Goal: Answer question/provide support: Share knowledge or assist other users

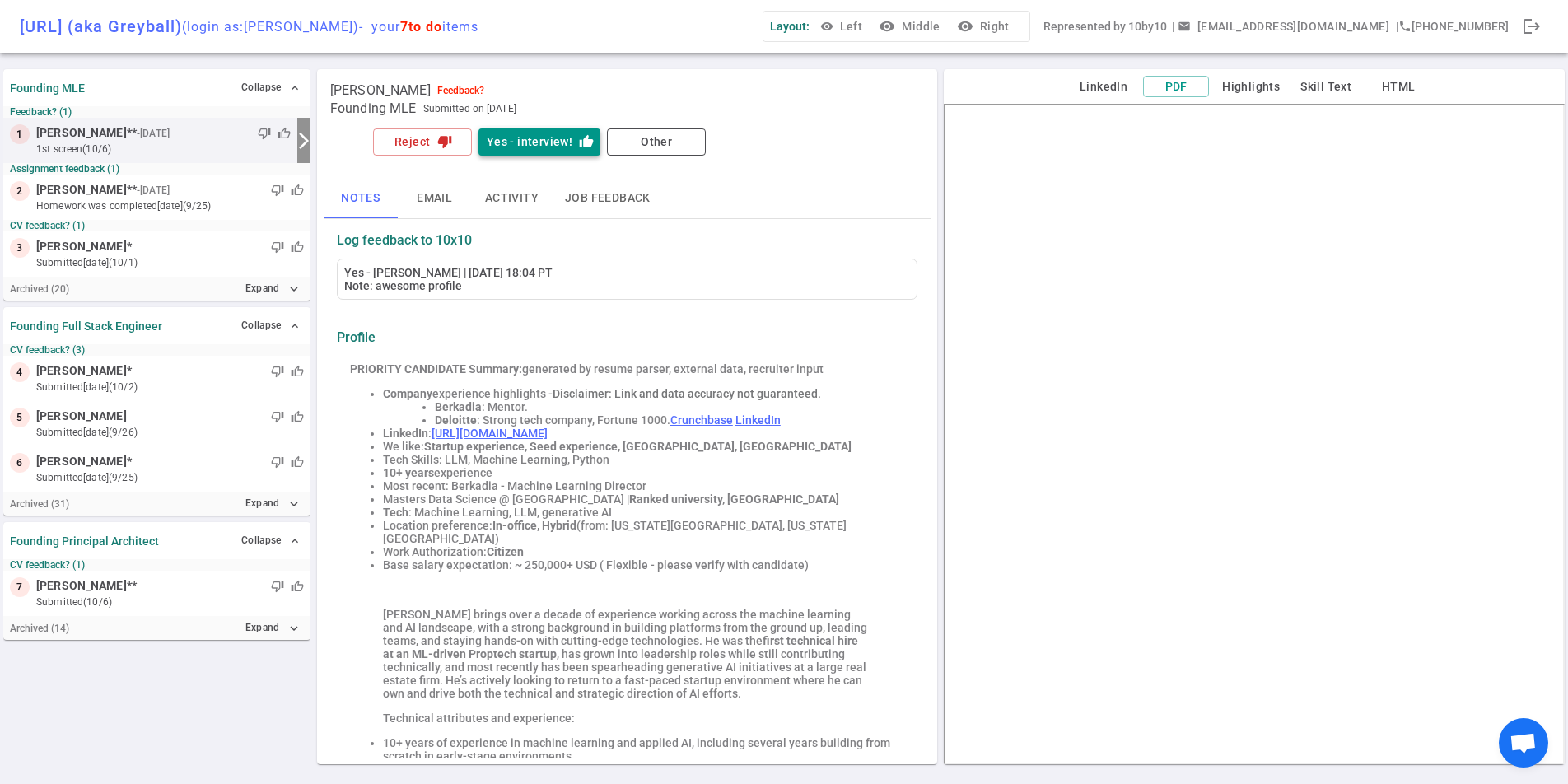
click at [559, 142] on button "Yes - interview! thumb_up" at bounding box center [539, 141] width 122 height 27
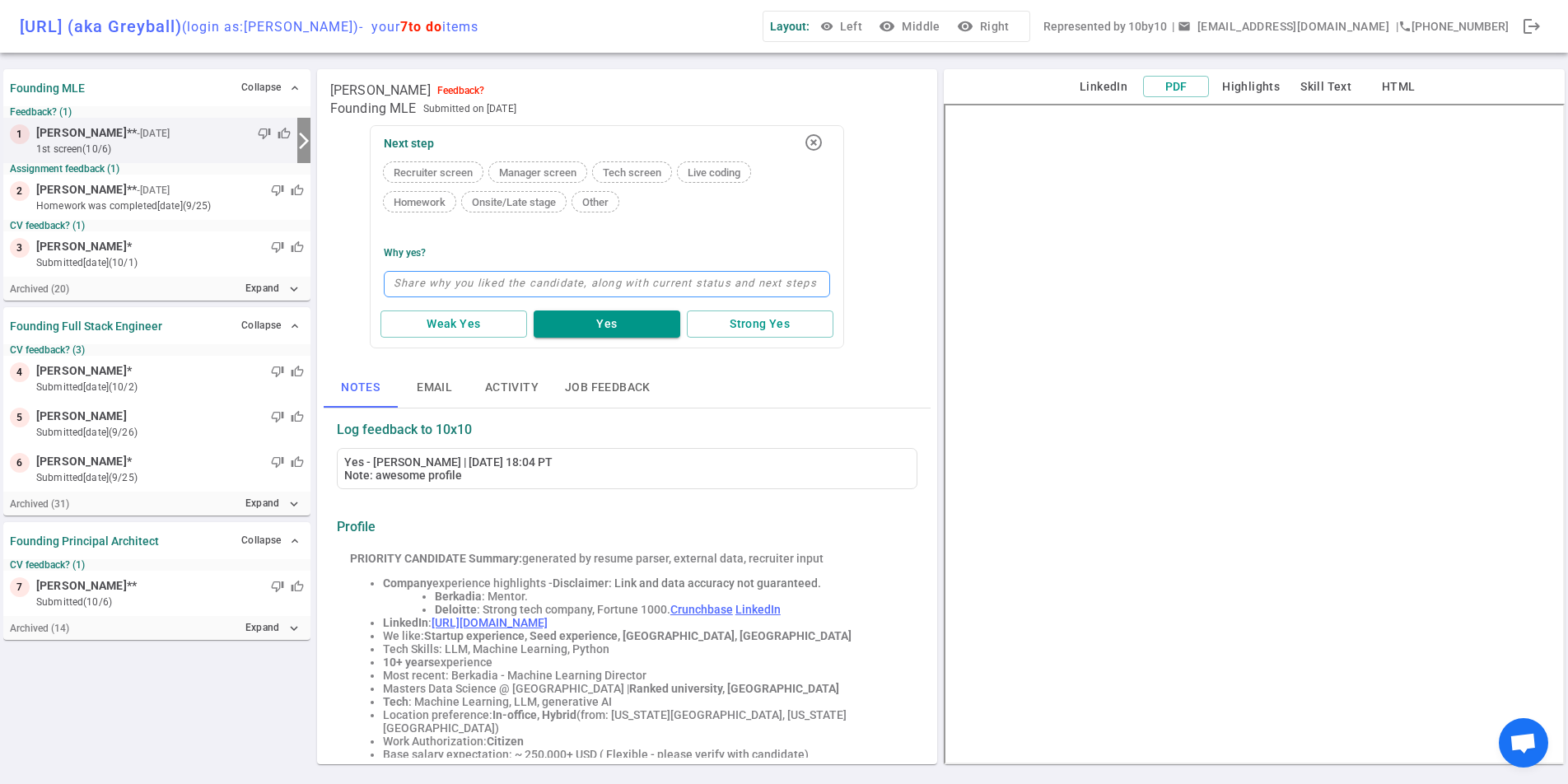
type textarea "n"
type textarea "m"
type textarea "mo"
type textarea "mov"
type textarea "movi"
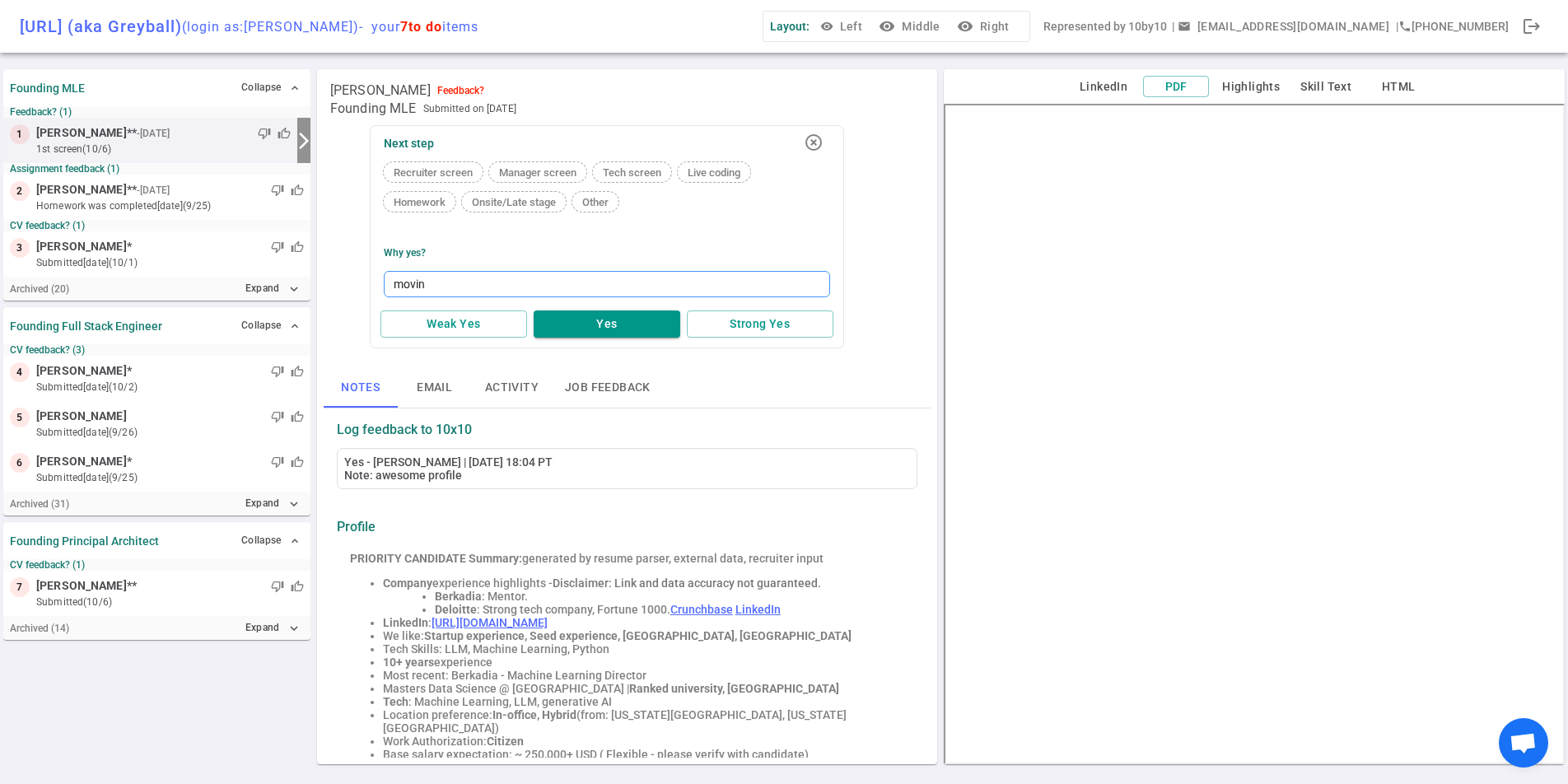
type textarea "moving"
type textarea "moving t"
type textarea "moving to"
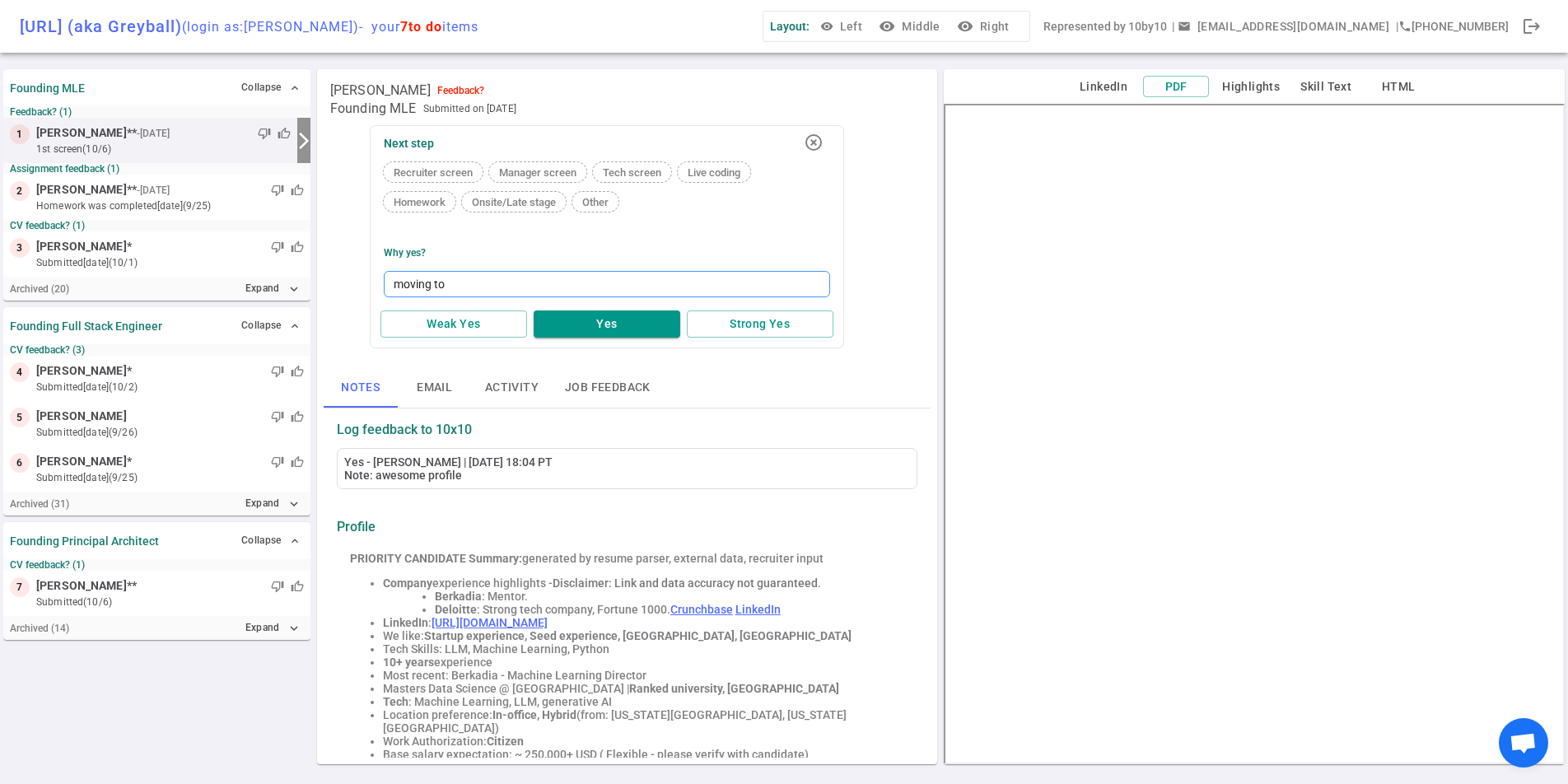
type textarea "moving to n"
type textarea "moving to ne"
type textarea "moving to [GEOGRAPHIC_DATA]"
type textarea "moving to next"
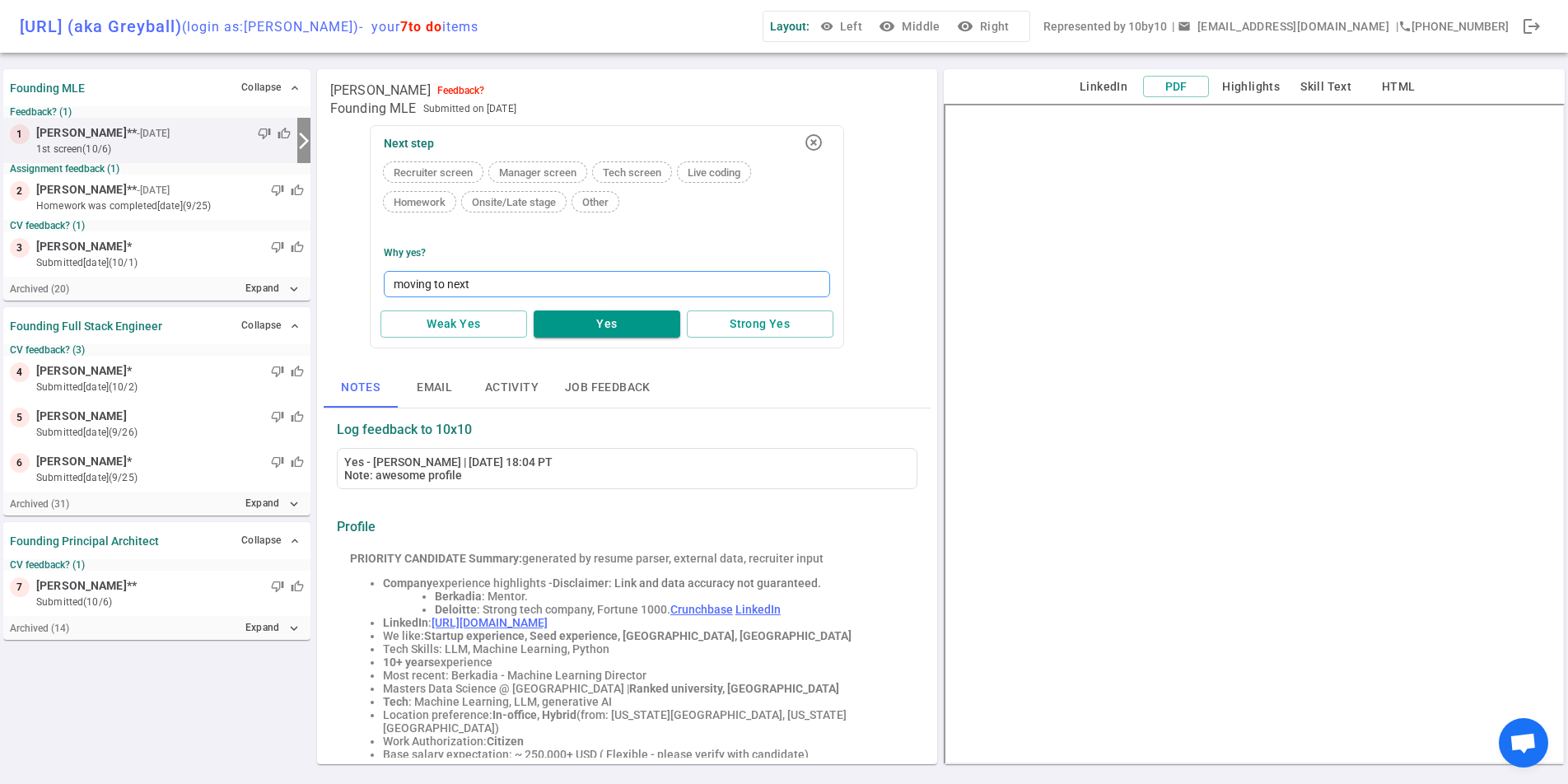
type textarea "moving to next p"
type textarea "moving to next ph"
type textarea "moving to next pha"
type textarea "moving to next phas"
type textarea "moving to next phase"
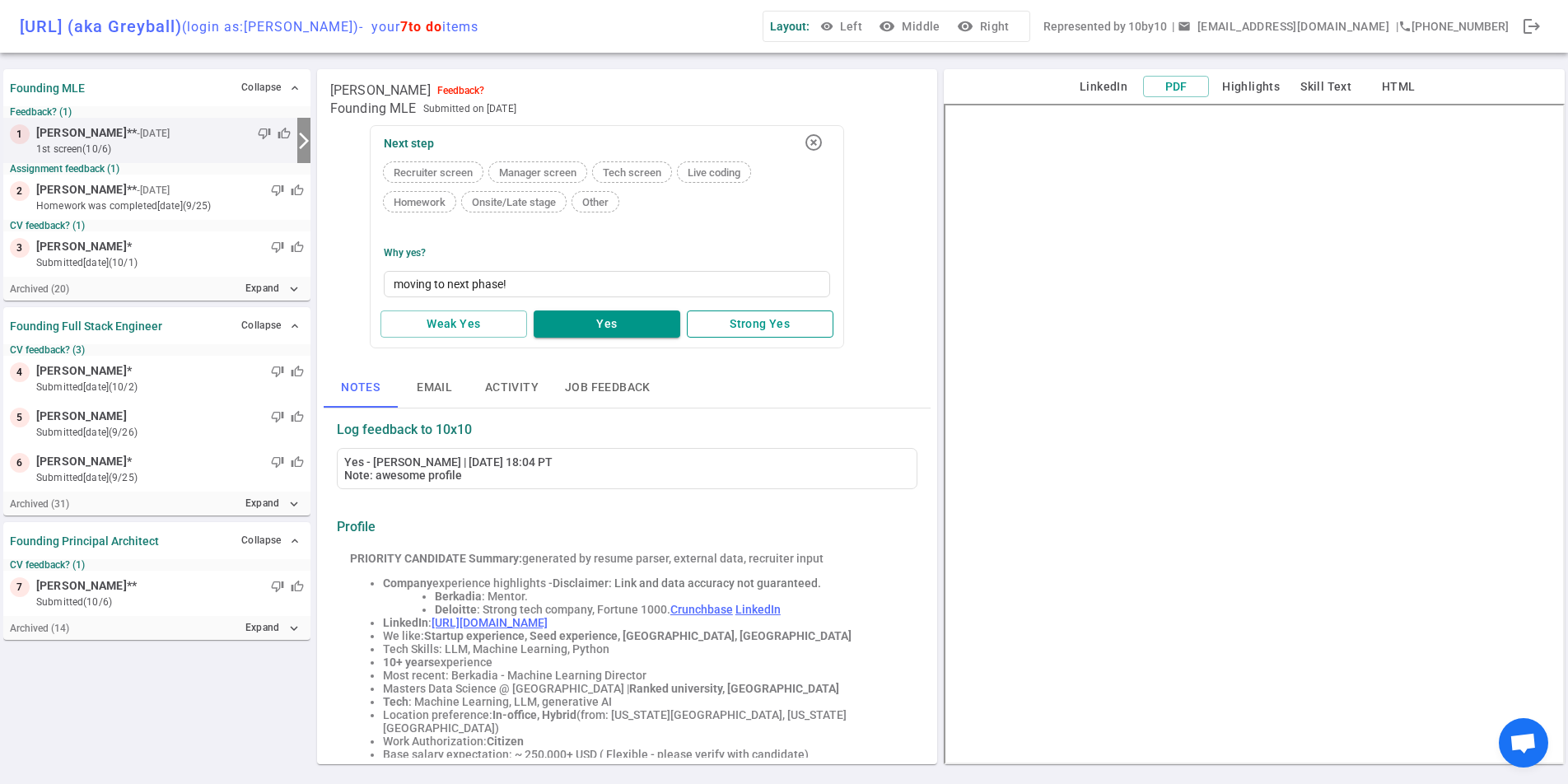
type textarea "moving to next phase!"
click at [790, 320] on button "Strong Yes" at bounding box center [759, 323] width 146 height 27
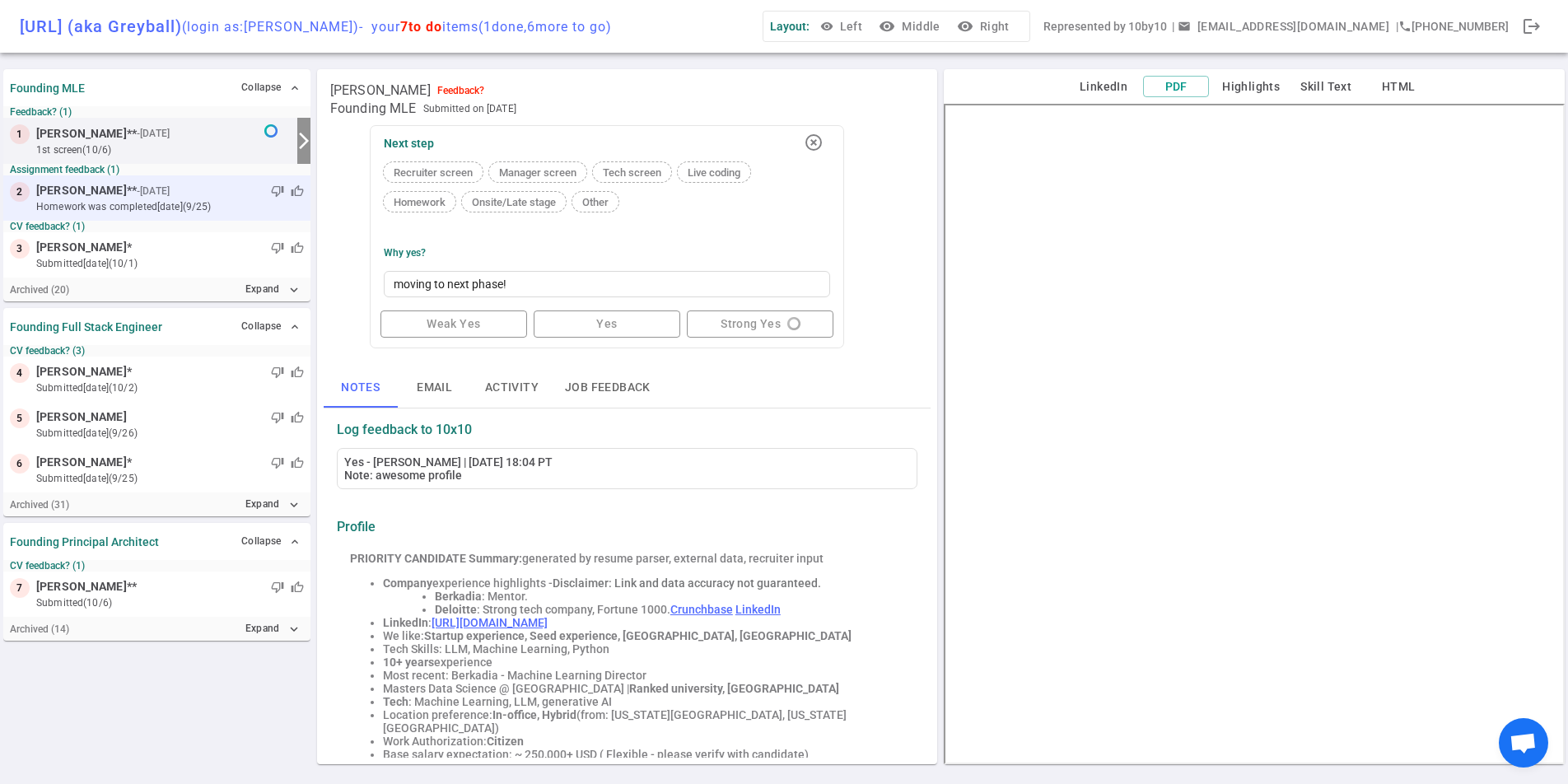
click at [142, 195] on small "- [DATE]" at bounding box center [153, 191] width 33 height 15
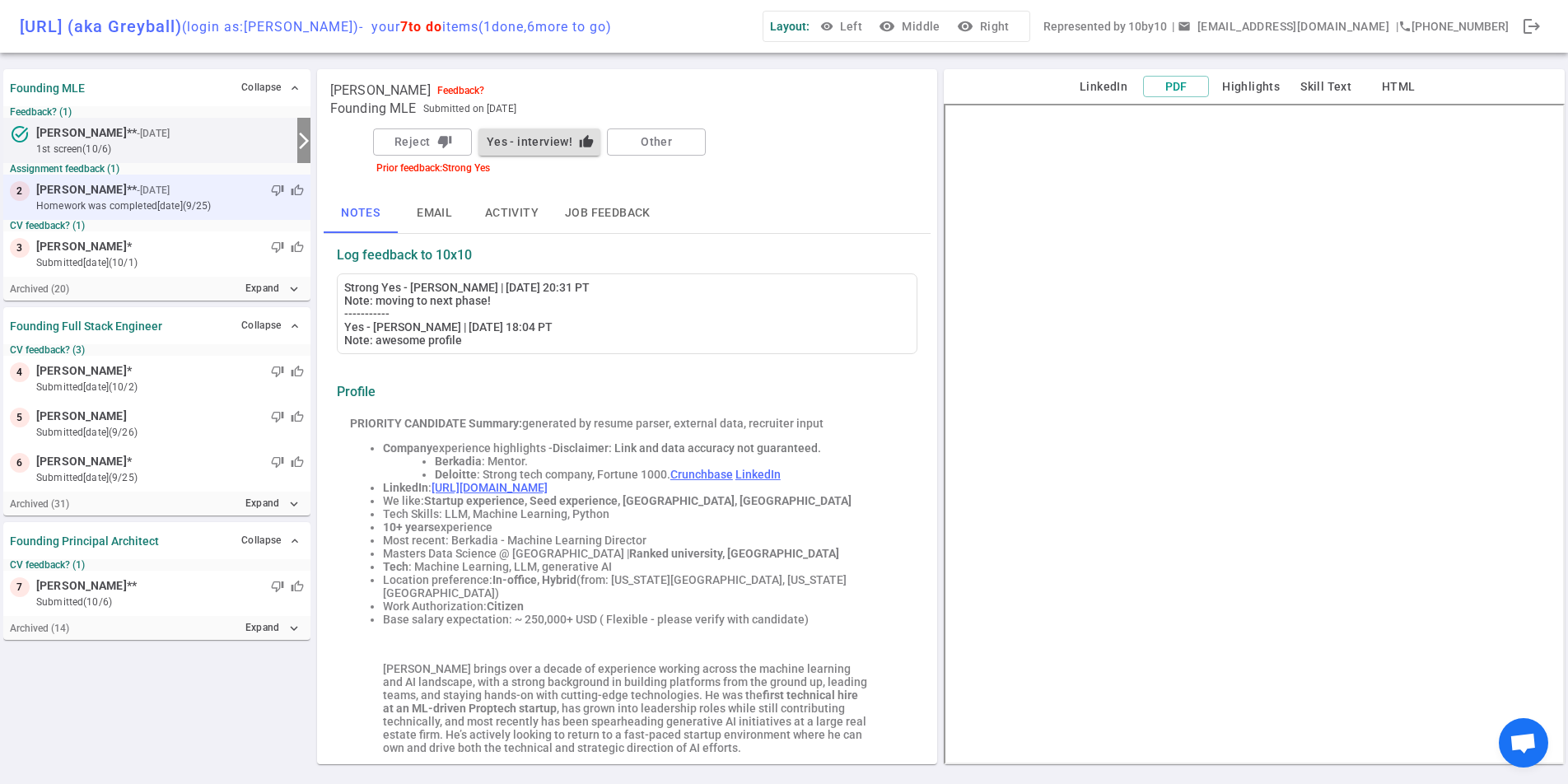
click at [99, 203] on small "homework was completed [DATE] (9/25)" at bounding box center [169, 206] width 267 height 15
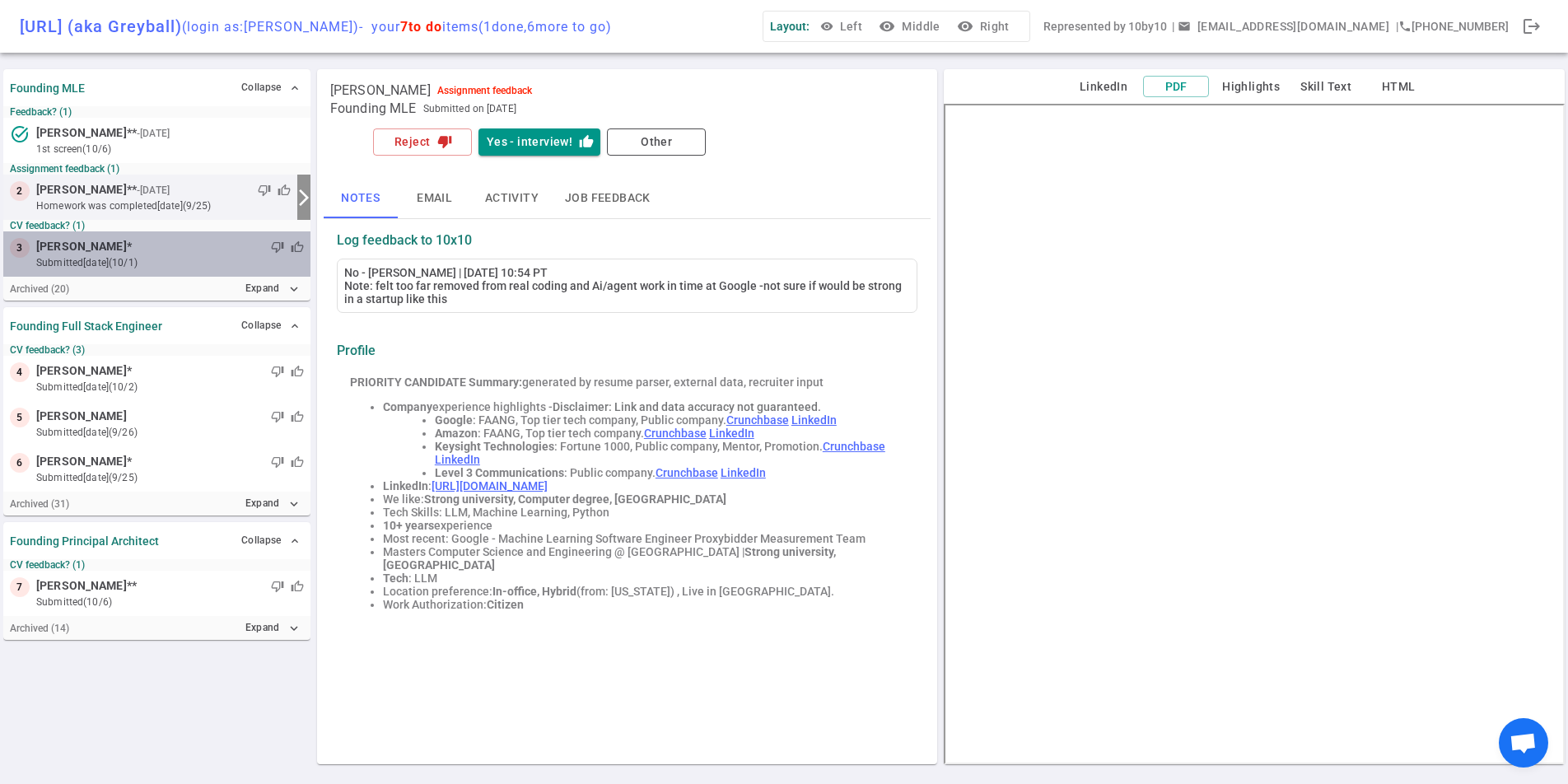
click at [97, 252] on span "[PERSON_NAME]" at bounding box center [80, 245] width 90 height 17
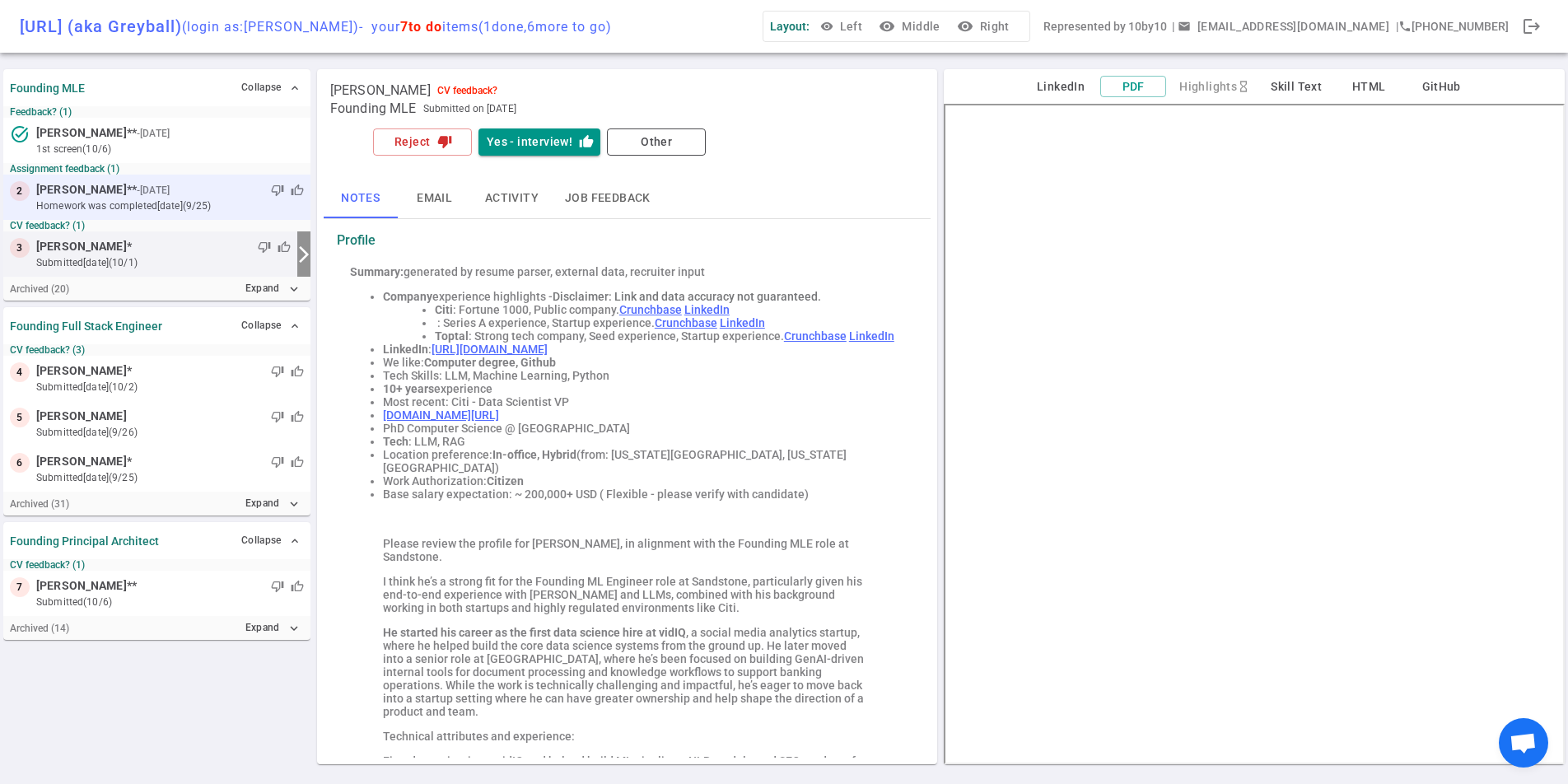
click at [162, 200] on small "homework was completed [DATE] (9/25)" at bounding box center [169, 206] width 267 height 15
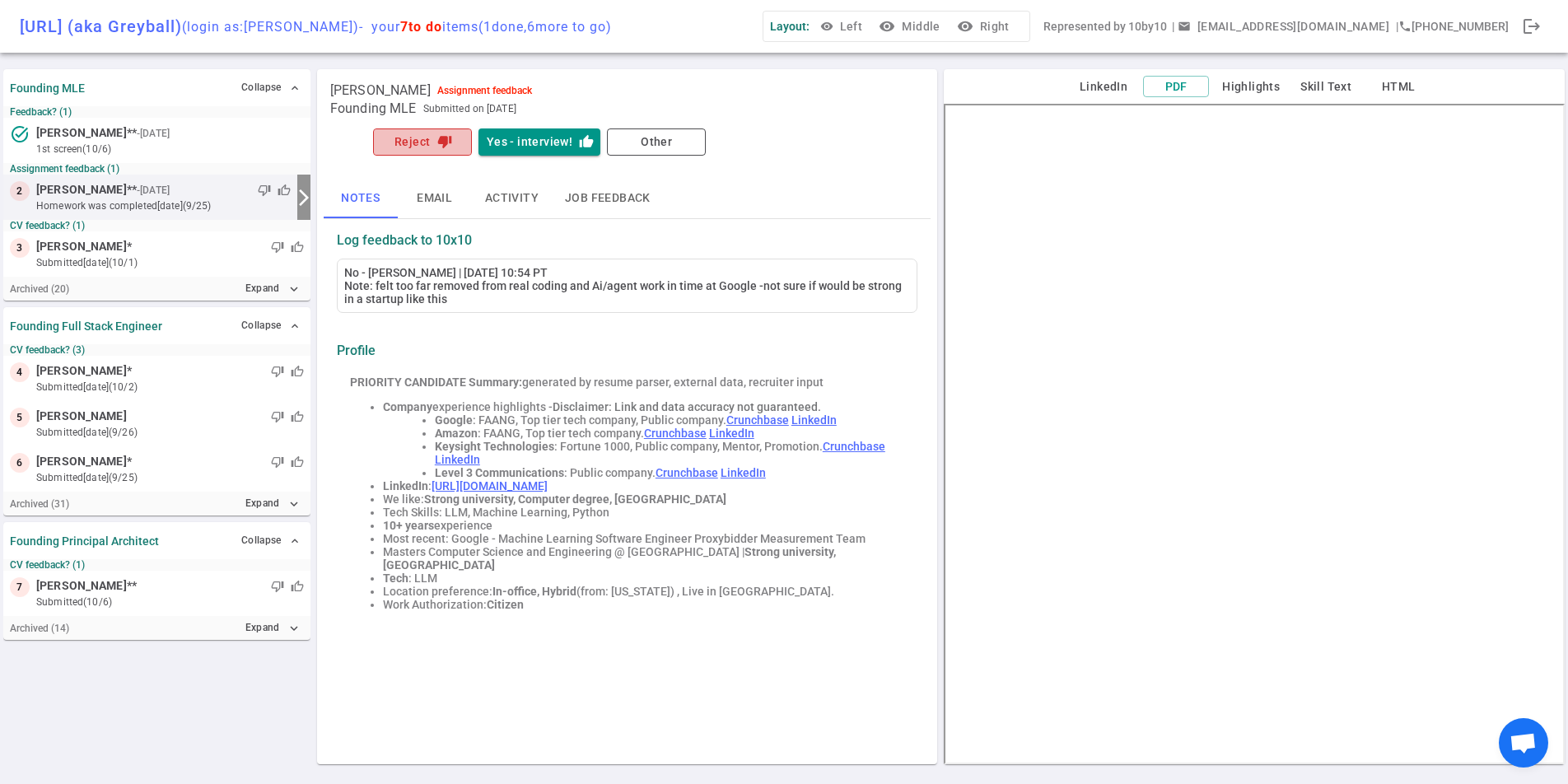
click at [425, 140] on button "Reject thumb_down" at bounding box center [421, 141] width 98 height 27
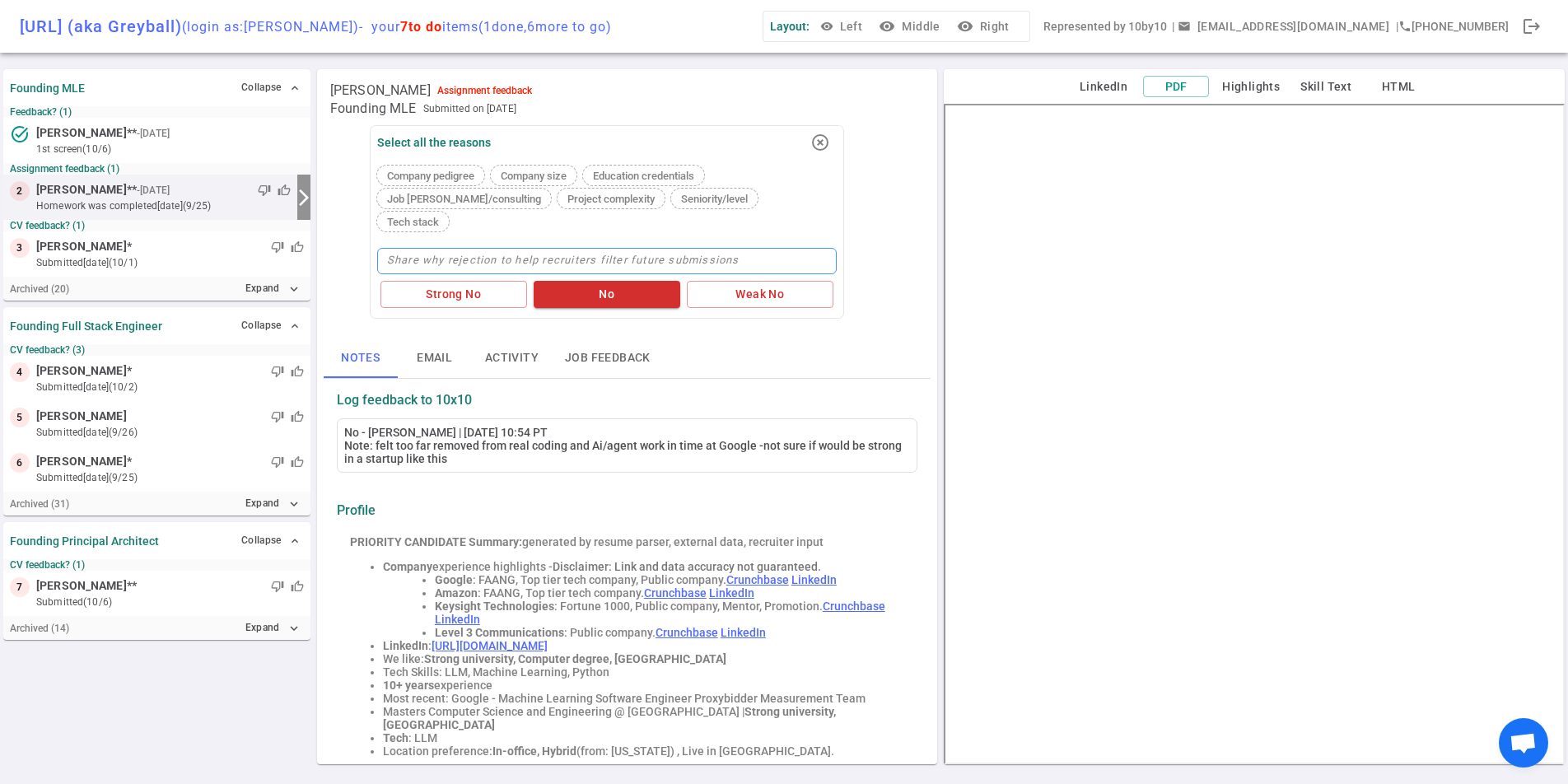
type textarea "n"
type textarea "no"
type textarea "not"
type textarea "not s"
type textarea "not st"
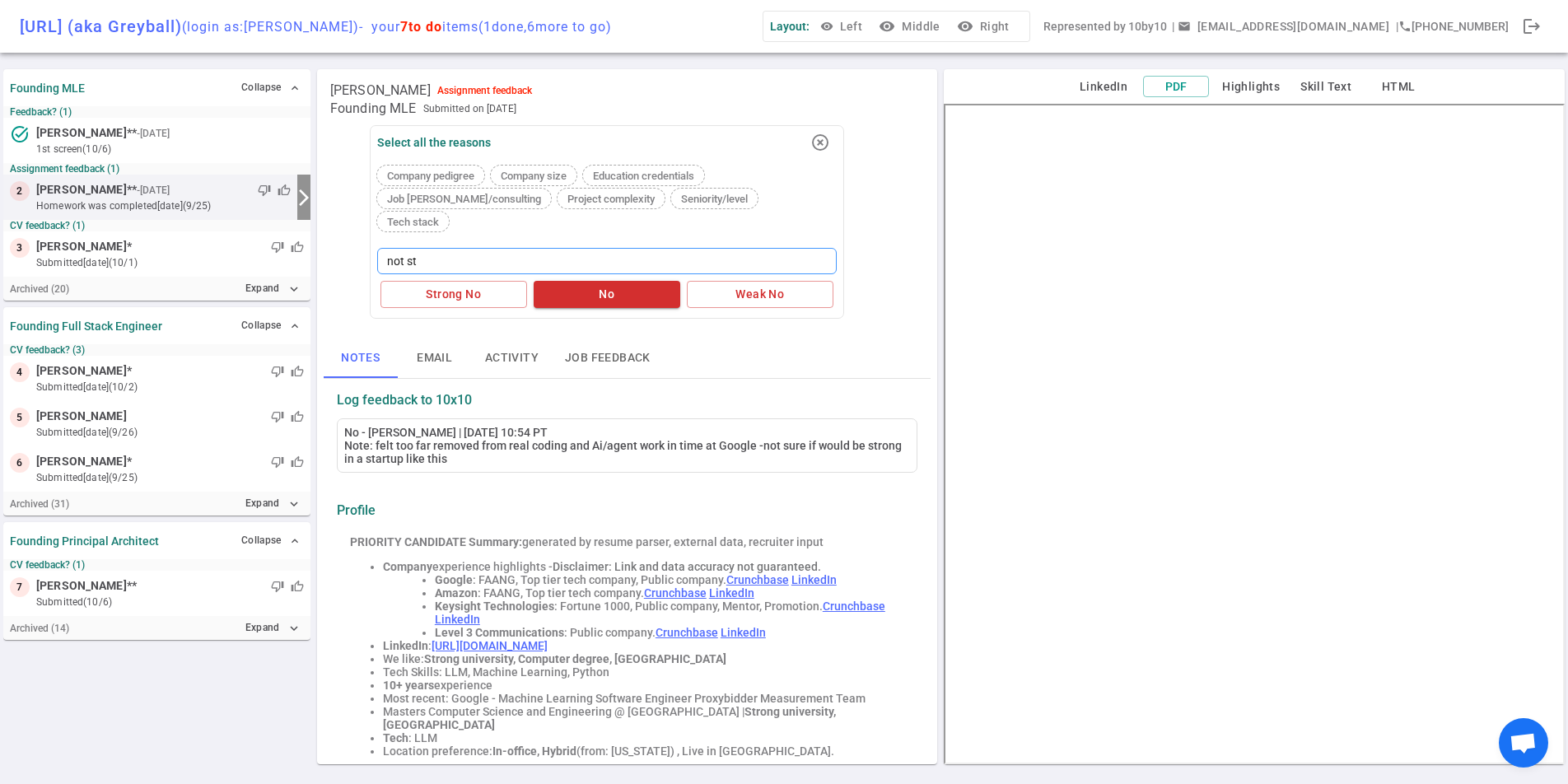
type textarea "not str"
type textarea "not stro"
type textarea "not strong"
type textarea "not strong t"
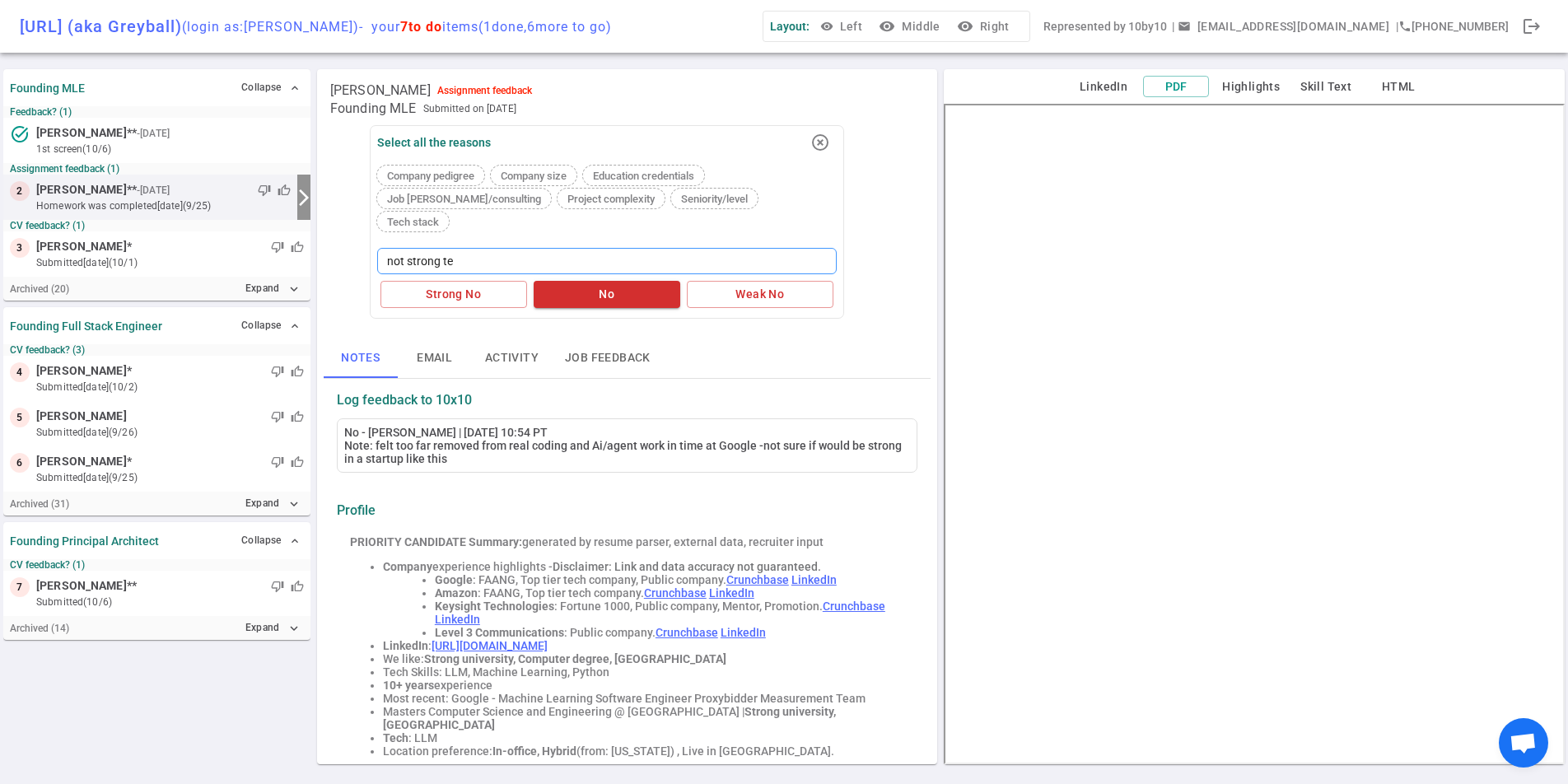
type textarea "not strong tec"
type textarea "not strong tech"
type textarea "not strong techn"
type textarea "not strong technic"
type textarea "not strong technica"
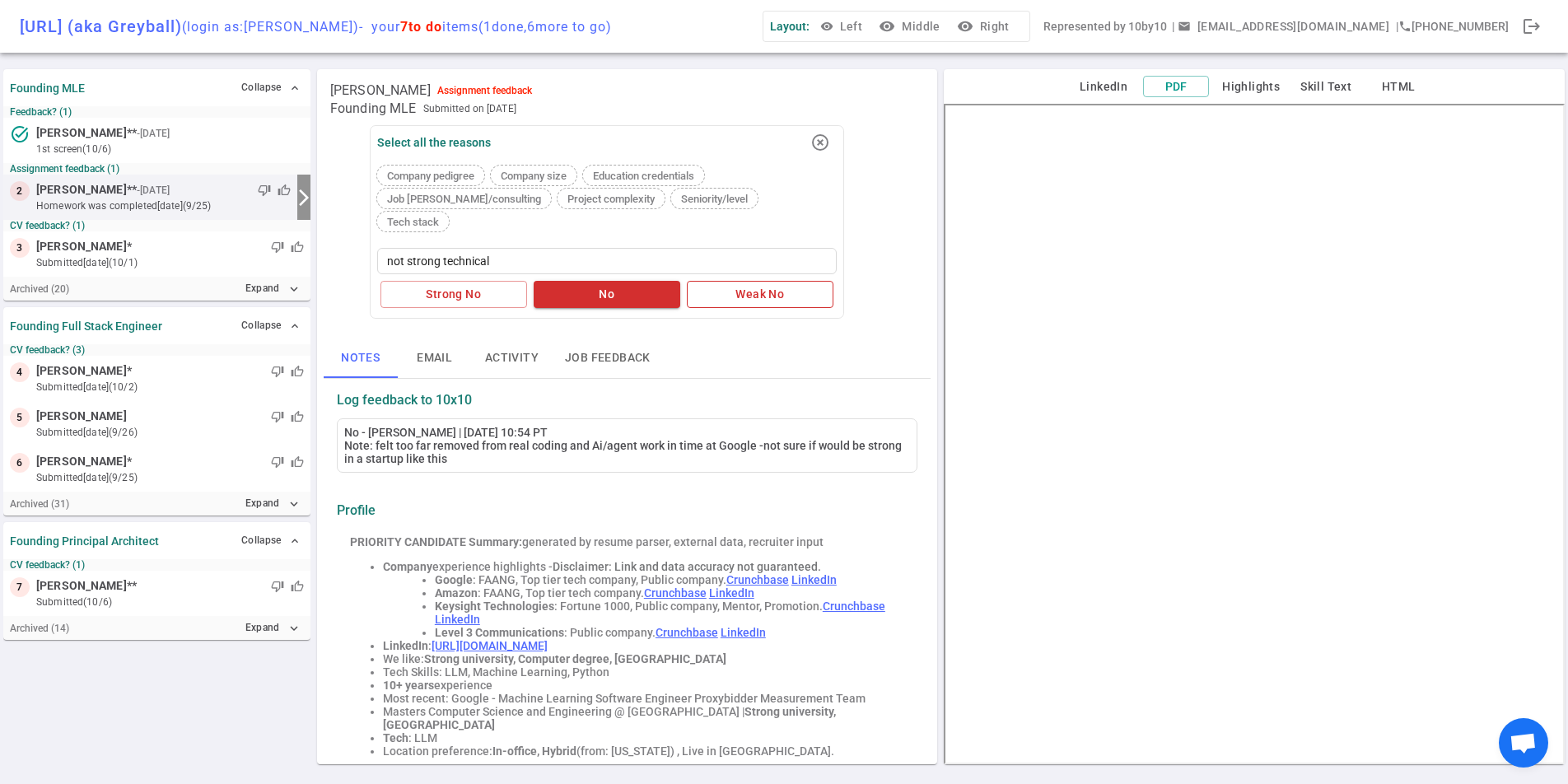
type textarea "not strong technical"
click at [715, 281] on button "Weak No" at bounding box center [759, 294] width 146 height 27
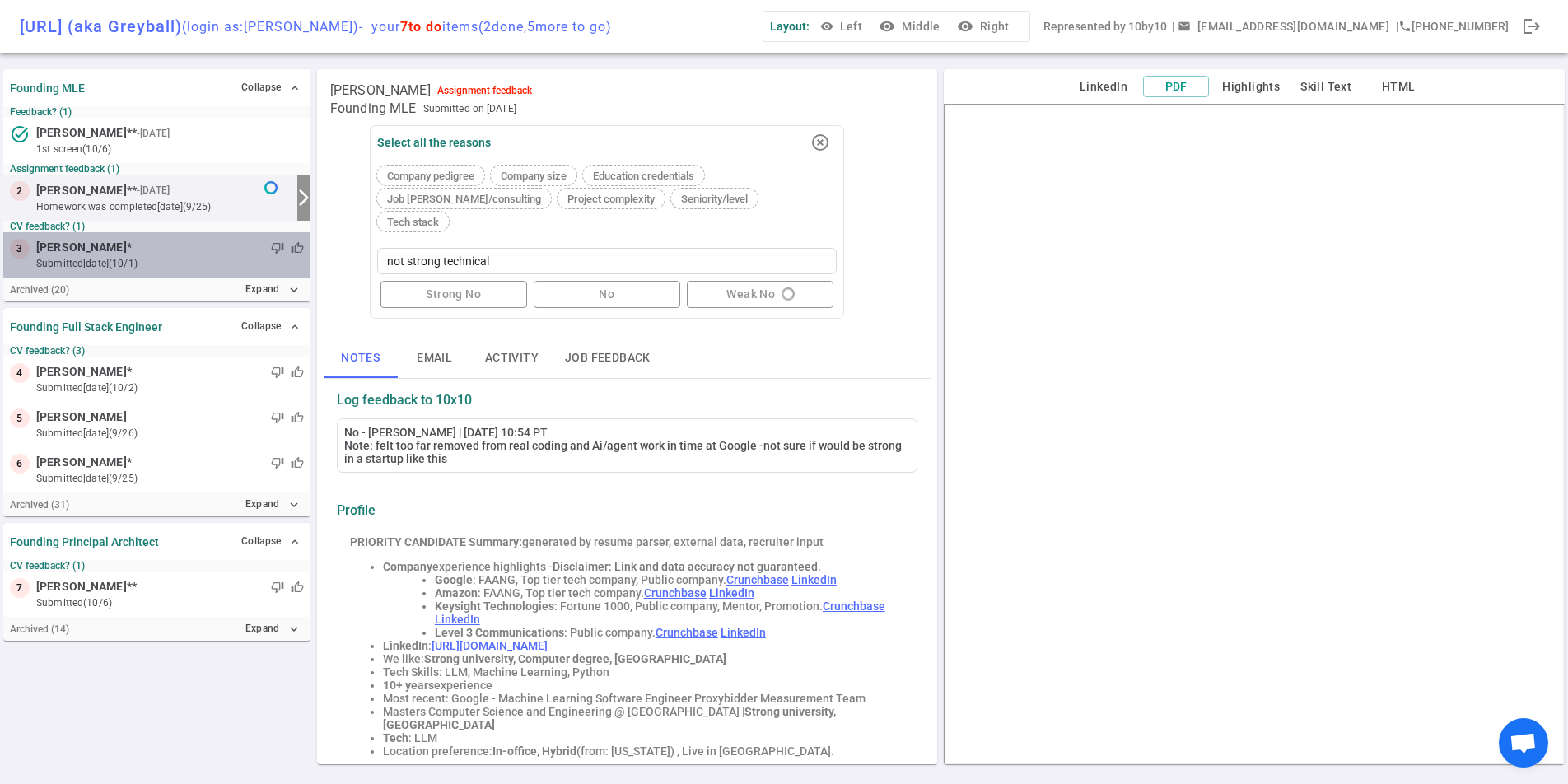
click at [113, 276] on div "3 [PERSON_NAME] * thumb_down thumb_up submitted [DATE] (10/1)" at bounding box center [156, 255] width 307 height 46
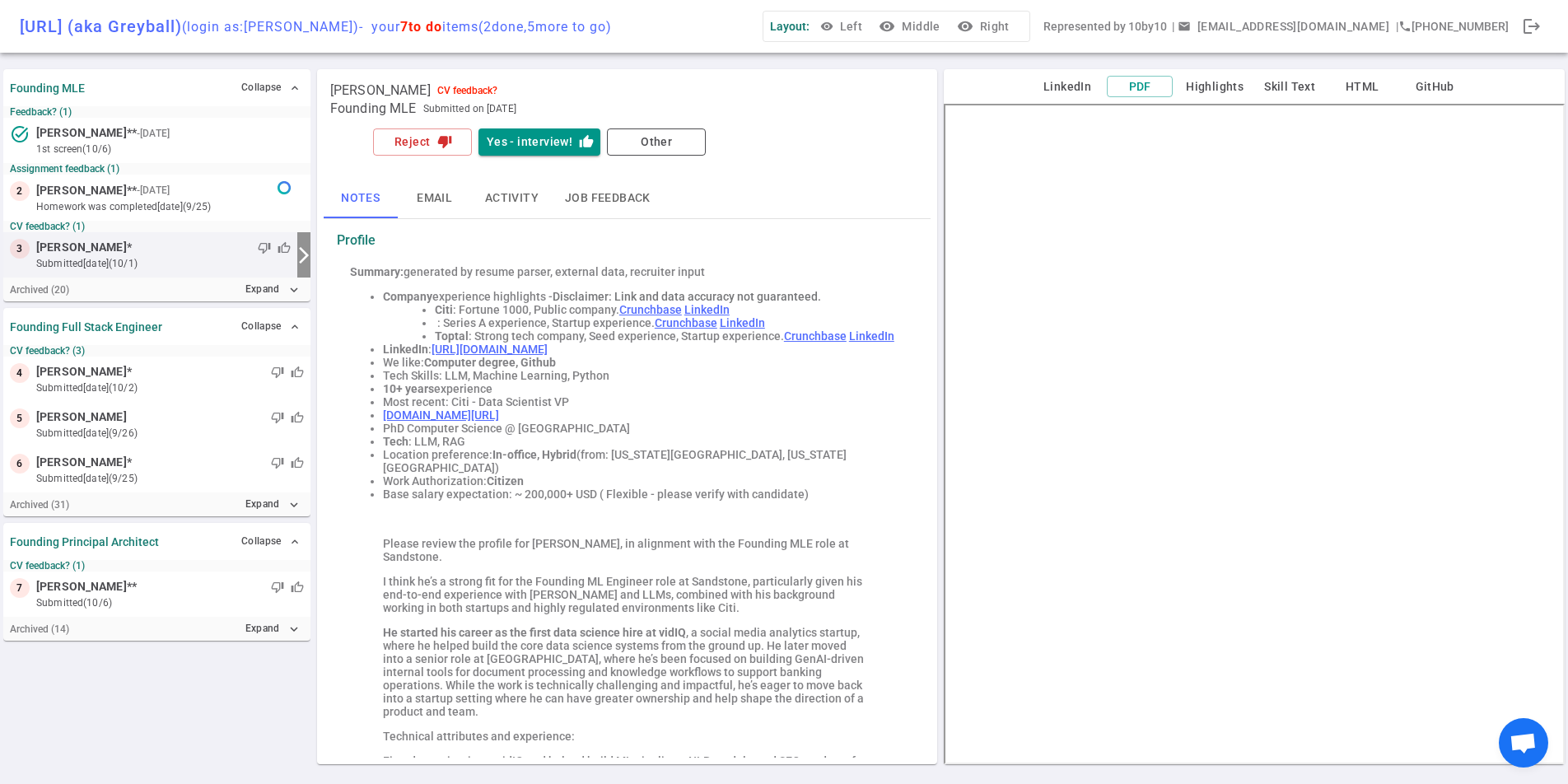
click at [176, 248] on div "thumb_down thumb_up" at bounding box center [212, 247] width 159 height 17
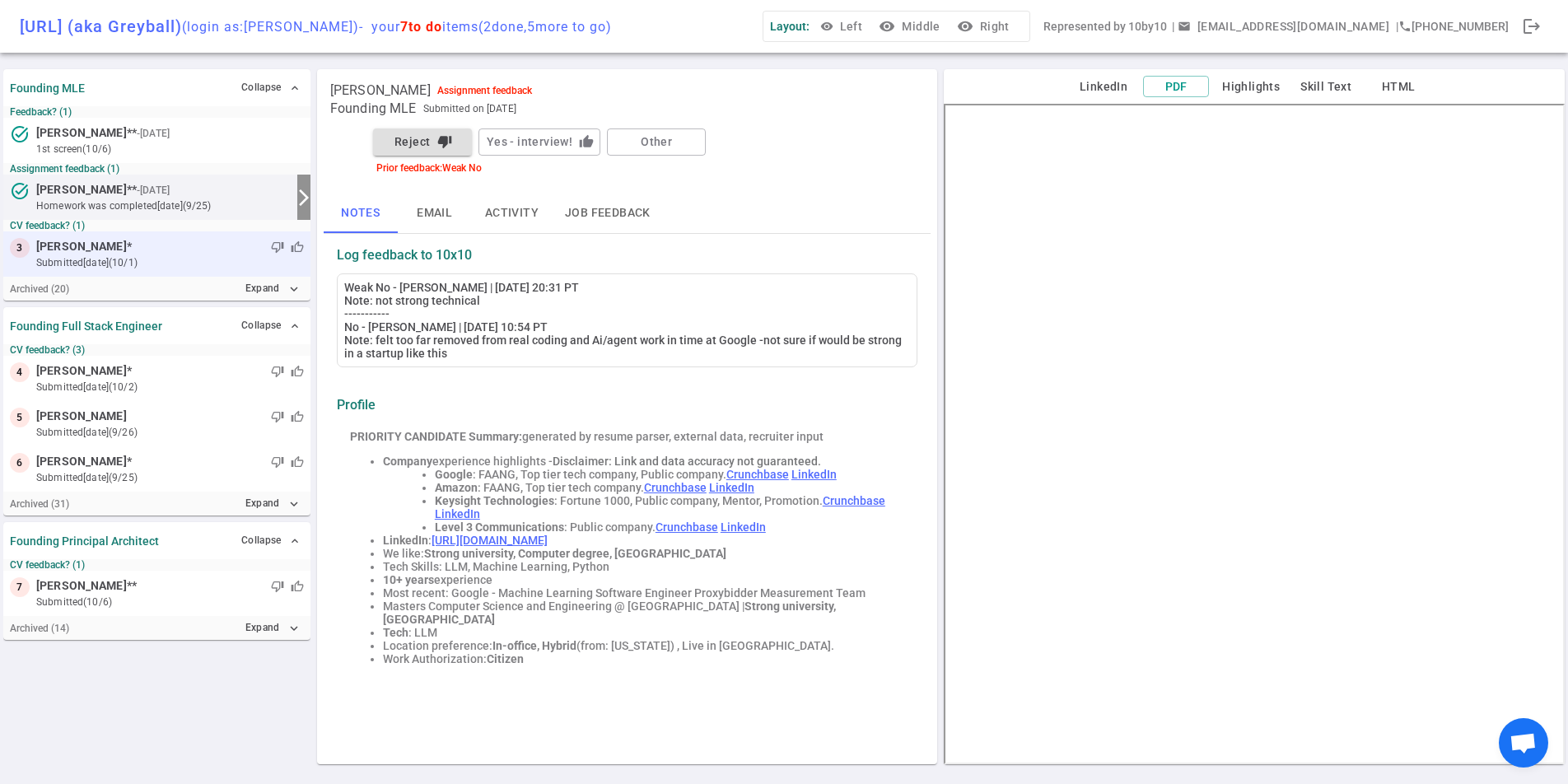
click at [127, 272] on div "3 [PERSON_NAME] * thumb_down thumb_up submitted [DATE] (10/1)" at bounding box center [156, 254] width 307 height 46
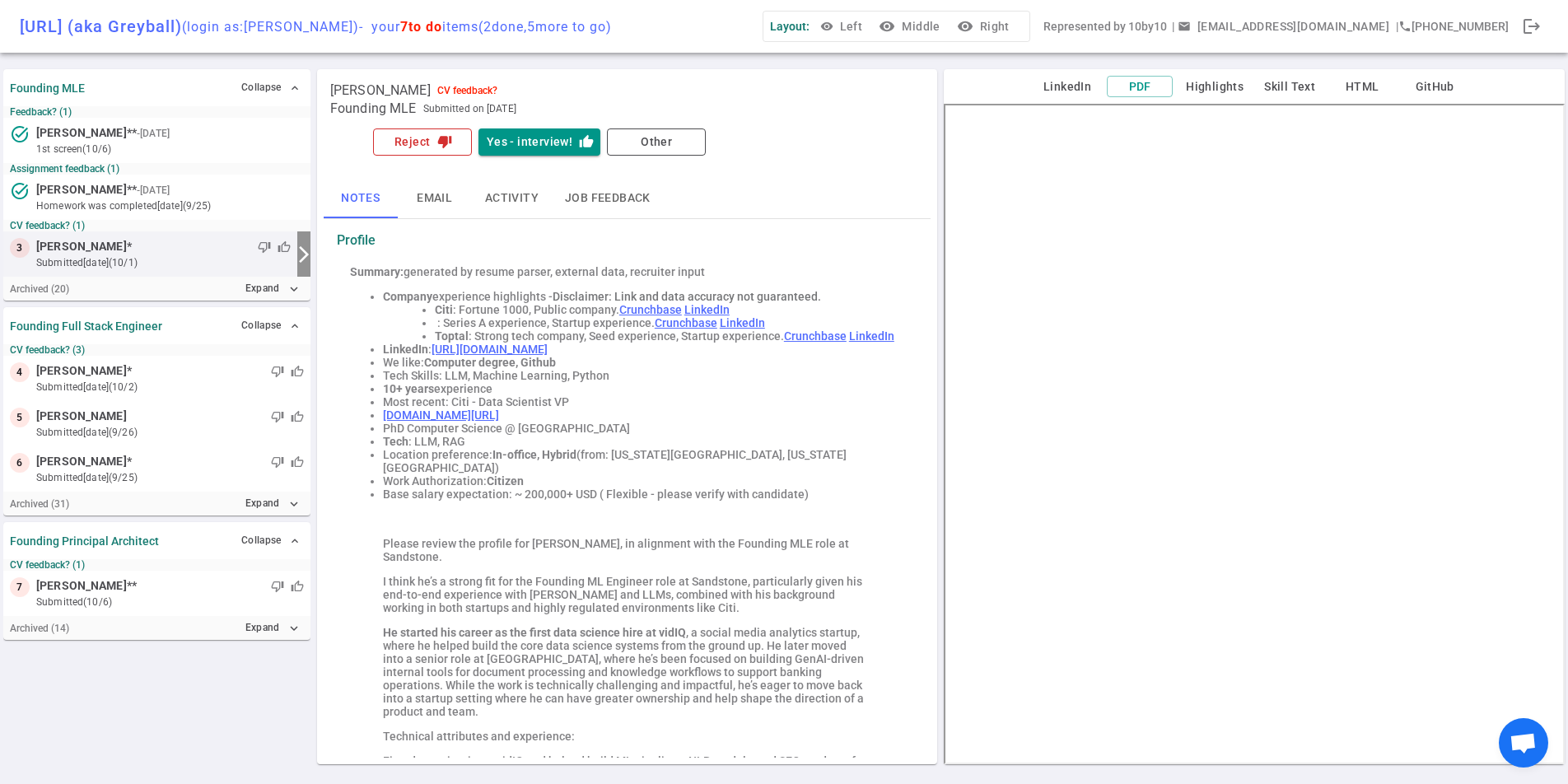
click at [431, 145] on button "Reject thumb_down" at bounding box center [421, 141] width 98 height 27
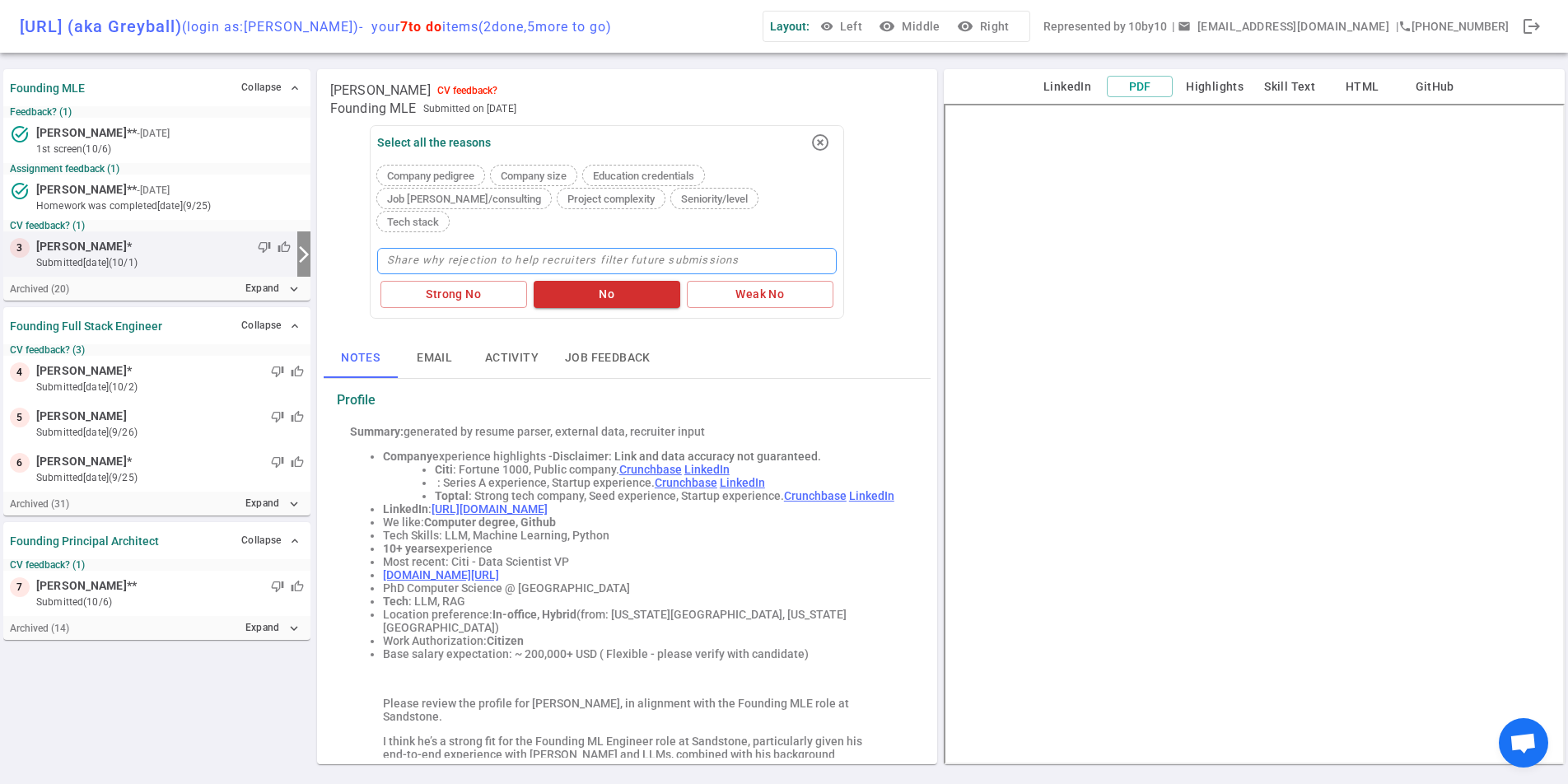
type textarea "n"
type textarea "no"
type textarea "not"
type textarea "not e"
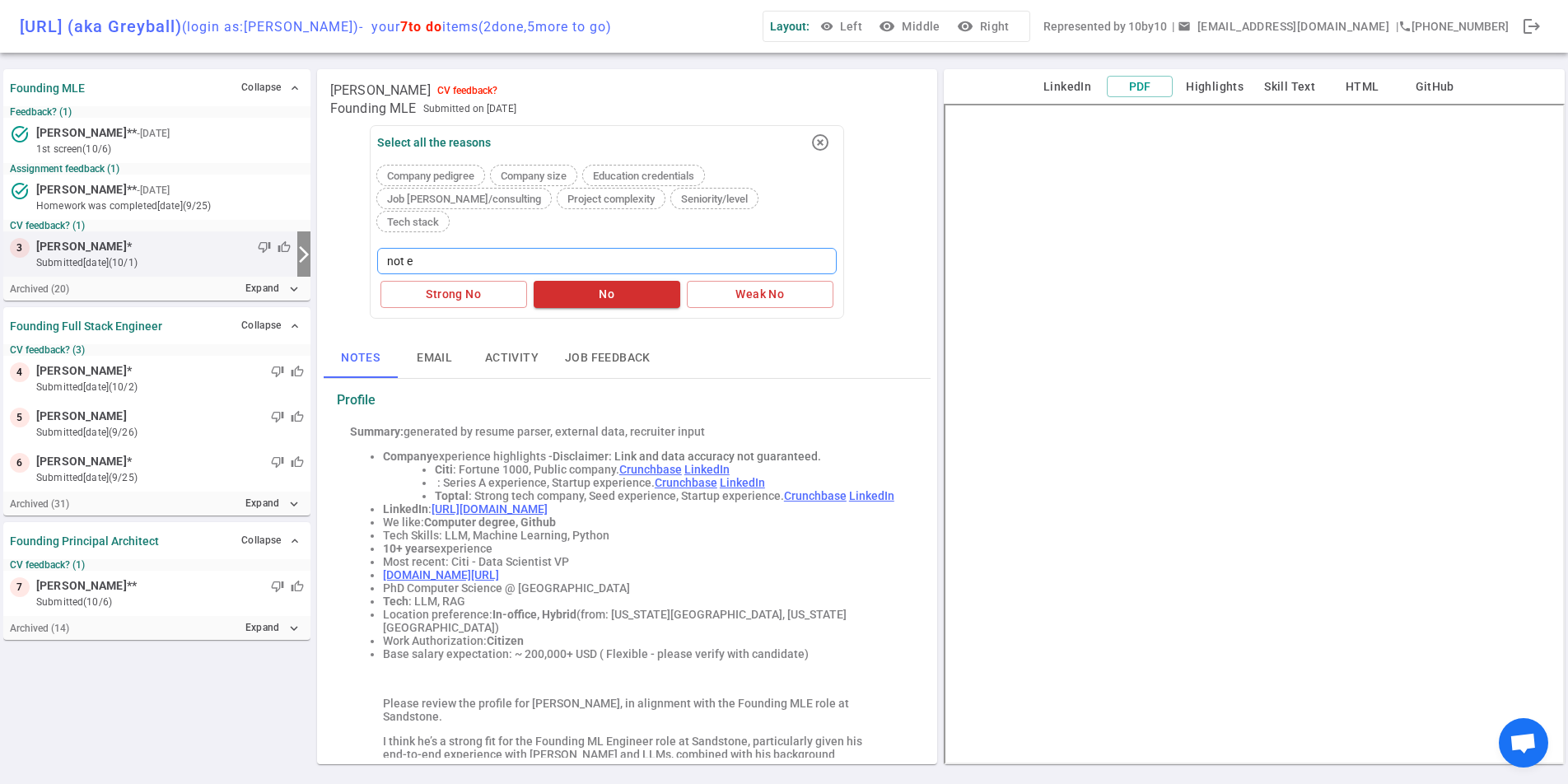
type textarea "not en"
type textarea "not eno"
type textarea "not enoug"
type textarea "not enough"
type textarea "not enough e"
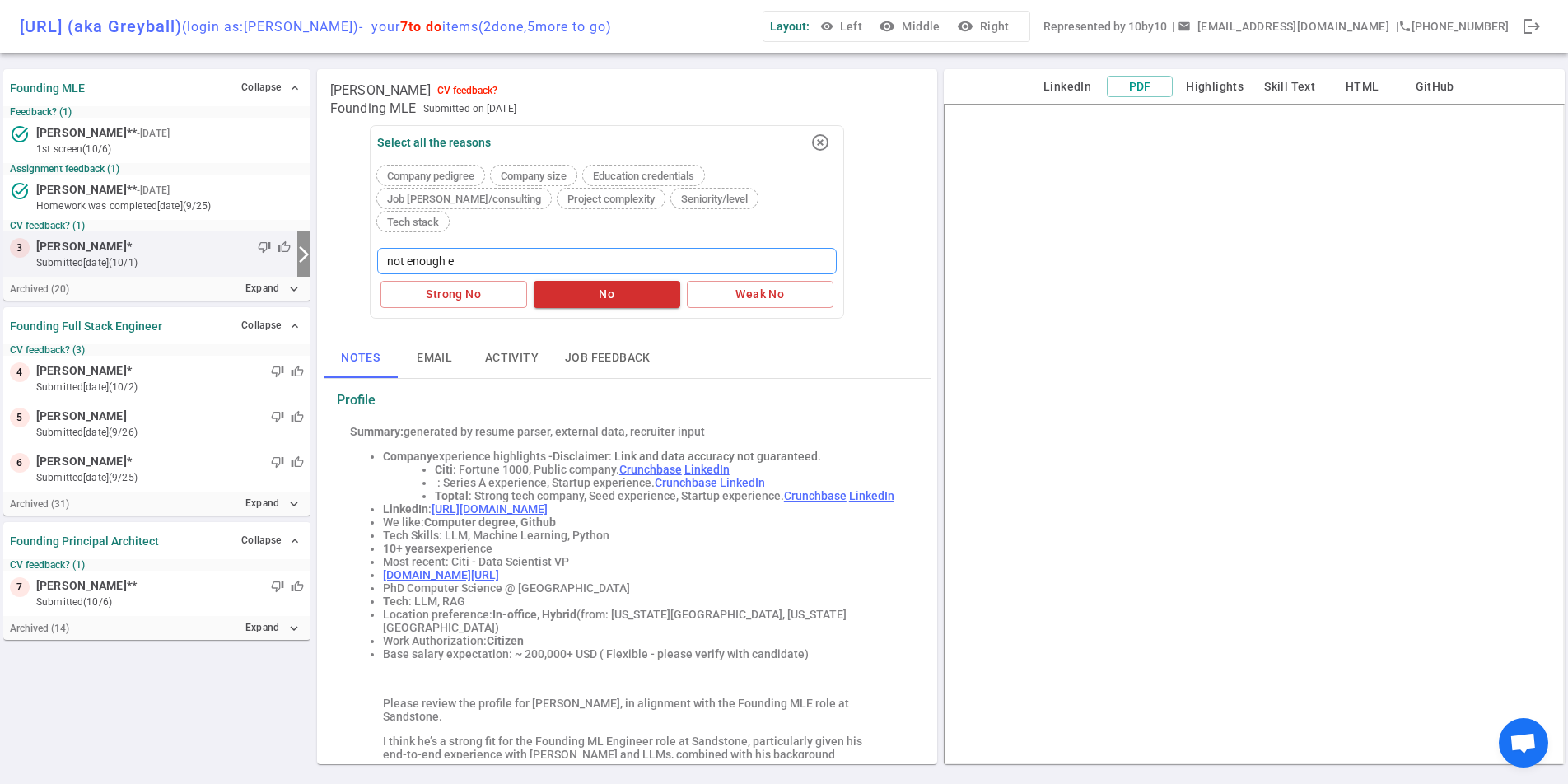
type textarea "not enough ea"
type textarea "not enough ear"
type textarea "not enough [PERSON_NAME]"
type textarea "not enough early"
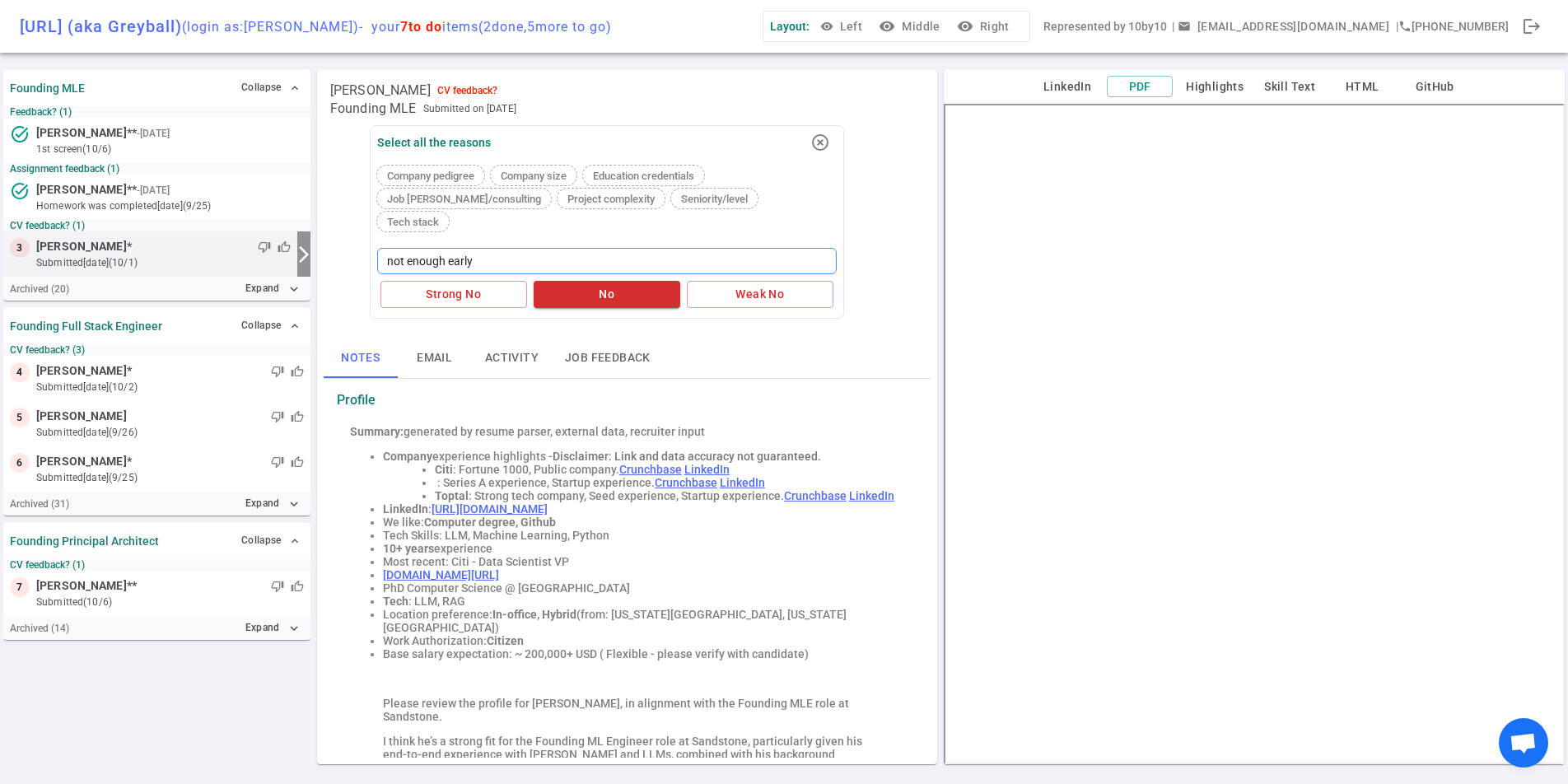
type textarea "not enough early s"
type textarea "not enough early st"
type textarea "not enough early sta"
type textarea "not enough early stag"
type textarea "not enough early stage"
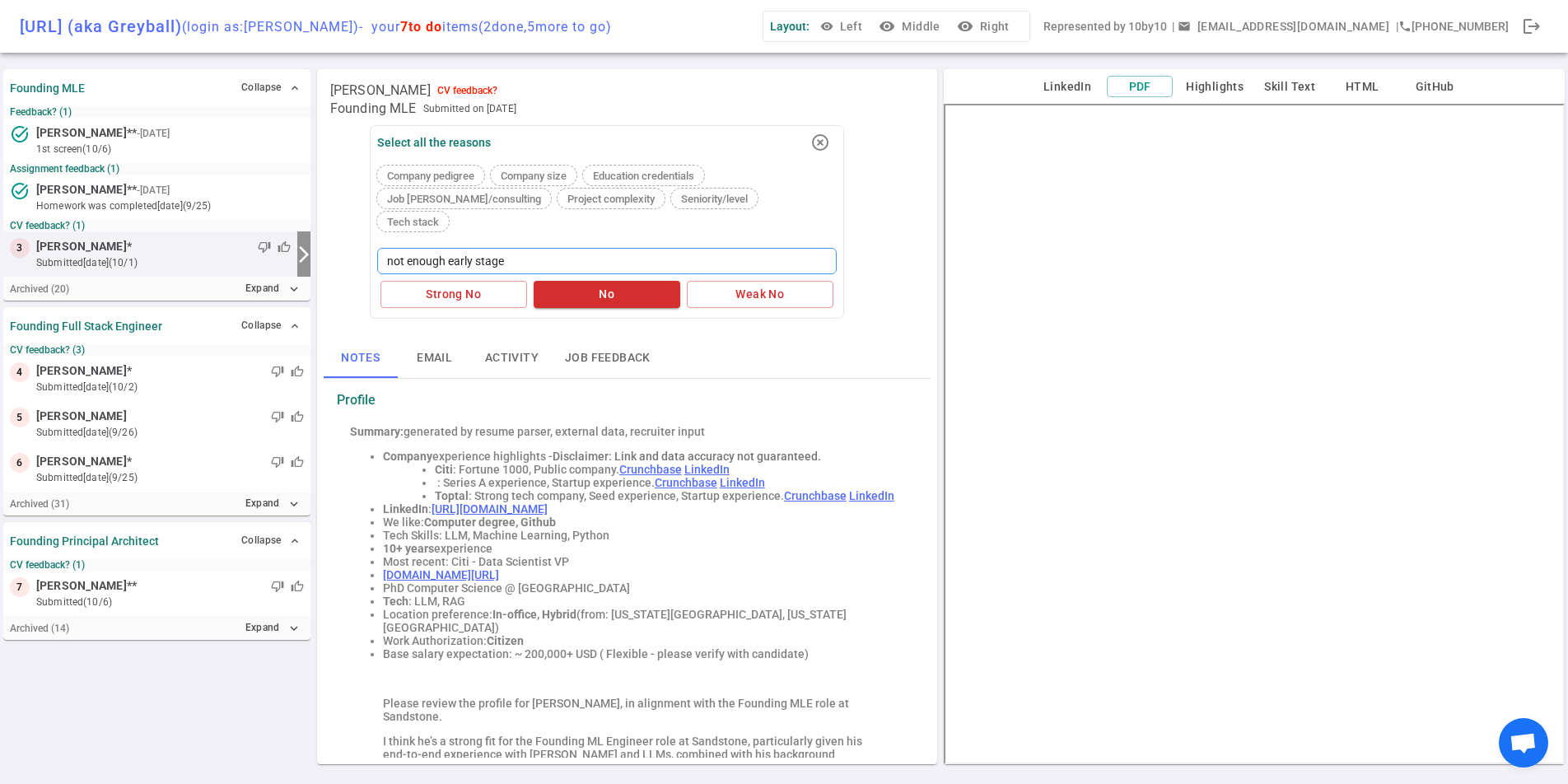
type textarea "not enough early stage"
type textarea "not enough early stage -"
type textarea "not enough early stage --"
type textarea "not enough early stage -- to"
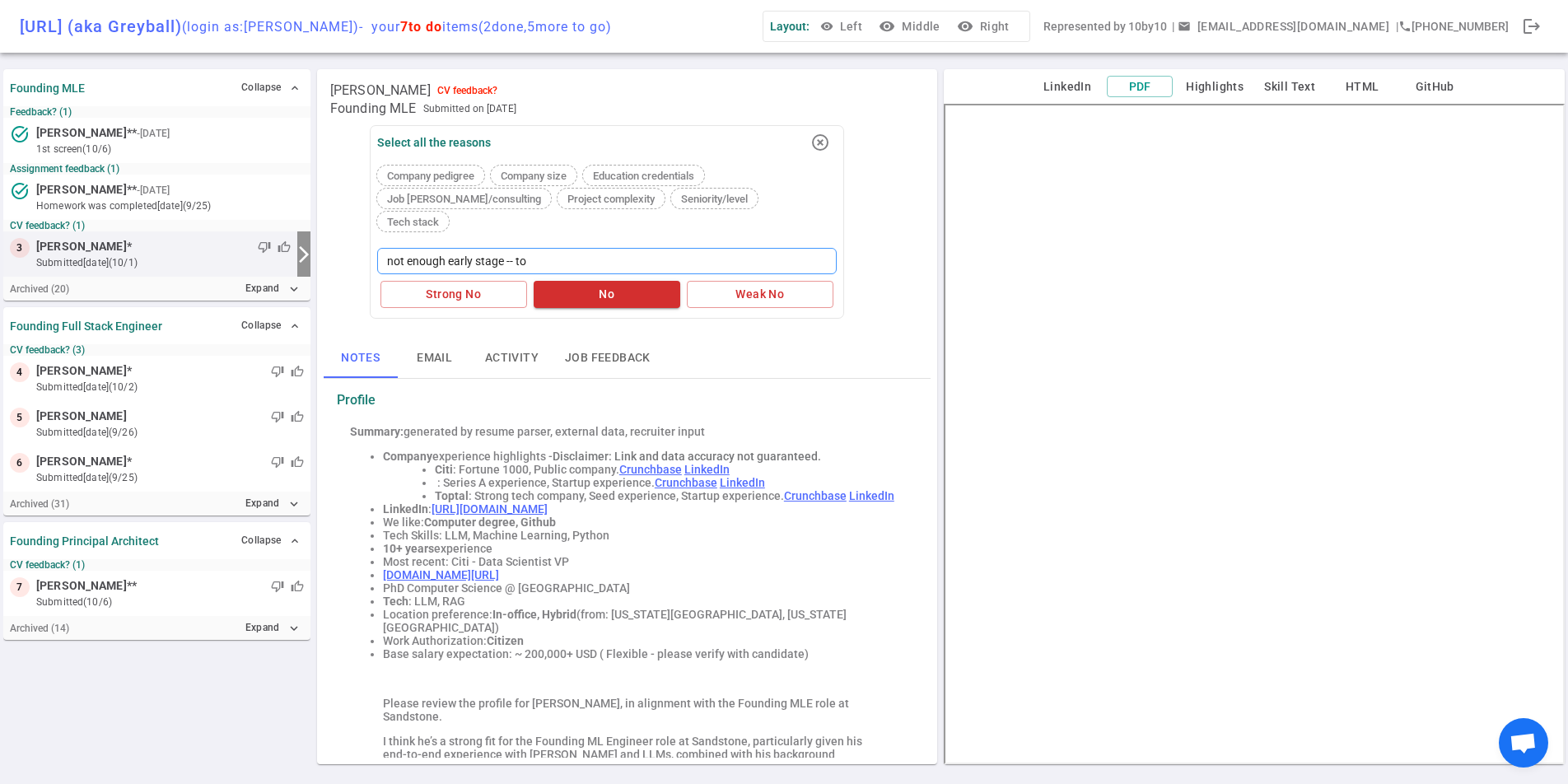
type textarea "not enough early stage -- too"
type textarea "not enough early stage -- too m"
type textarea "not enough early stage -- too muc"
type textarea "not enough early stage -- too much"
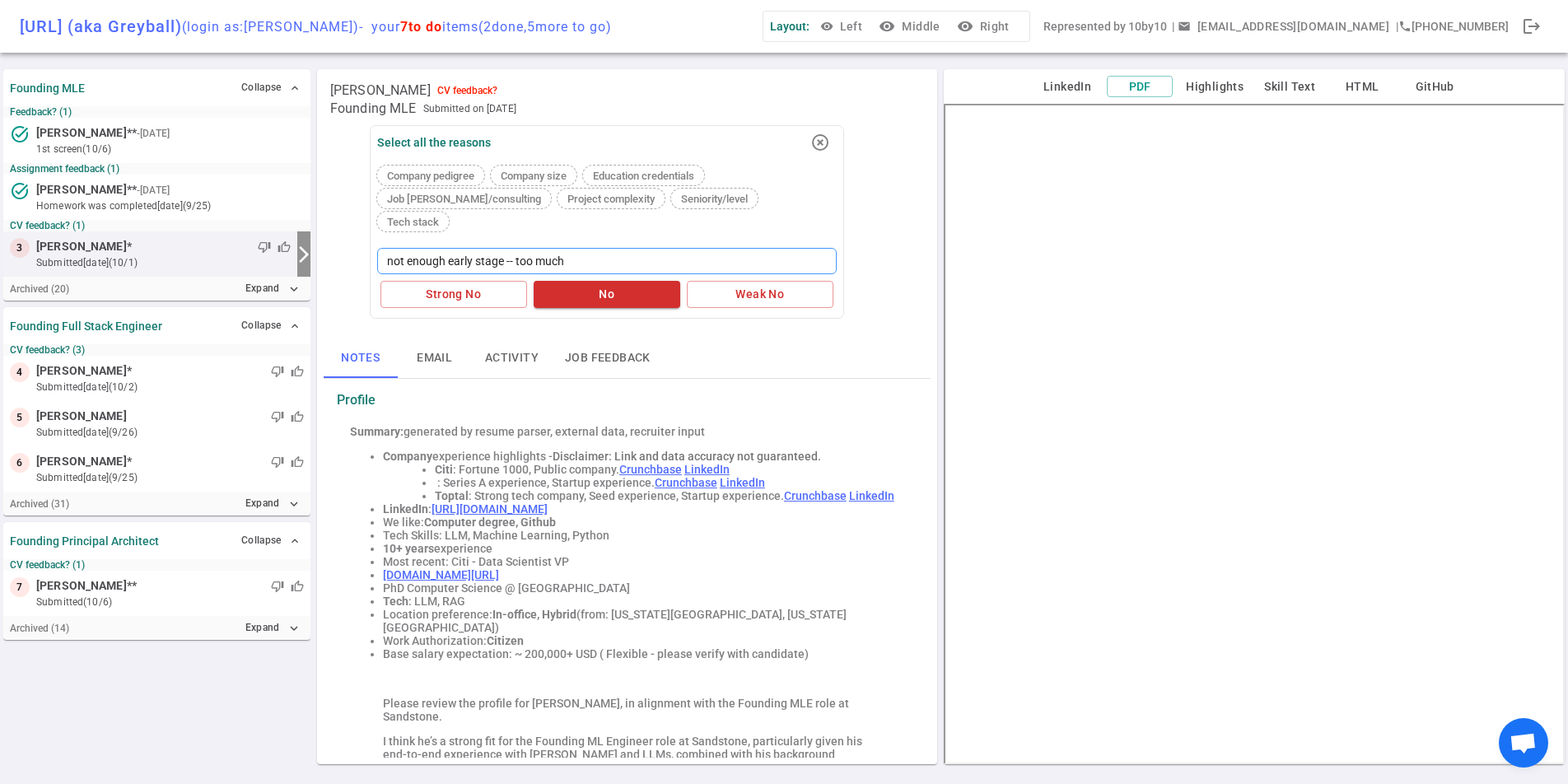
type textarea "not enough early stage -- too much r"
type textarea "not enough early stage -- too much re"
type textarea "not enough early stage -- too much res"
type textarea "not enough early stage -- too much resea"
type textarea "not enough early stage -- too much resear"
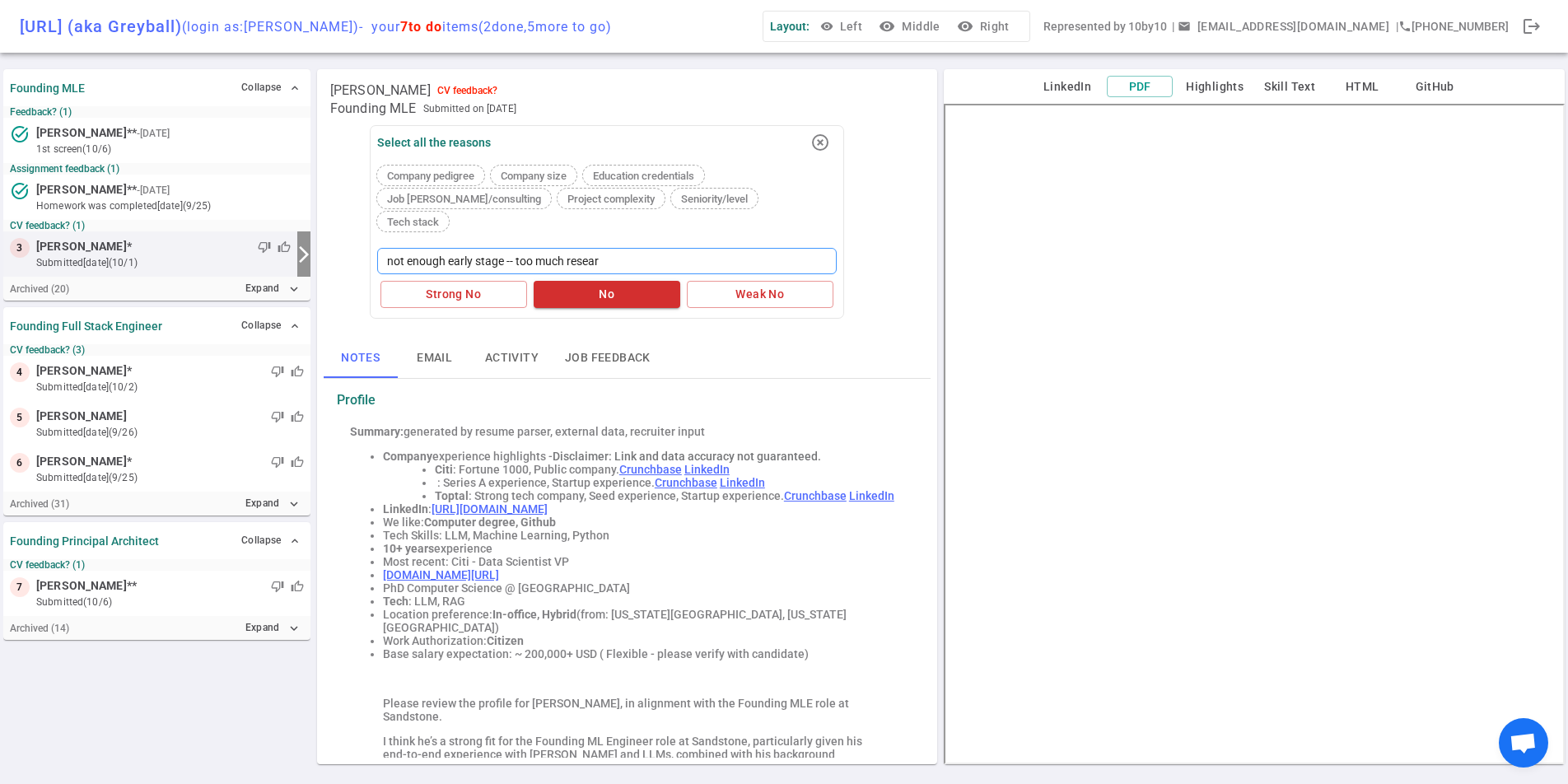
type textarea "not enough early stage -- too much researc"
type textarea "not enough early stage -- too much research"
type textarea "not enough early stage -- too much research /"
type textarea "not enough early stage -- too much research / D"
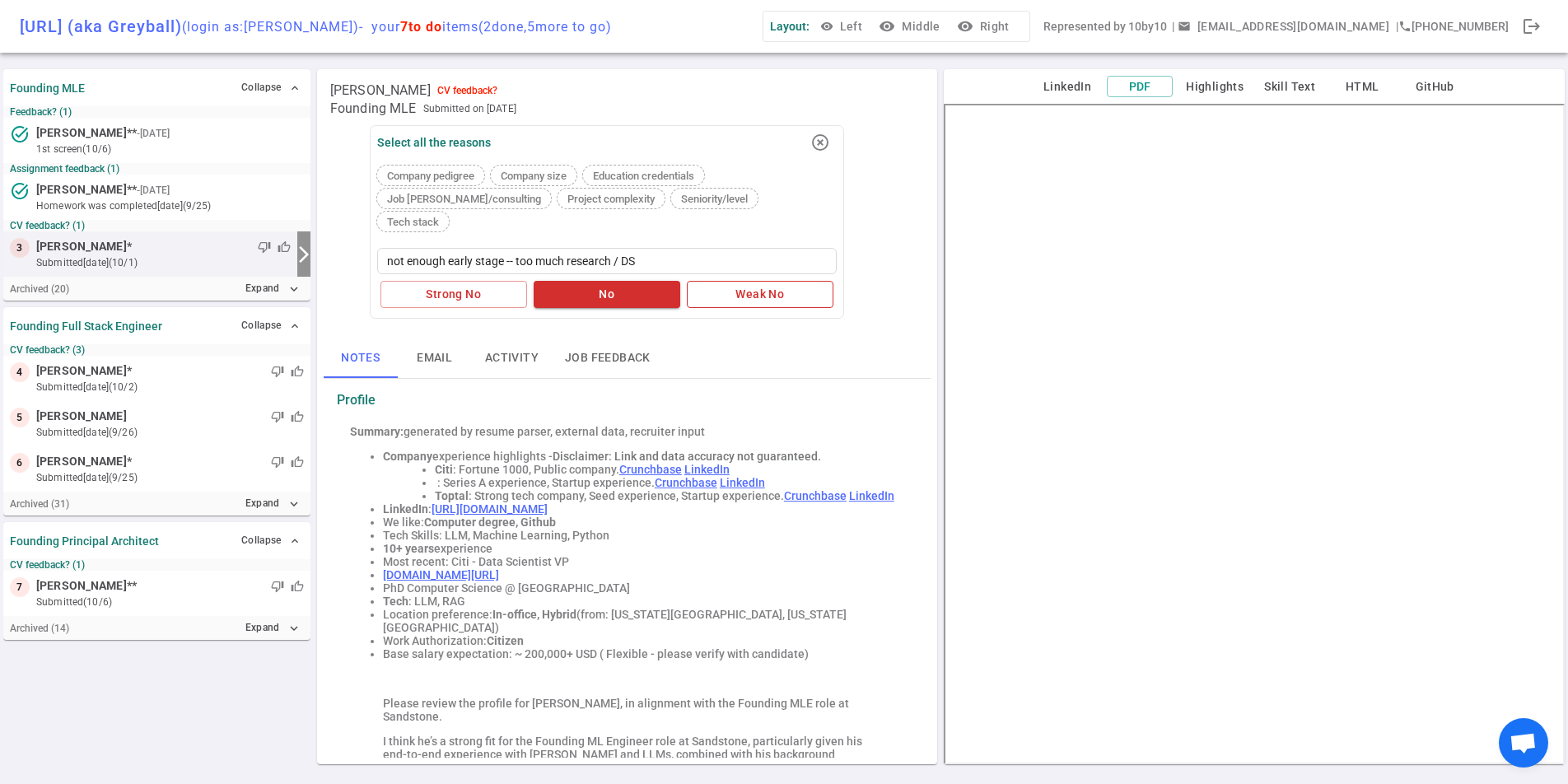
type textarea "not enough early stage -- too much research / DS"
click at [716, 281] on button "Weak No" at bounding box center [759, 294] width 146 height 27
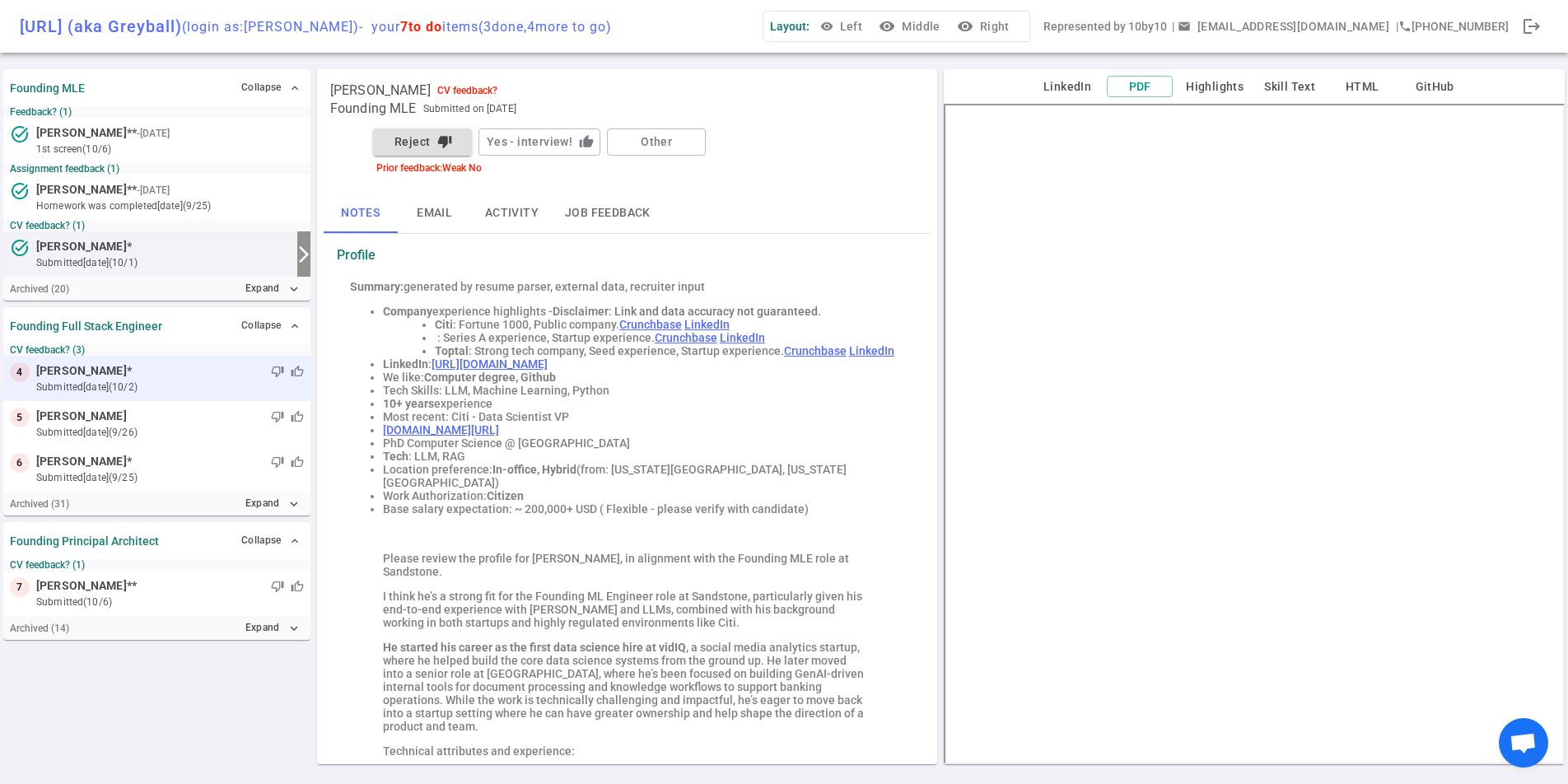
click at [153, 382] on small "submitted [DATE] (10/2)" at bounding box center [169, 387] width 267 height 15
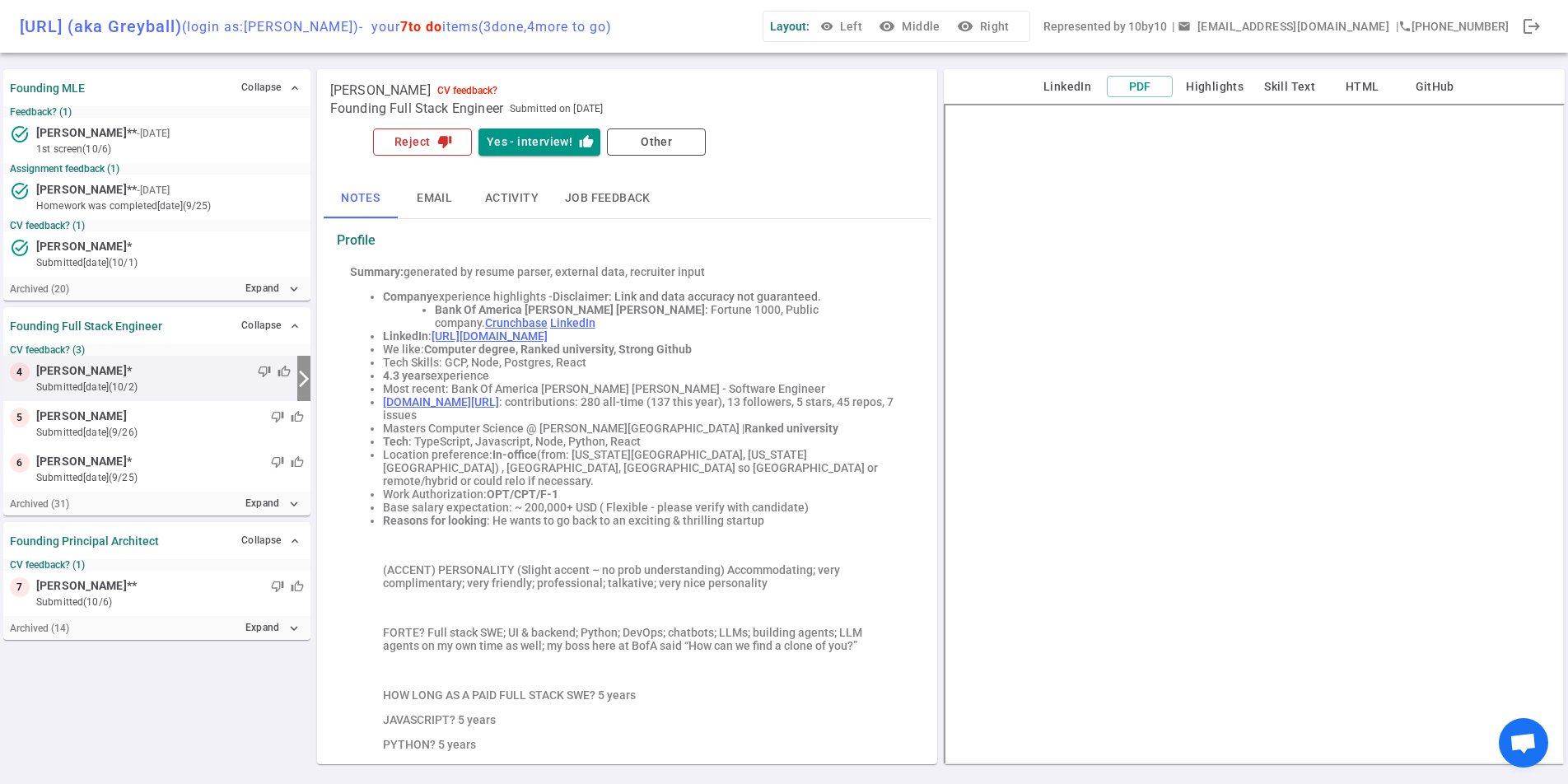
click at [424, 141] on button "Reject thumb_down" at bounding box center [421, 141] width 98 height 27
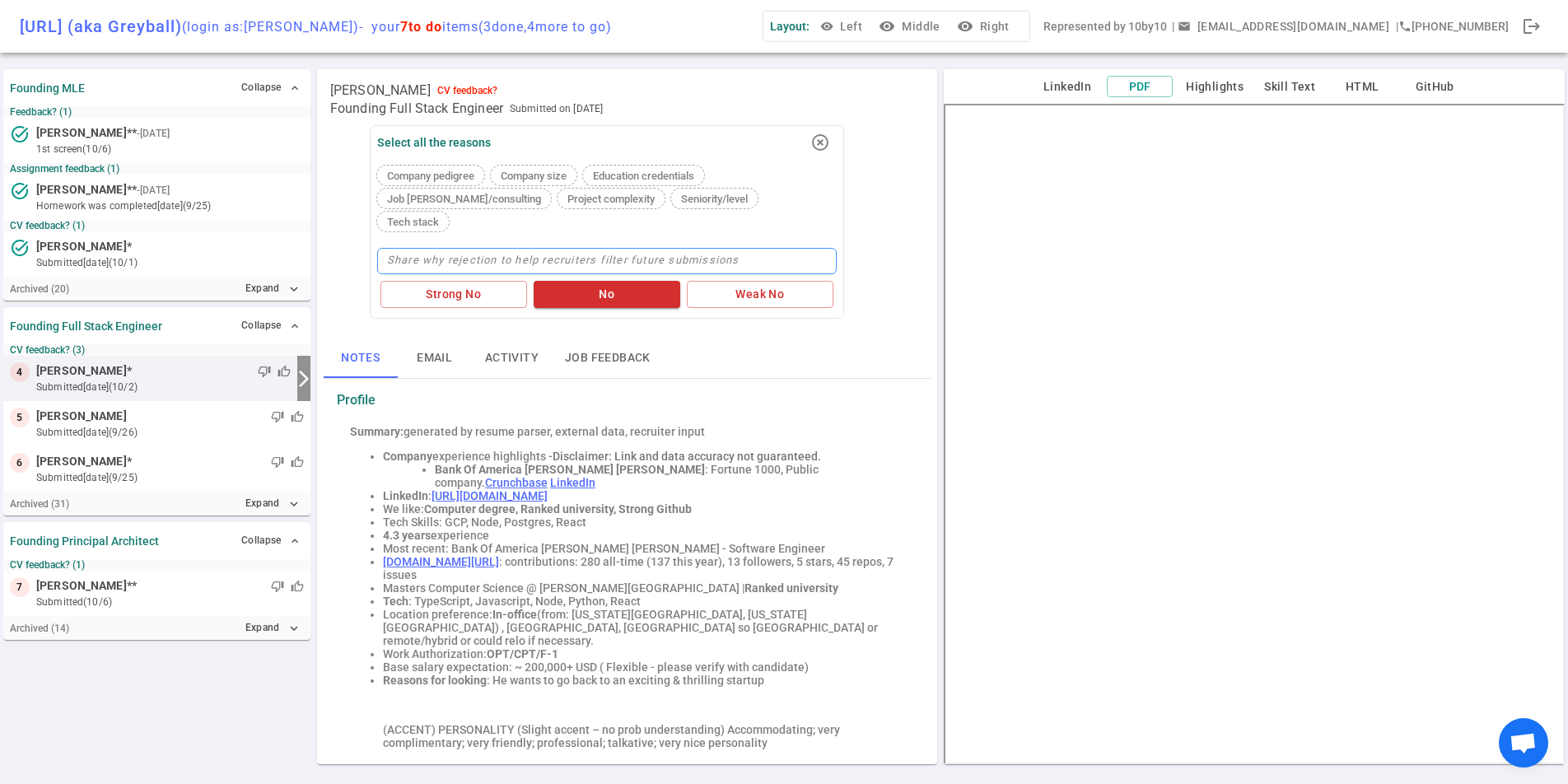
type textarea "c"
type textarea "co"
type textarea "com"
type textarea "comp"
type textarea "compa"
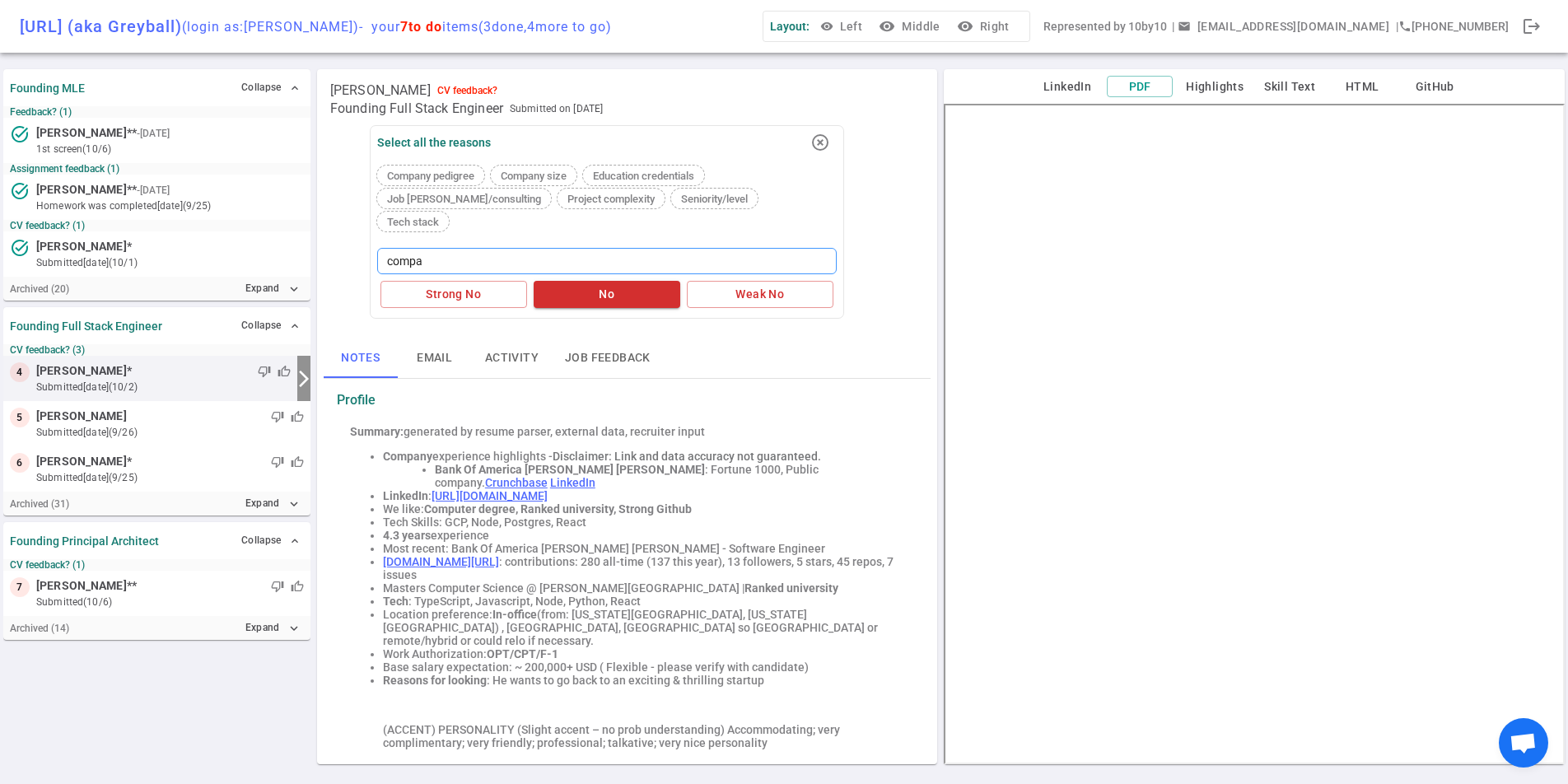
type textarea "compan"
type textarea "company"
type textarea "company h"
type textarea "company hi"
type textarea "company his"
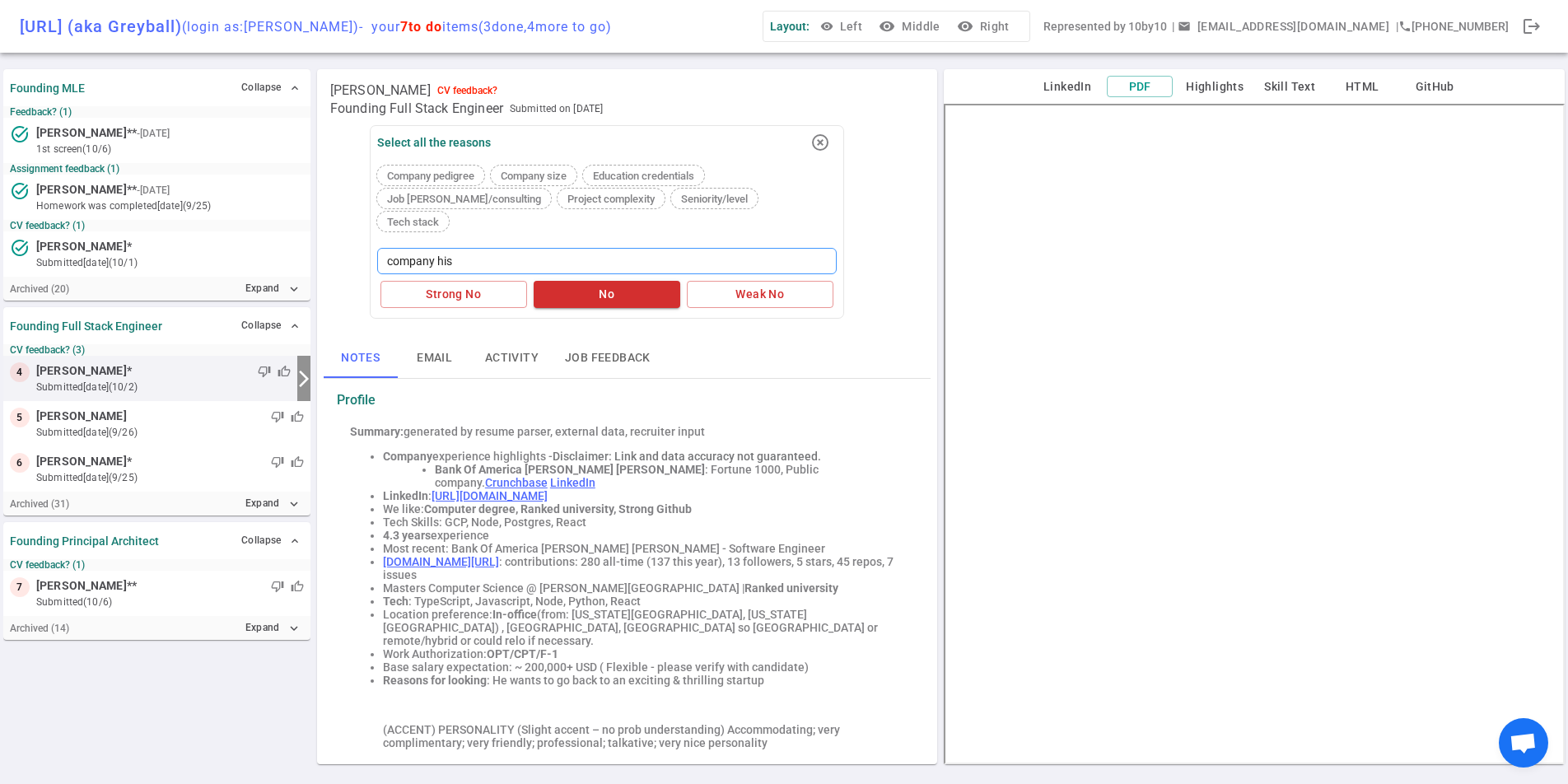
type textarea "company hist"
type textarea "company histo"
type textarea "company historu"
type textarea "company historuy"
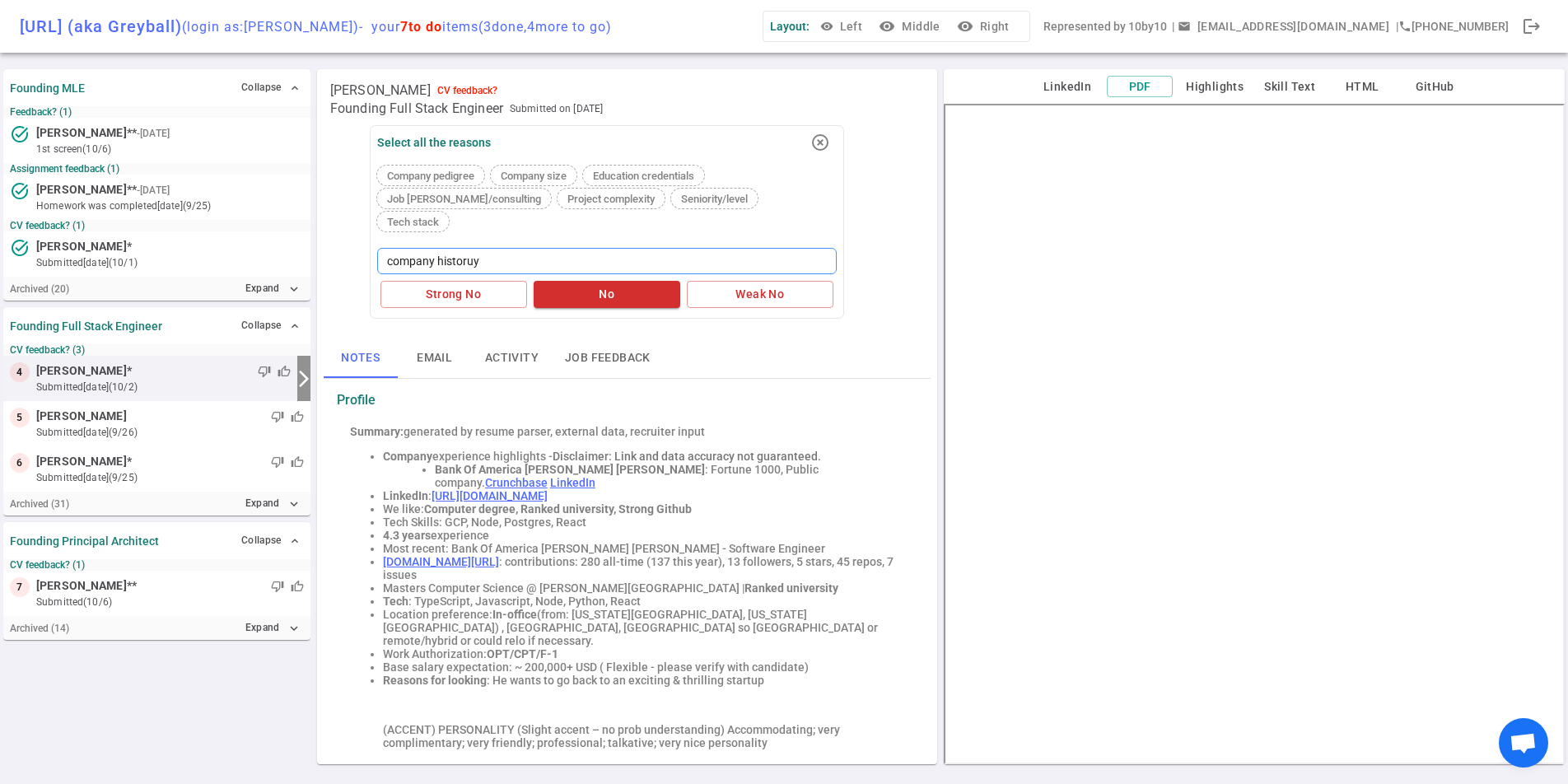
type textarea "company historuy"
type textarea "company historu"
type textarea "company histor"
type textarea "company history"
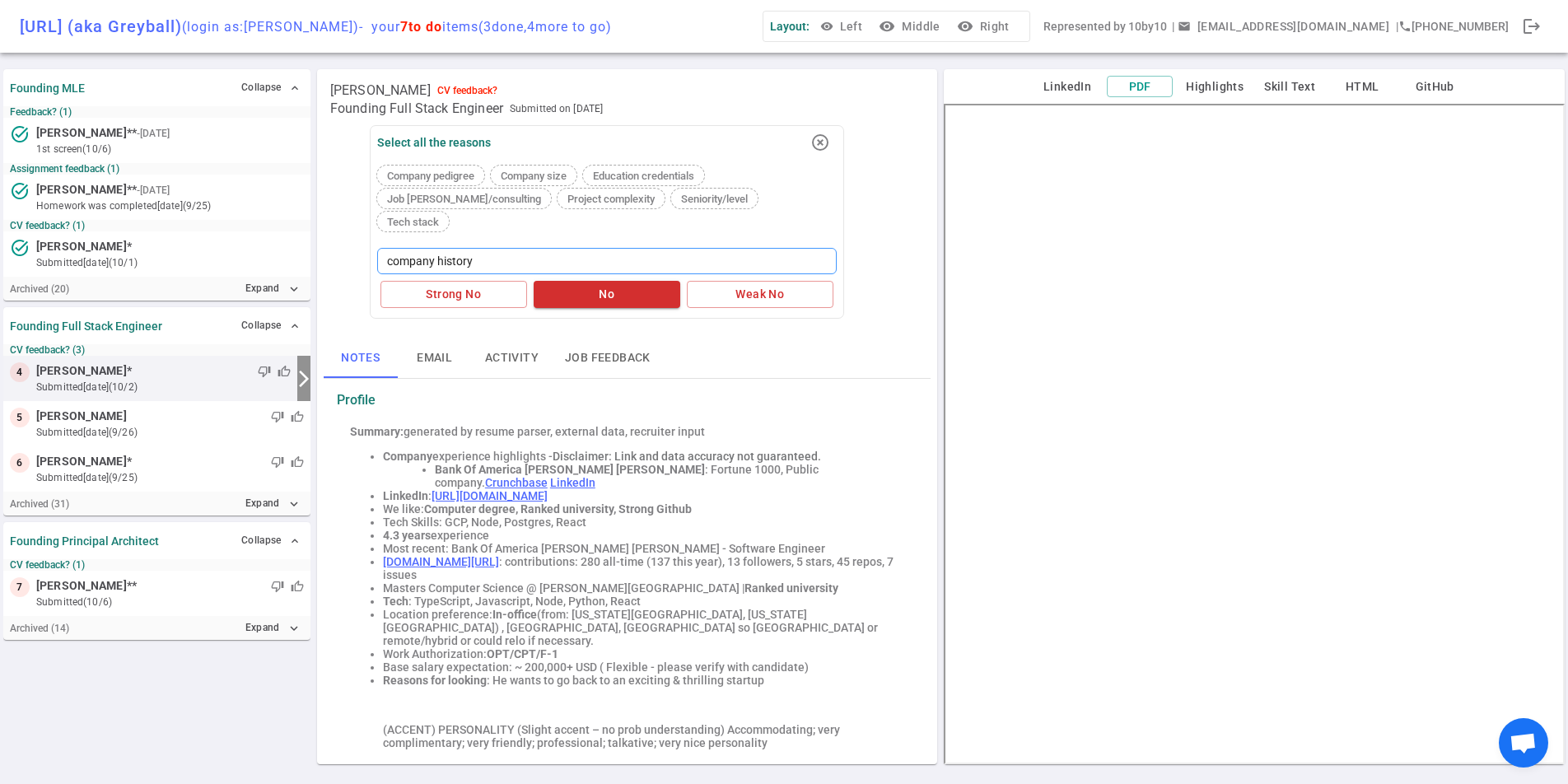
type textarea "company history -"
click at [646, 281] on button "No" at bounding box center [606, 294] width 146 height 27
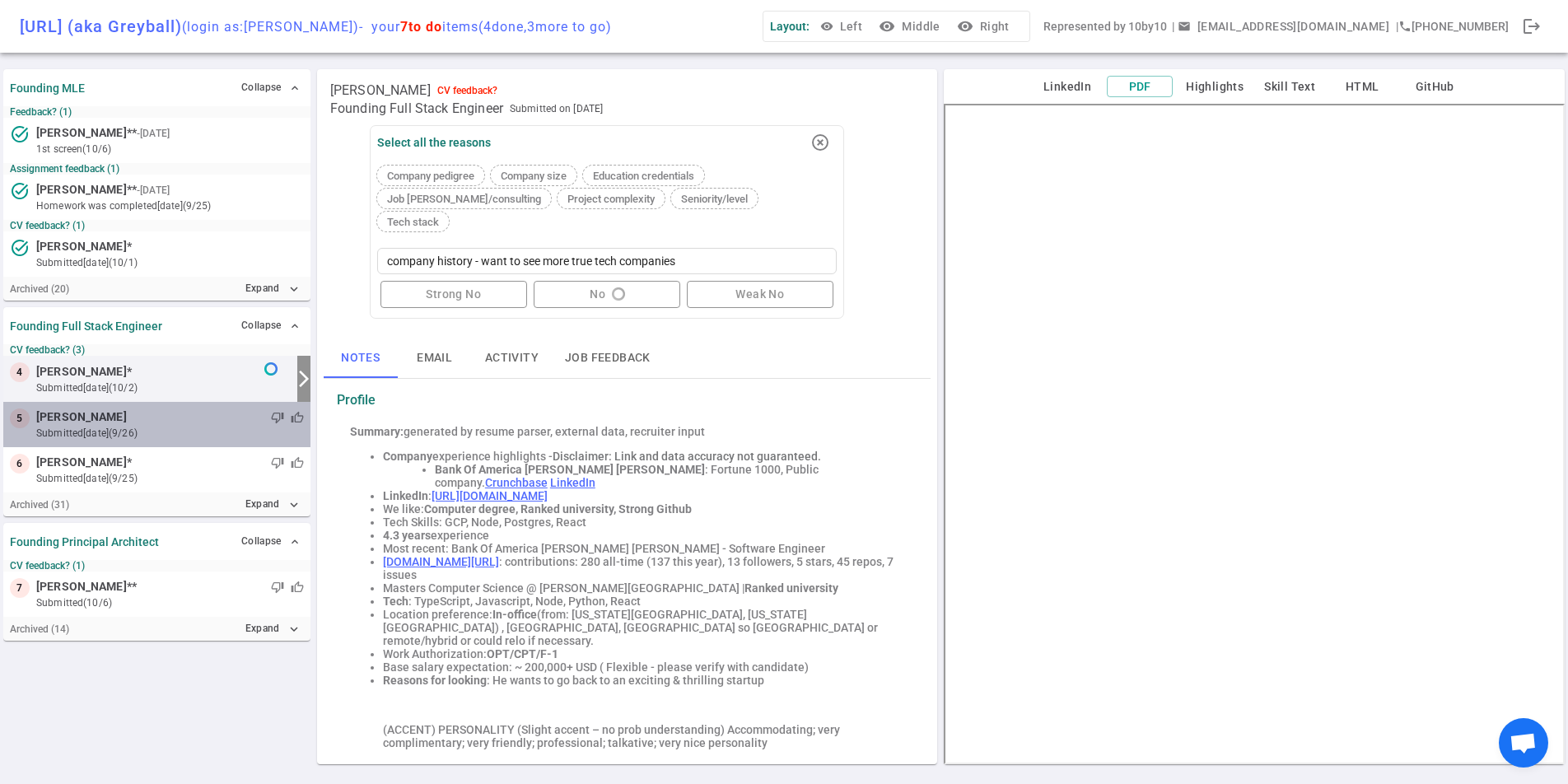
click at [135, 414] on div "thumb_down thumb_up" at bounding box center [216, 417] width 177 height 17
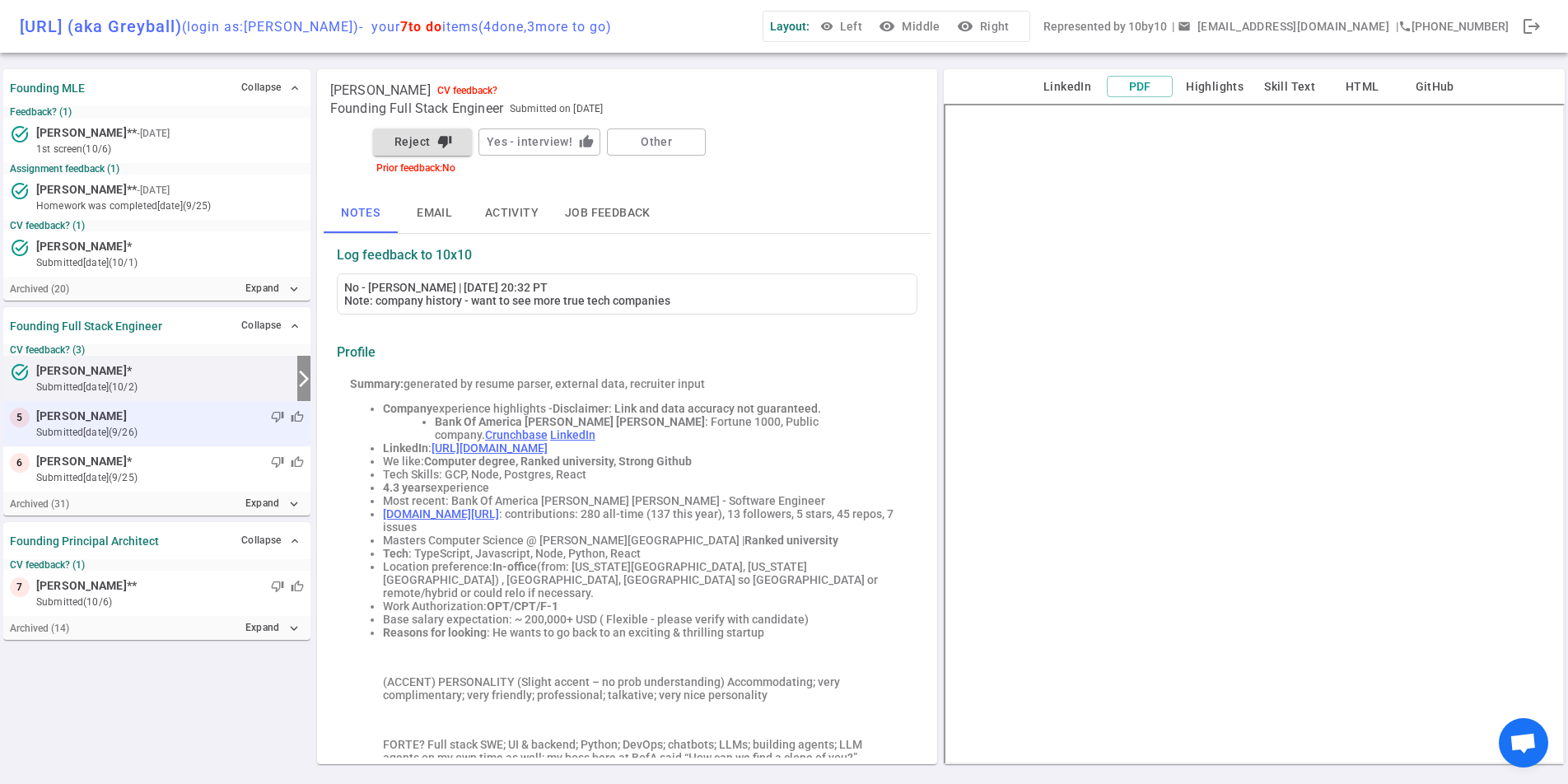
click at [70, 439] on small "submitted [DATE] (9/26)" at bounding box center [169, 432] width 267 height 15
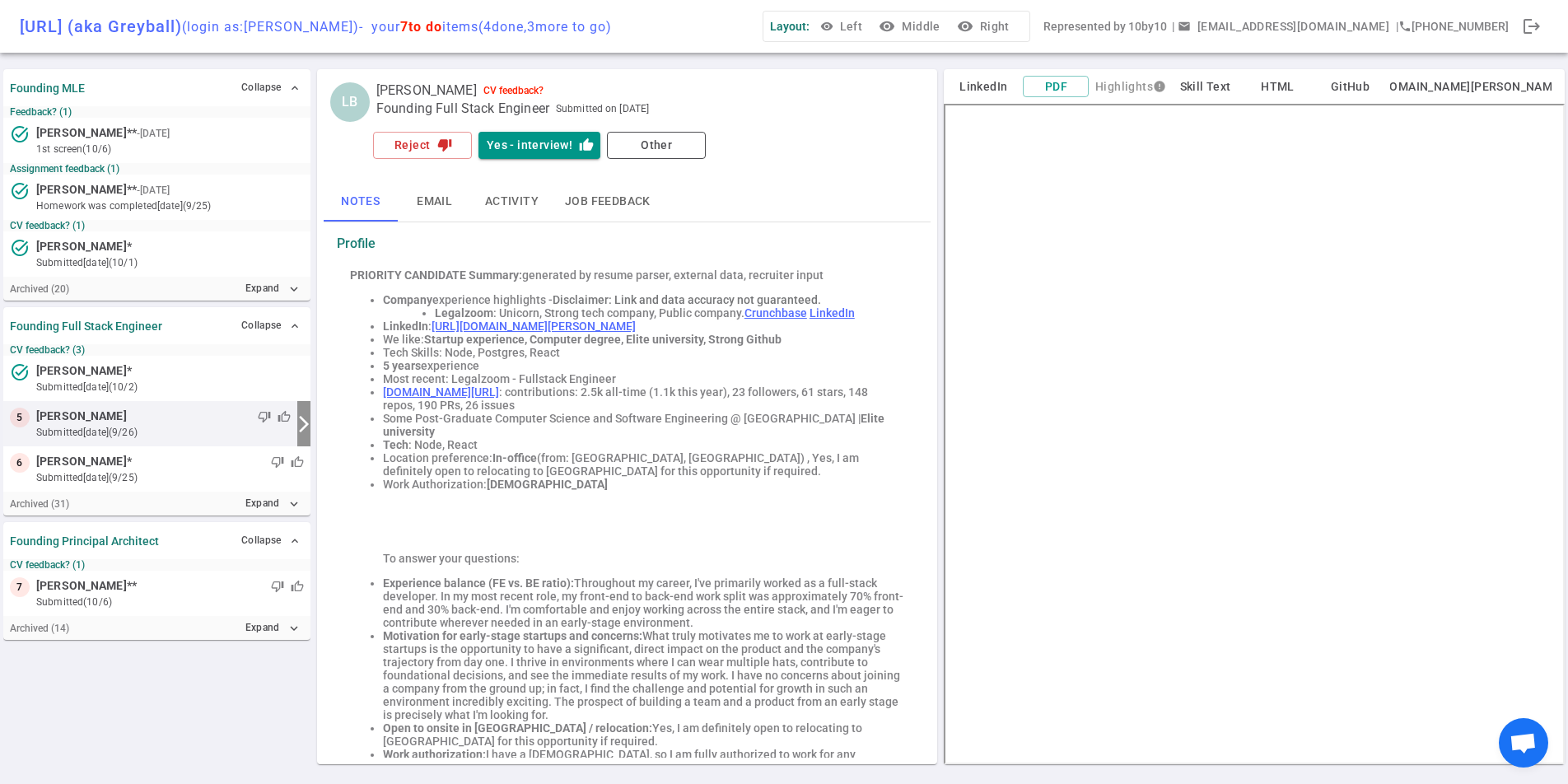
click at [768, 600] on span "Throughout my career, I've primarily worked as a full-stack developer. In my mo…" at bounding box center [643, 602] width 521 height 53
click at [768, 601] on span "Throughout my career, I've primarily worked as a full-stack developer. In my mo…" at bounding box center [643, 602] width 521 height 53
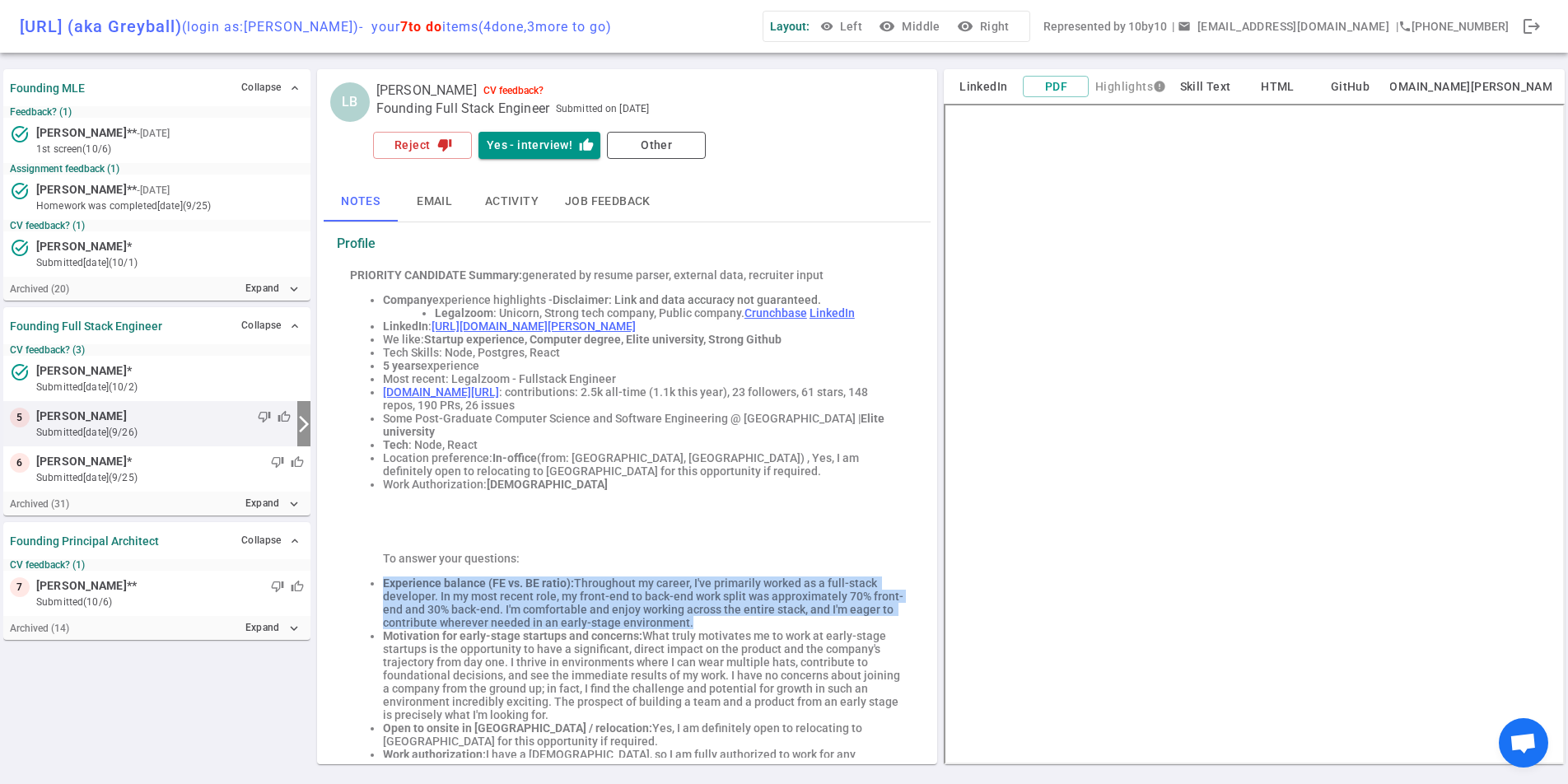
click at [768, 601] on span "Throughout my career, I've primarily worked as a full-stack developer. In my mo…" at bounding box center [643, 602] width 521 height 53
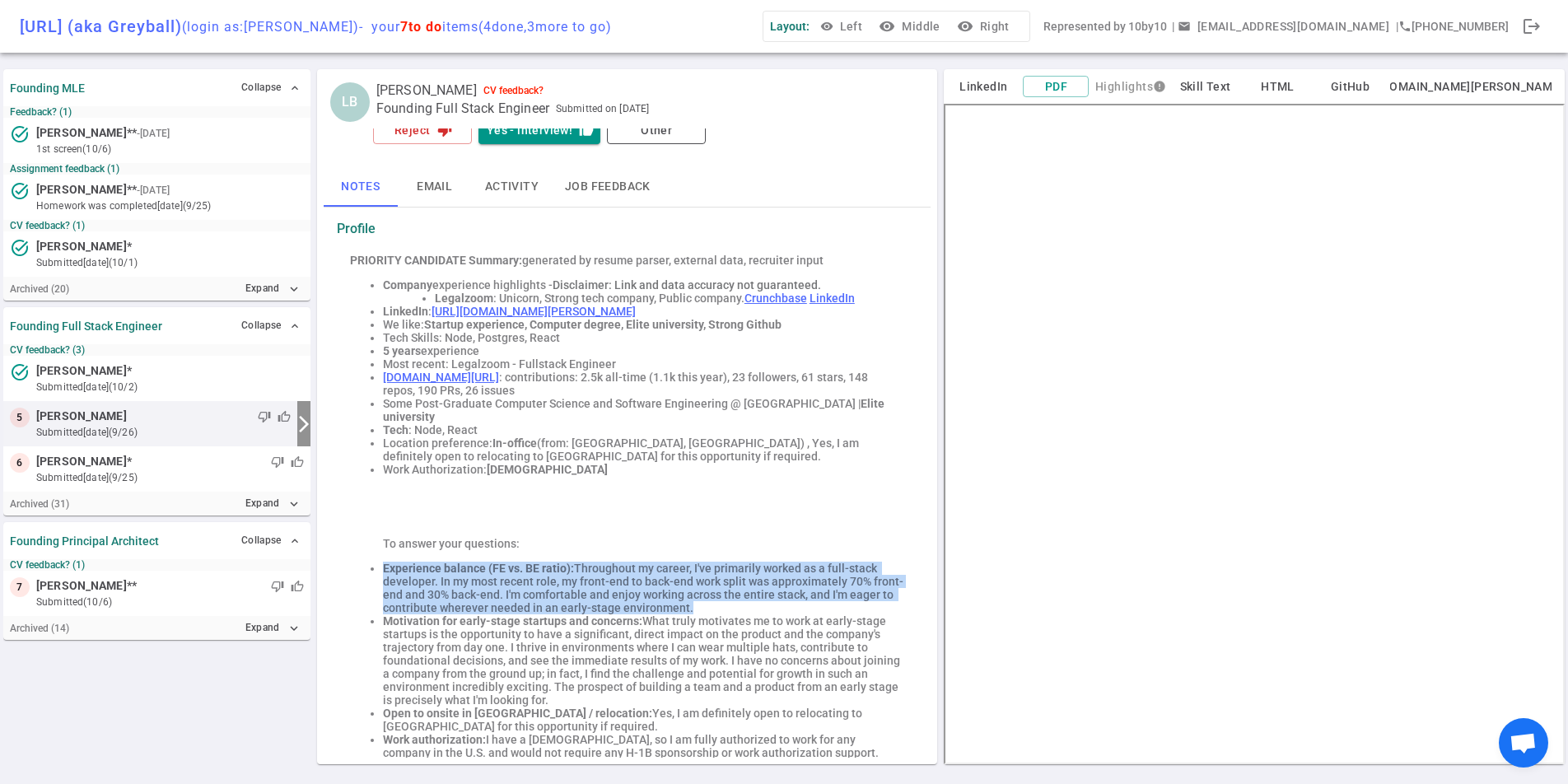
scroll to position [18, 0]
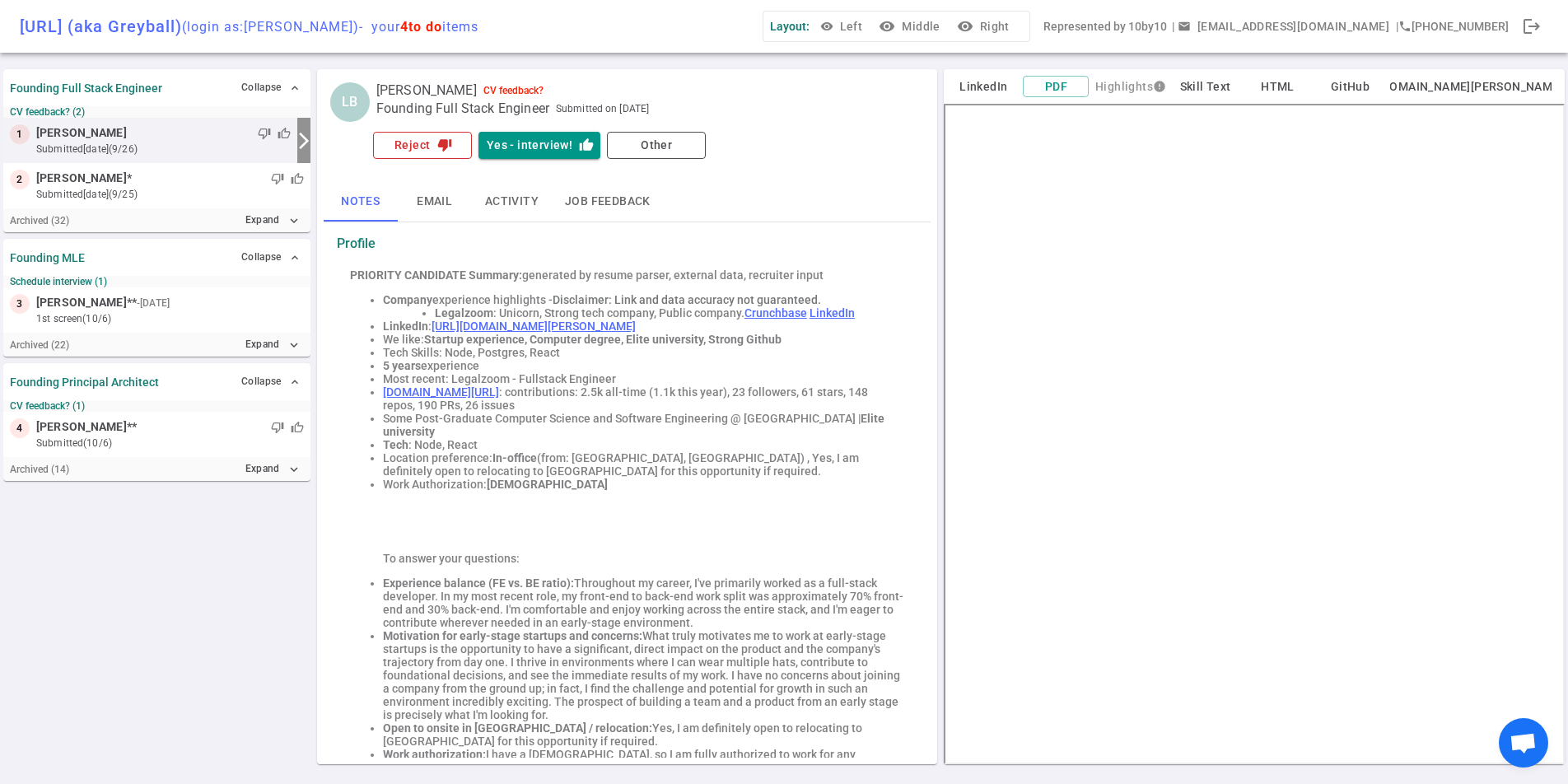
click at [440, 145] on icon "thumb_down" at bounding box center [444, 144] width 15 height 15
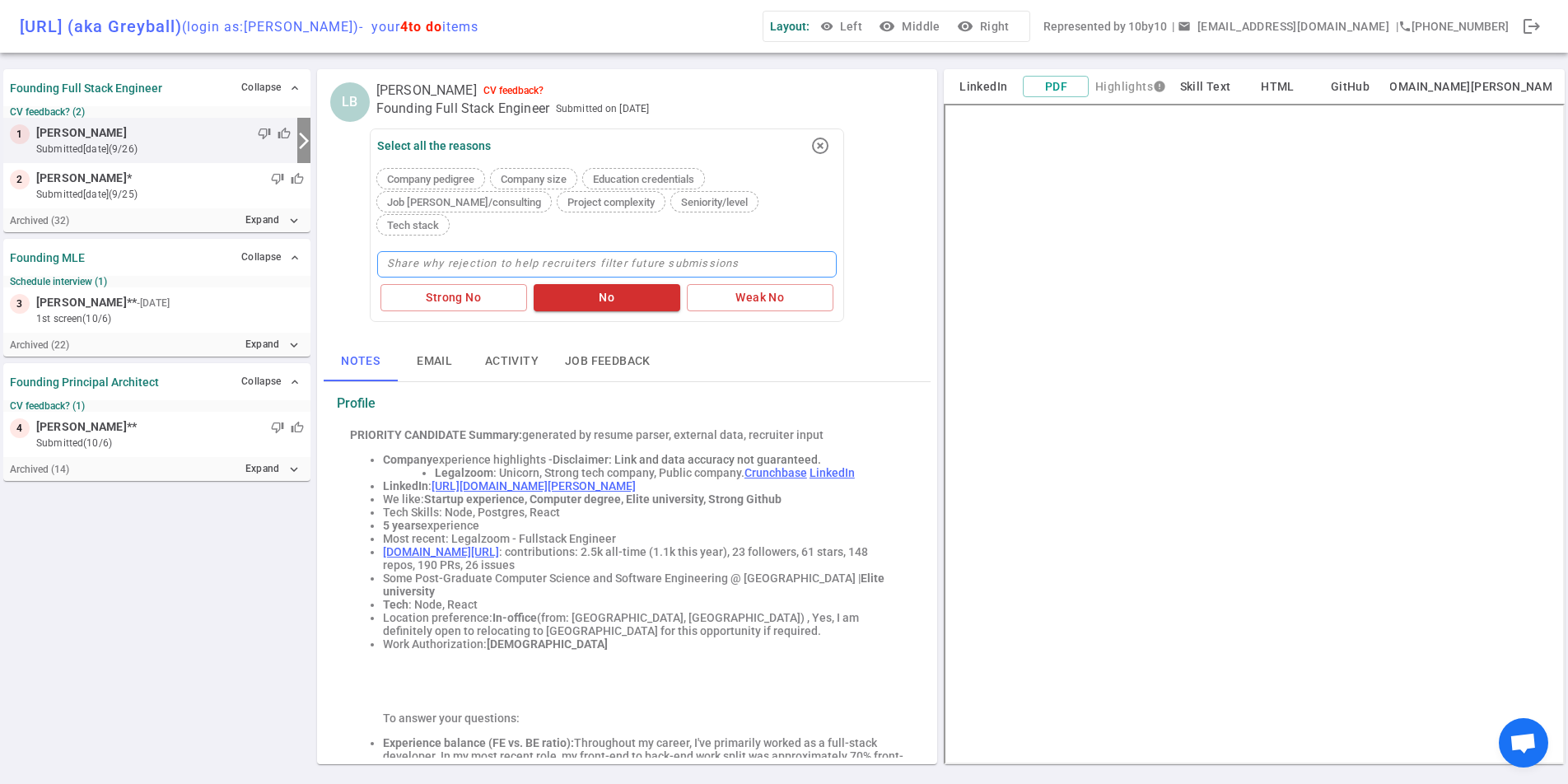
click at [544, 251] on textarea at bounding box center [606, 264] width 459 height 27
type textarea "n"
type textarea "no"
type textarea "not"
type textarea "not e"
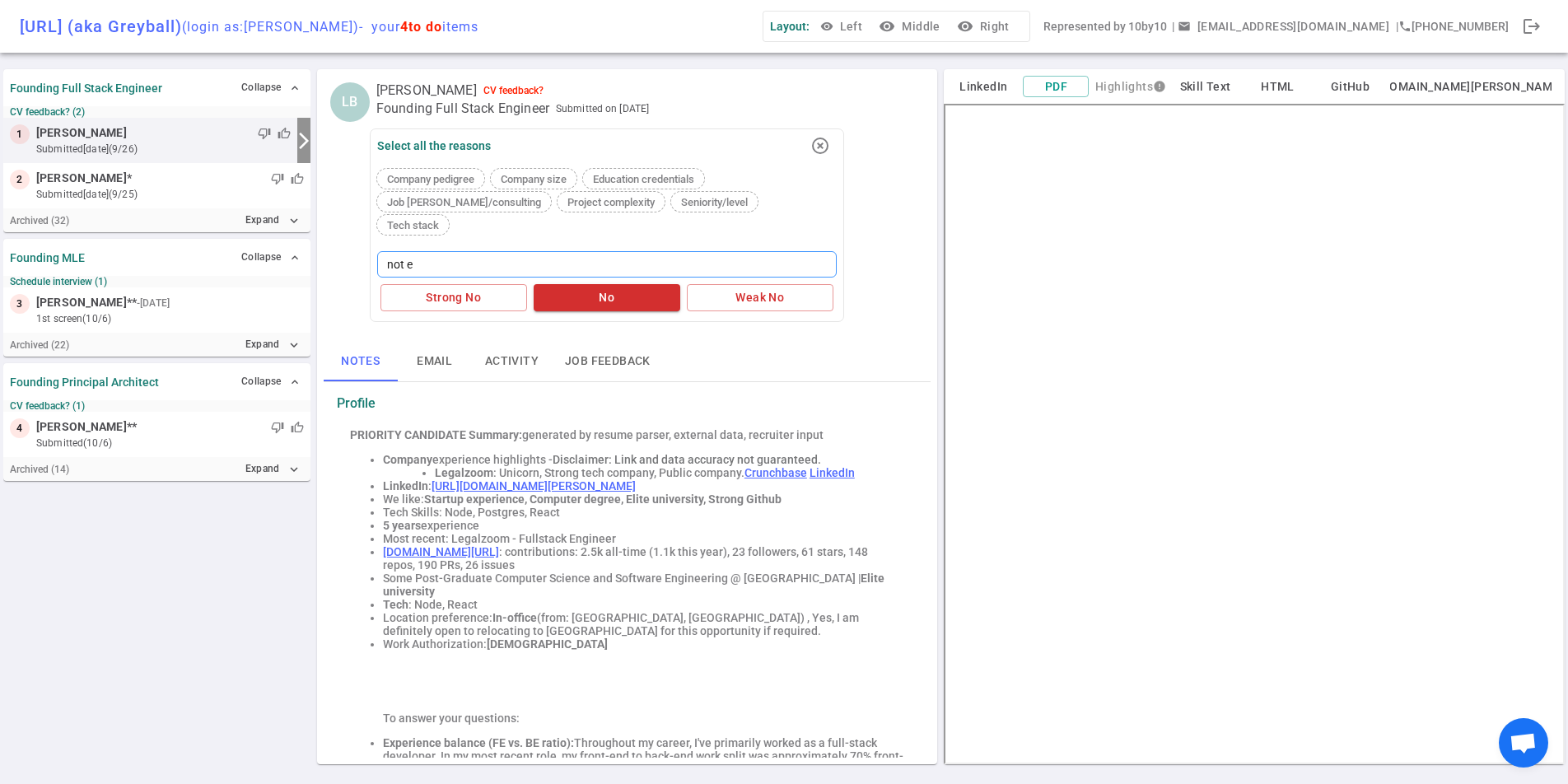
type textarea "not en"
type textarea "not eno"
type textarea "not enou"
type textarea "not enoug"
type textarea "not enough"
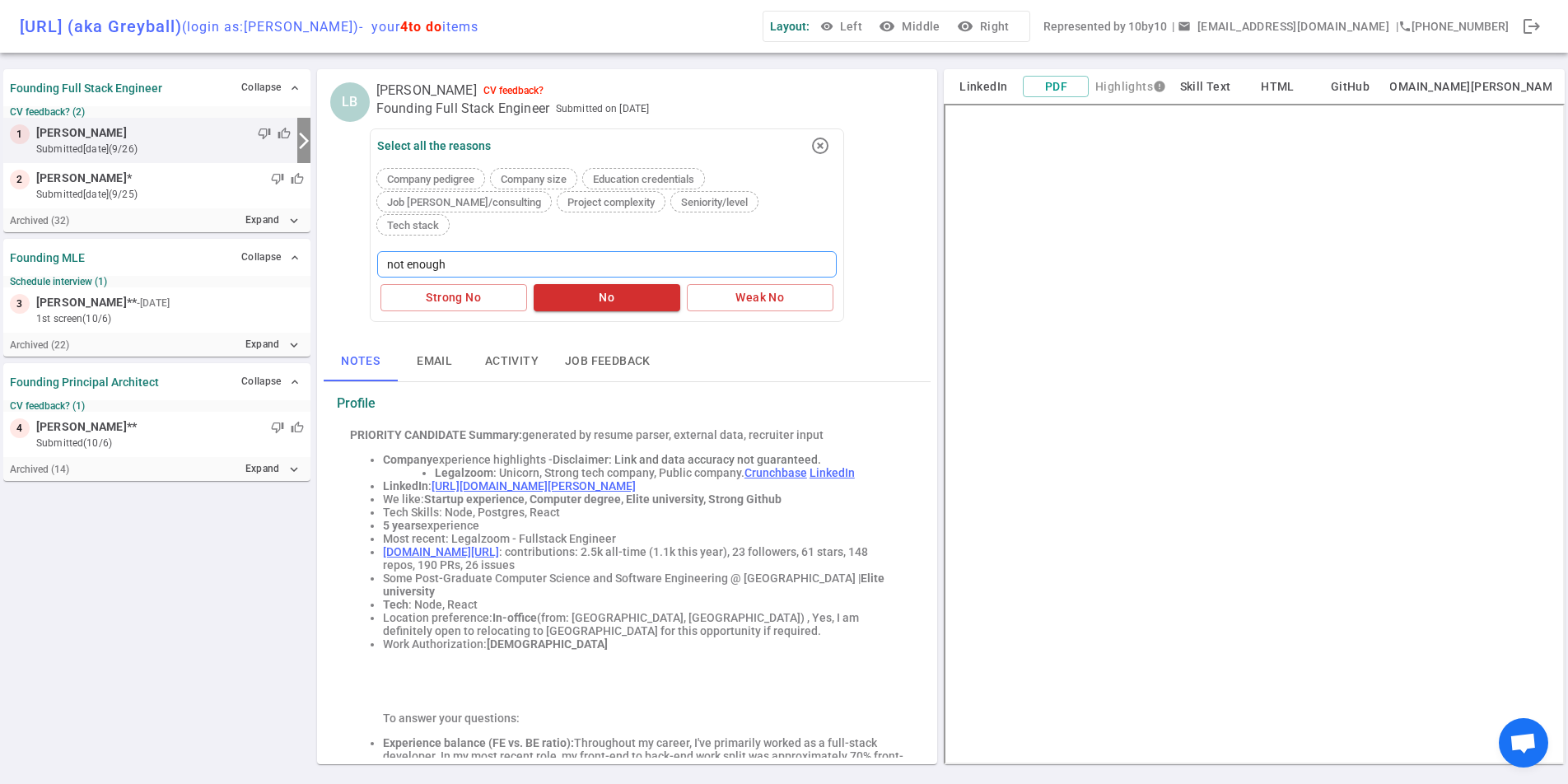
type textarea "not enough e"
type textarea "not enough ex"
type textarea "not enough exp"
type textarea "not enough expe"
type textarea "not enough exper"
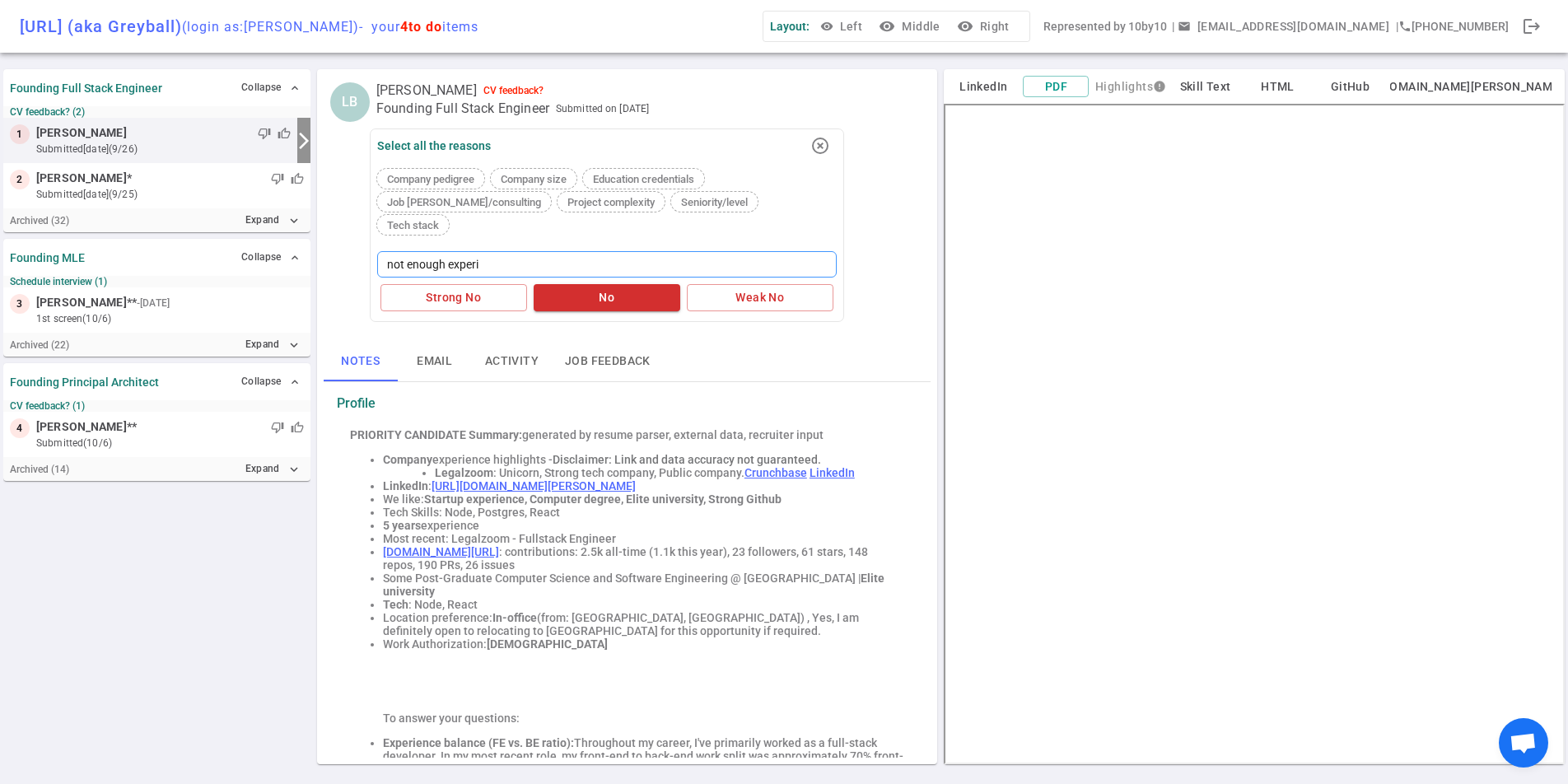
type textarea "not enough experie"
type textarea "not enough experien"
type textarea "not enough experienc"
type textarea "not enough experience"
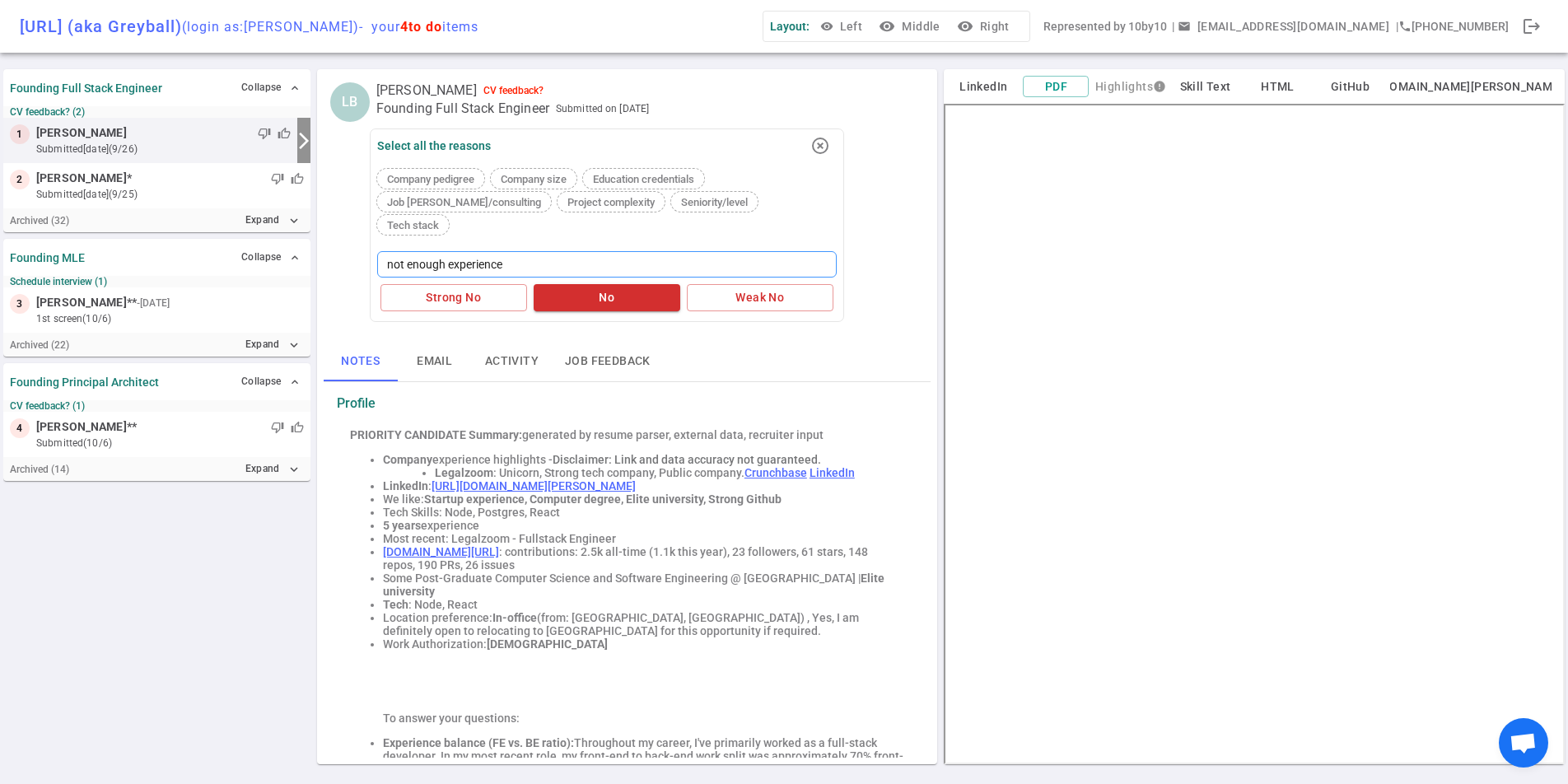
type textarea "not enough experience m"
type textarea "not enough experience mn"
type textarea "not enough experience m"
type textarea "not enough experience"
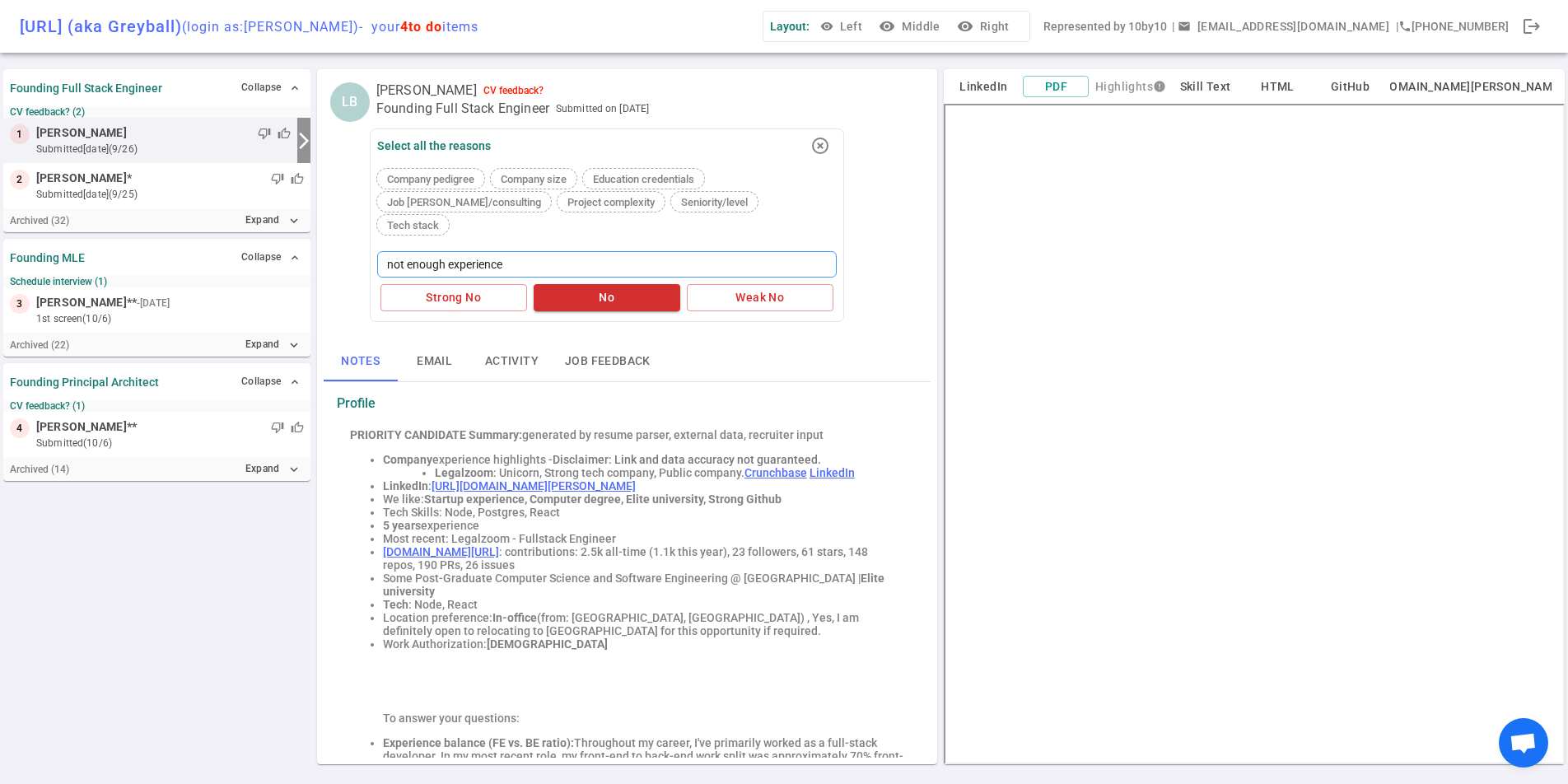
type textarea "not enough experience a"
type textarea "not enough experience an"
type textarea "not enough experience and"
type textarea "not enough experience and n"
type textarea "not enough experience and no"
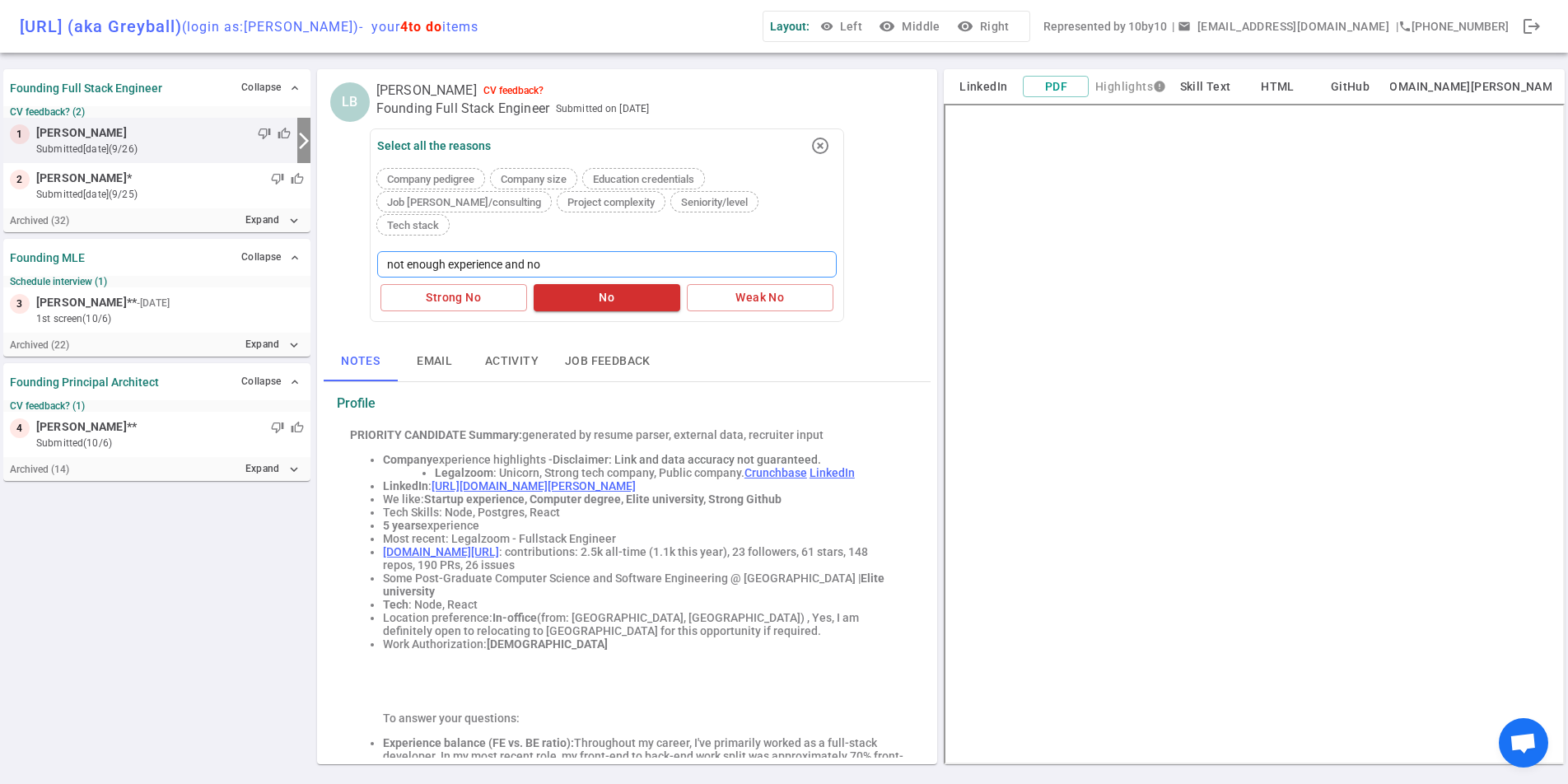
type textarea "not enough experience and not"
type textarea "not enough experience and not g"
type textarea "not enough experience and not"
type textarea "not enough experience and no"
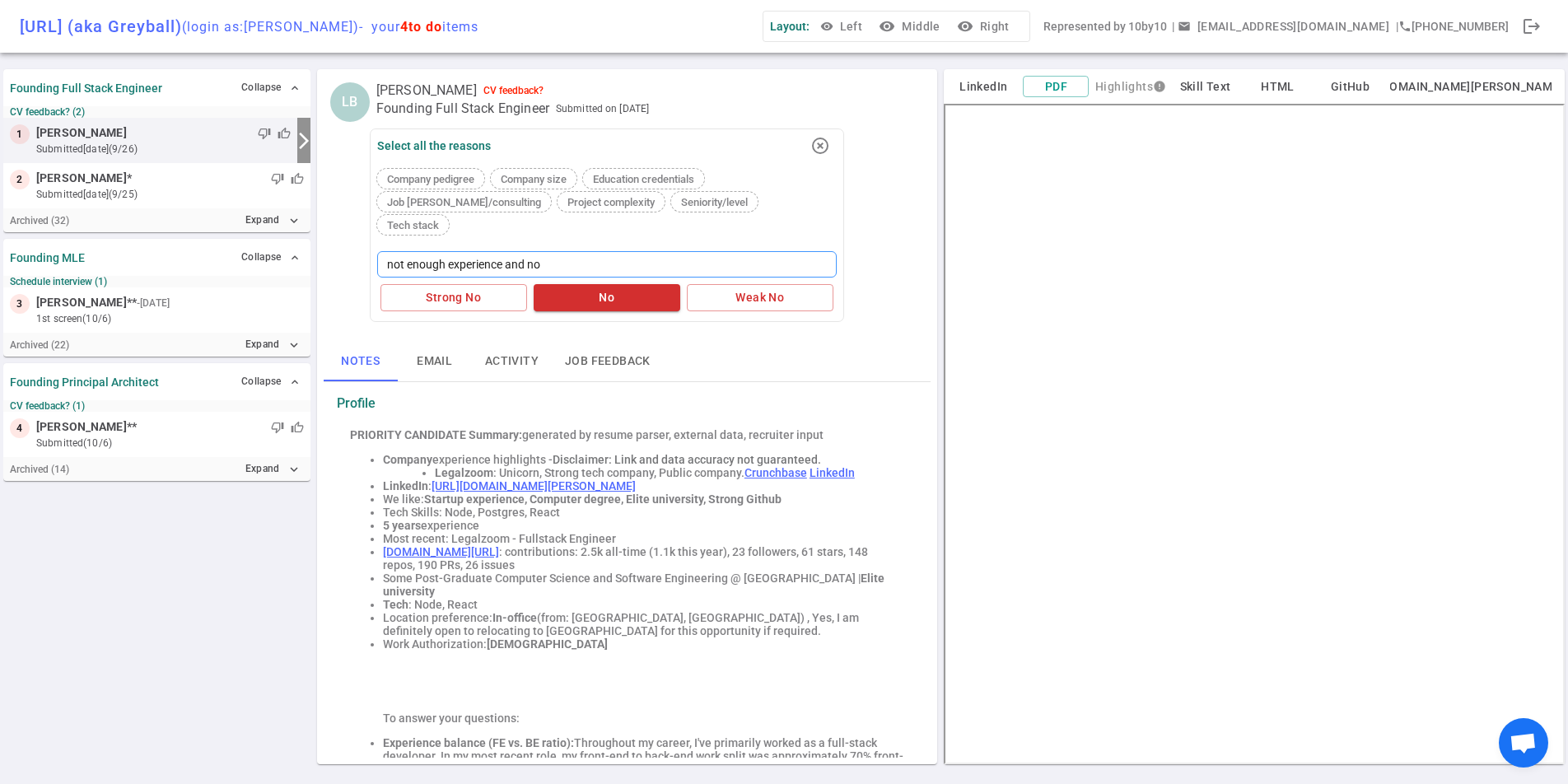
type textarea "not enough experience and n"
type textarea "not enough experience and"
type textarea "not enough experience an"
type textarea "not enough experience a"
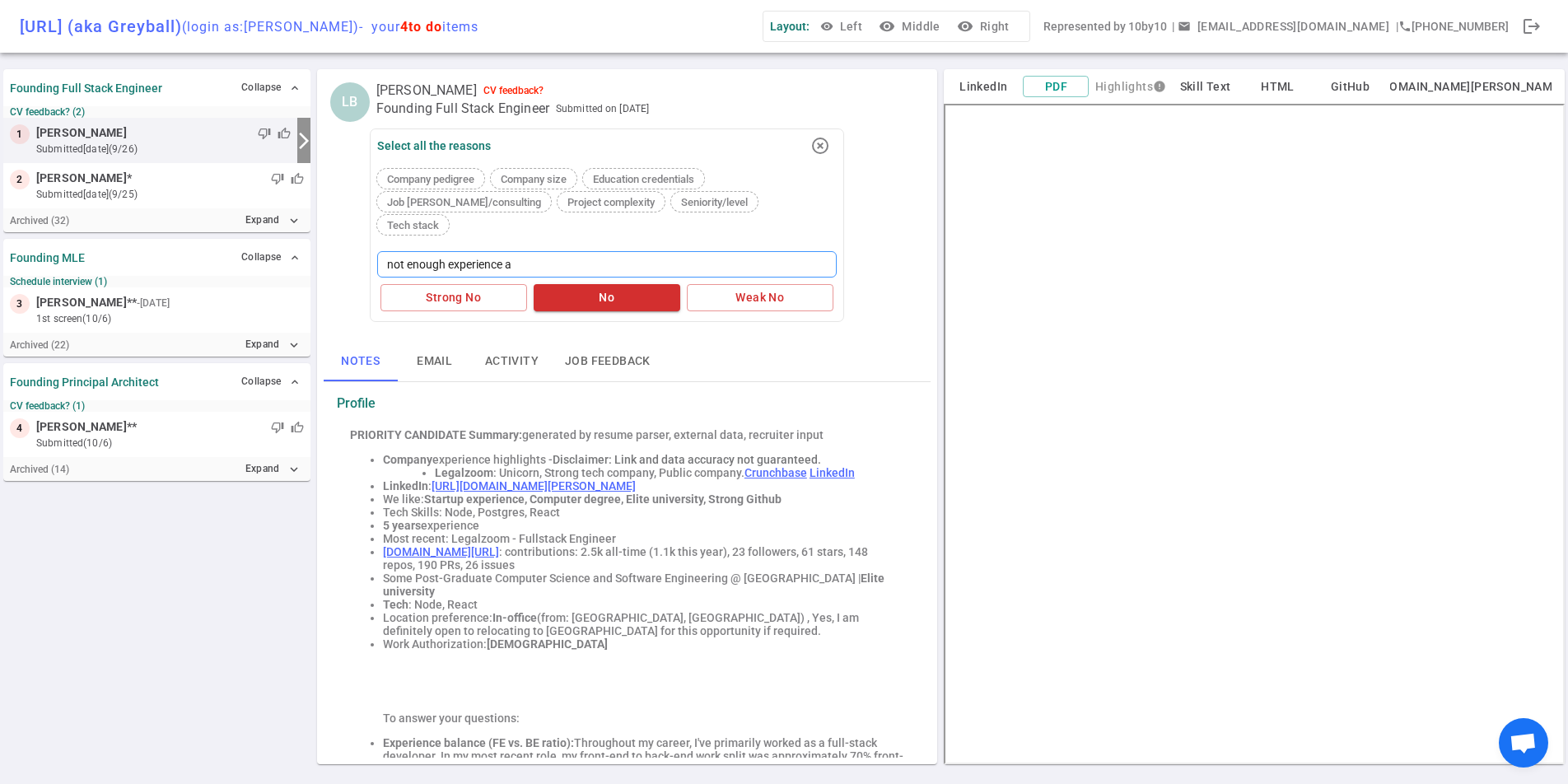
type textarea "not enough experience"
type textarea "not enough experience f"
type textarea "not enough experience fu"
type textarea "not enough experience ful"
type textarea "not enough experience full"
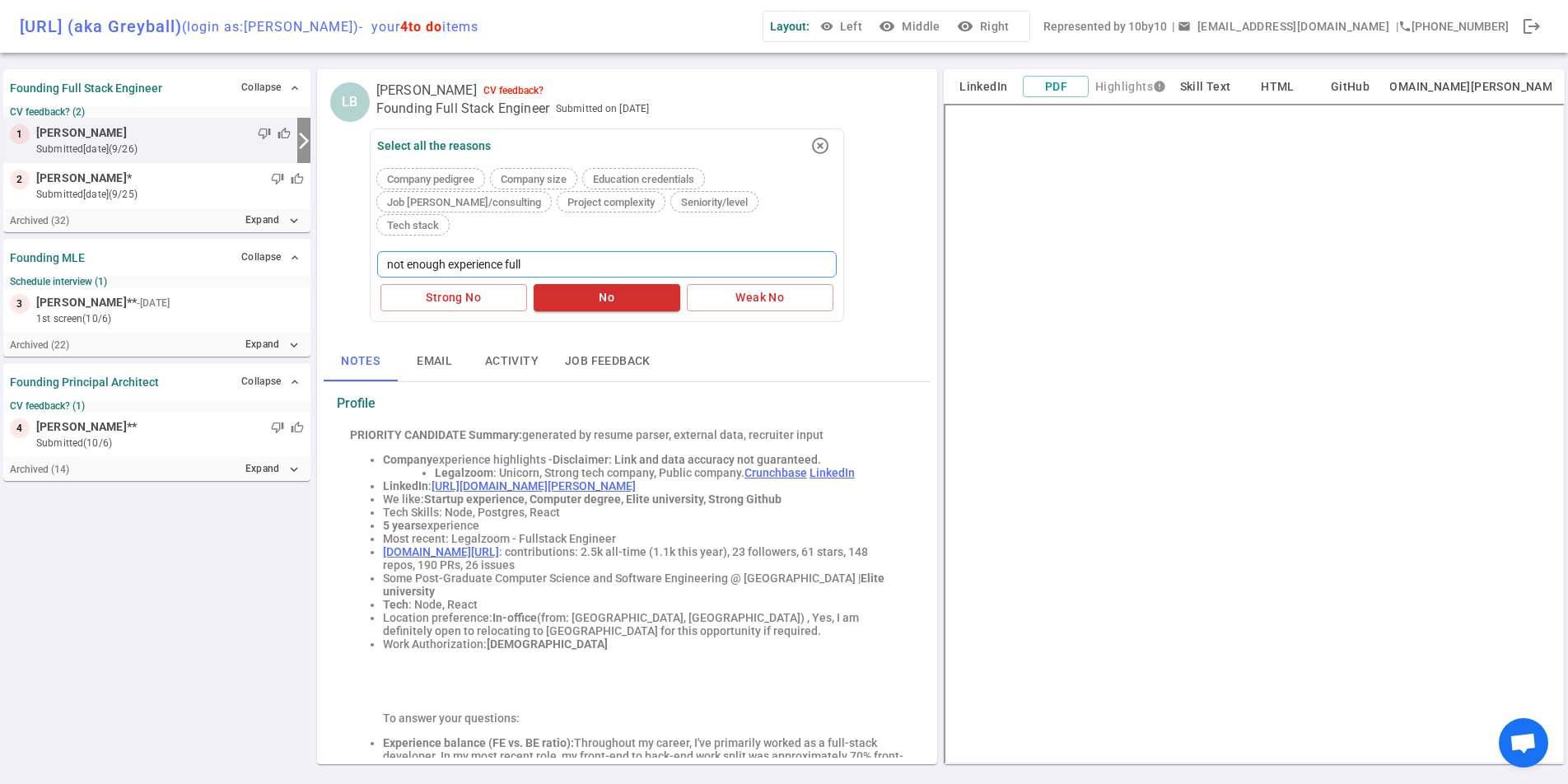
type textarea "not enough experience full"
type textarea "not enough experience full s"
type textarea "not enough experience full sta"
type textarea "not enough experience full stac"
type textarea "not enough experience full stack"
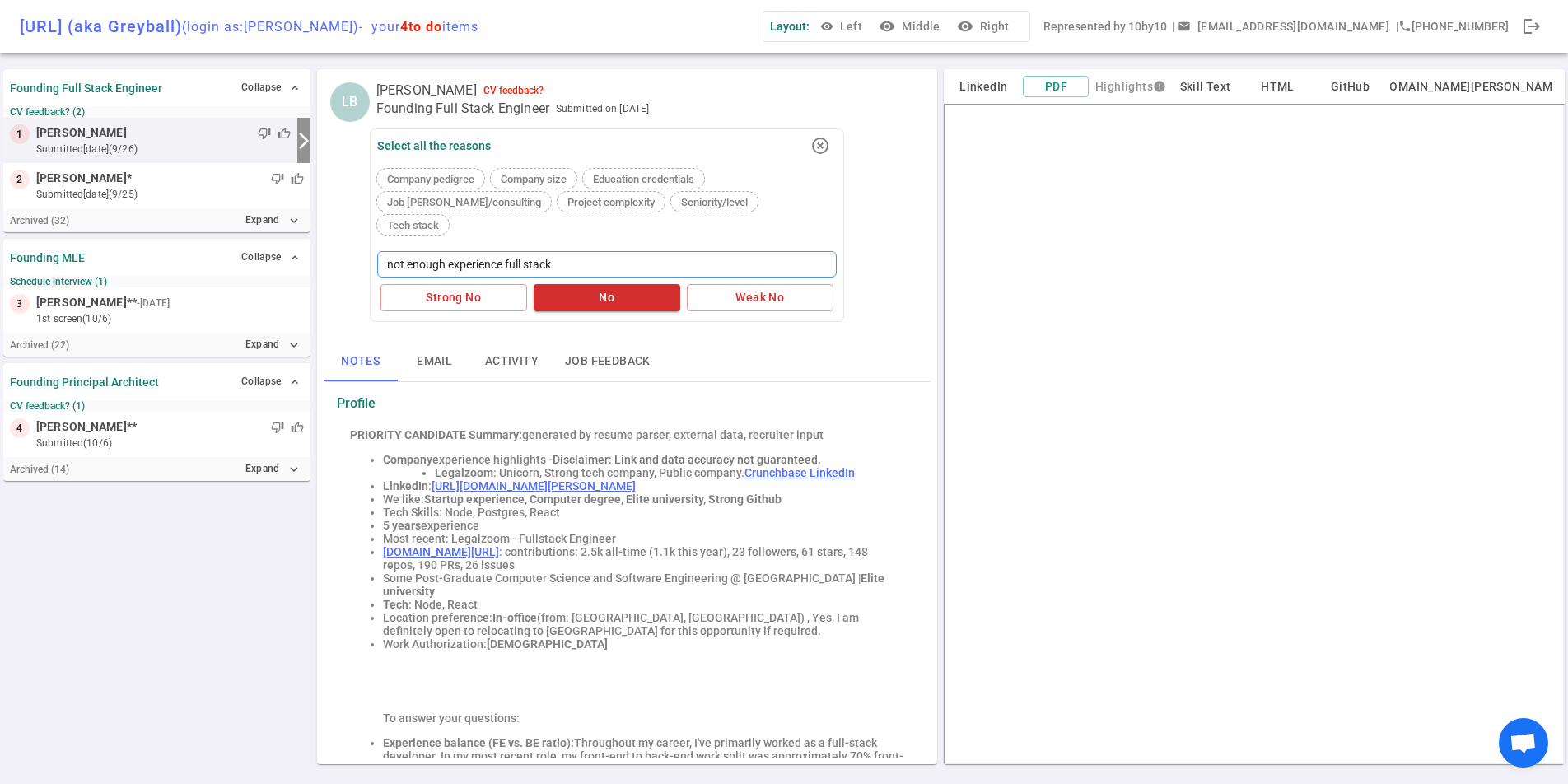
type textarea "not enough experience full stack a"
type textarea "not enough experience full stack an"
type textarea "not enough experience full stack and"
type textarea "not enough experience full stack and n"
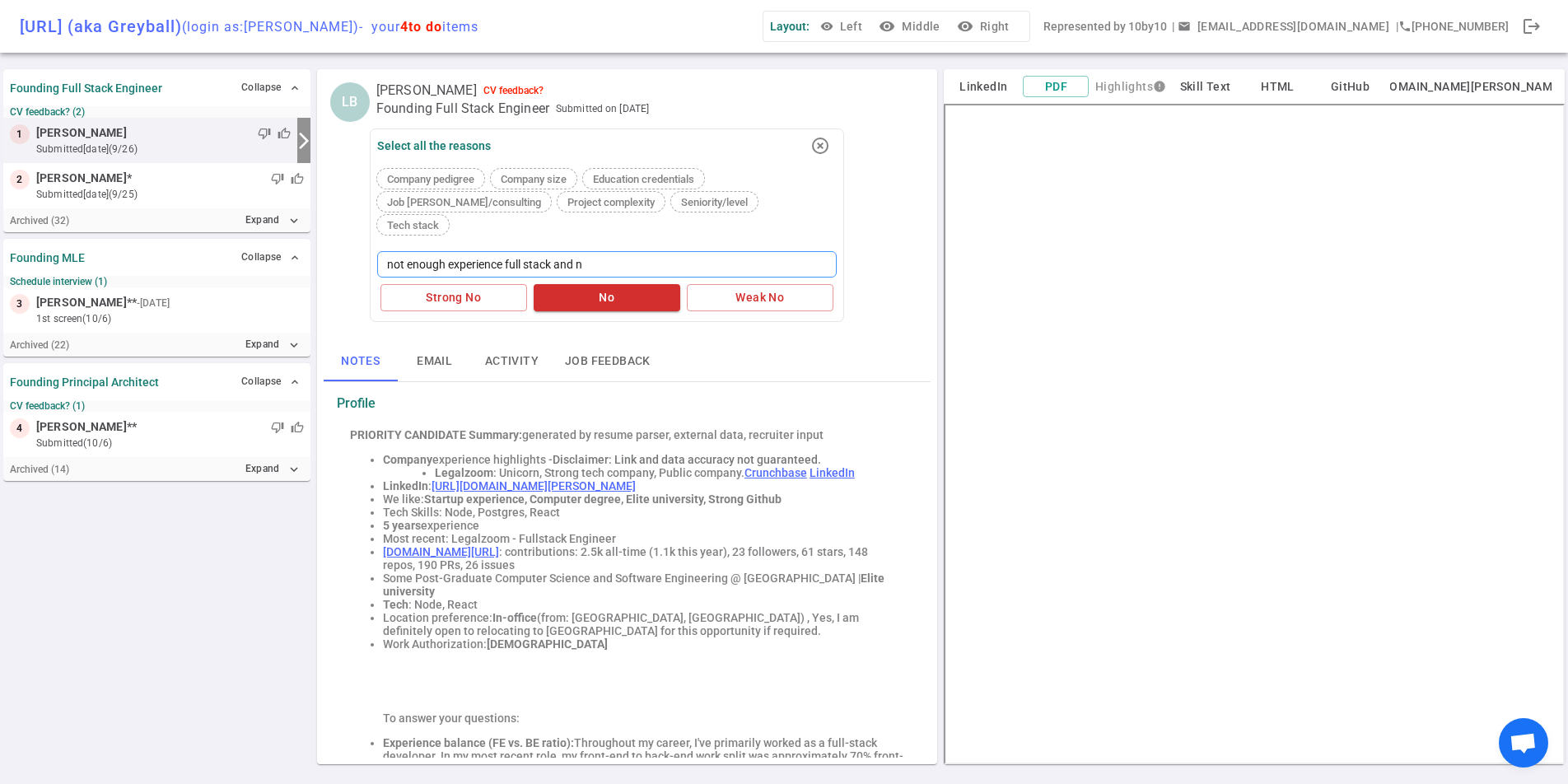
type textarea "not enough experience full stack and no"
type textarea "not enough experience full stack and not"
type textarea "not enough experience full stack and not g"
type textarea "not enough experience full stack and not gr"
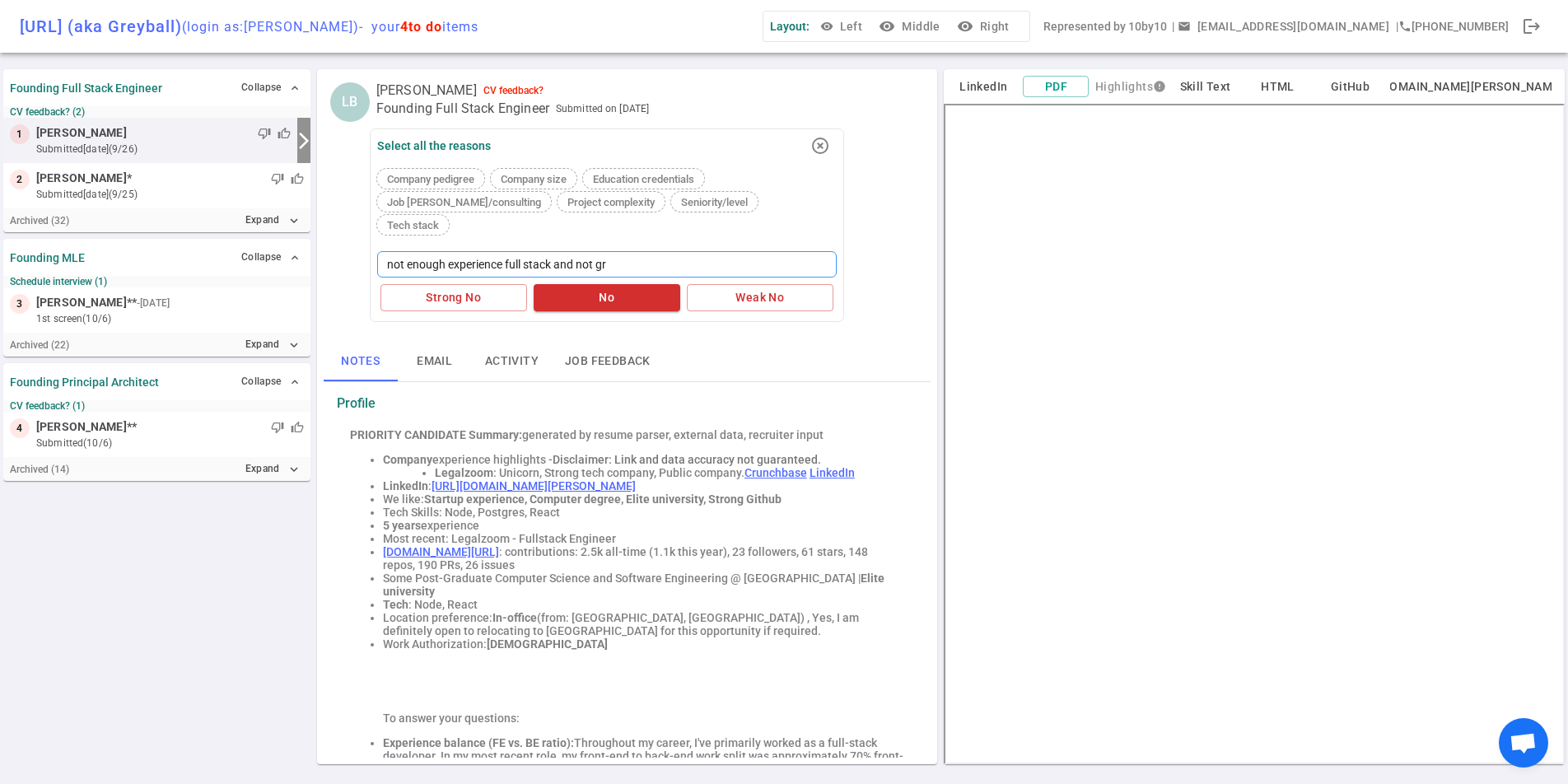
type textarea "not enough experience full stack and not gre"
type textarea "not enough experience full stack and not grea"
type textarea "not enough experience full stack and not great"
type textarea "not enough experience full stack and not great p"
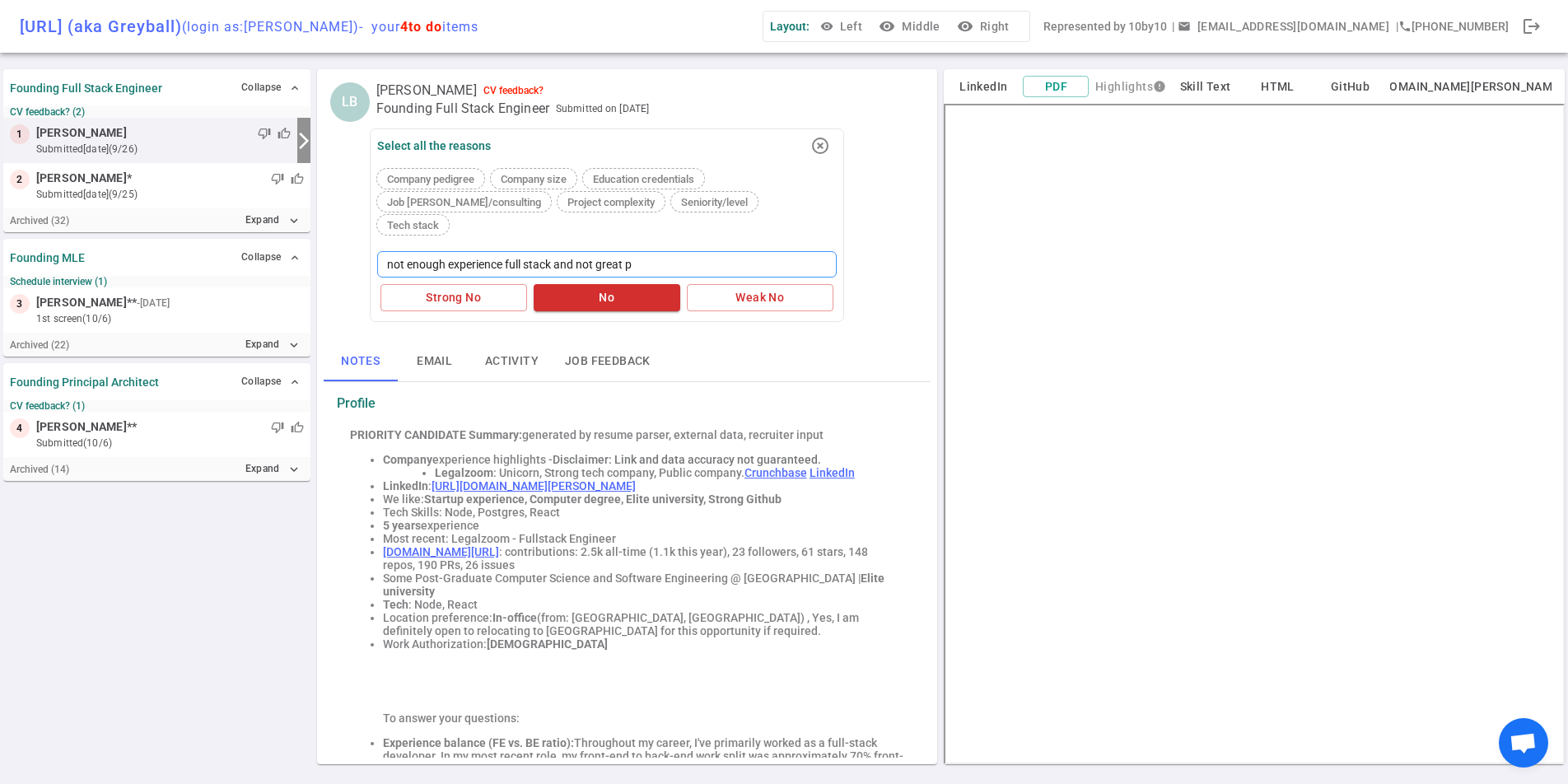
type textarea "not enough experience full stack and not great po"
type textarea "not enough experience full stack and not great por"
type textarea "not enough experience full stack and not great port"
type textarea "not enough experience full stack and not great porti"
type textarea "not enough experience full stack and not great portf"
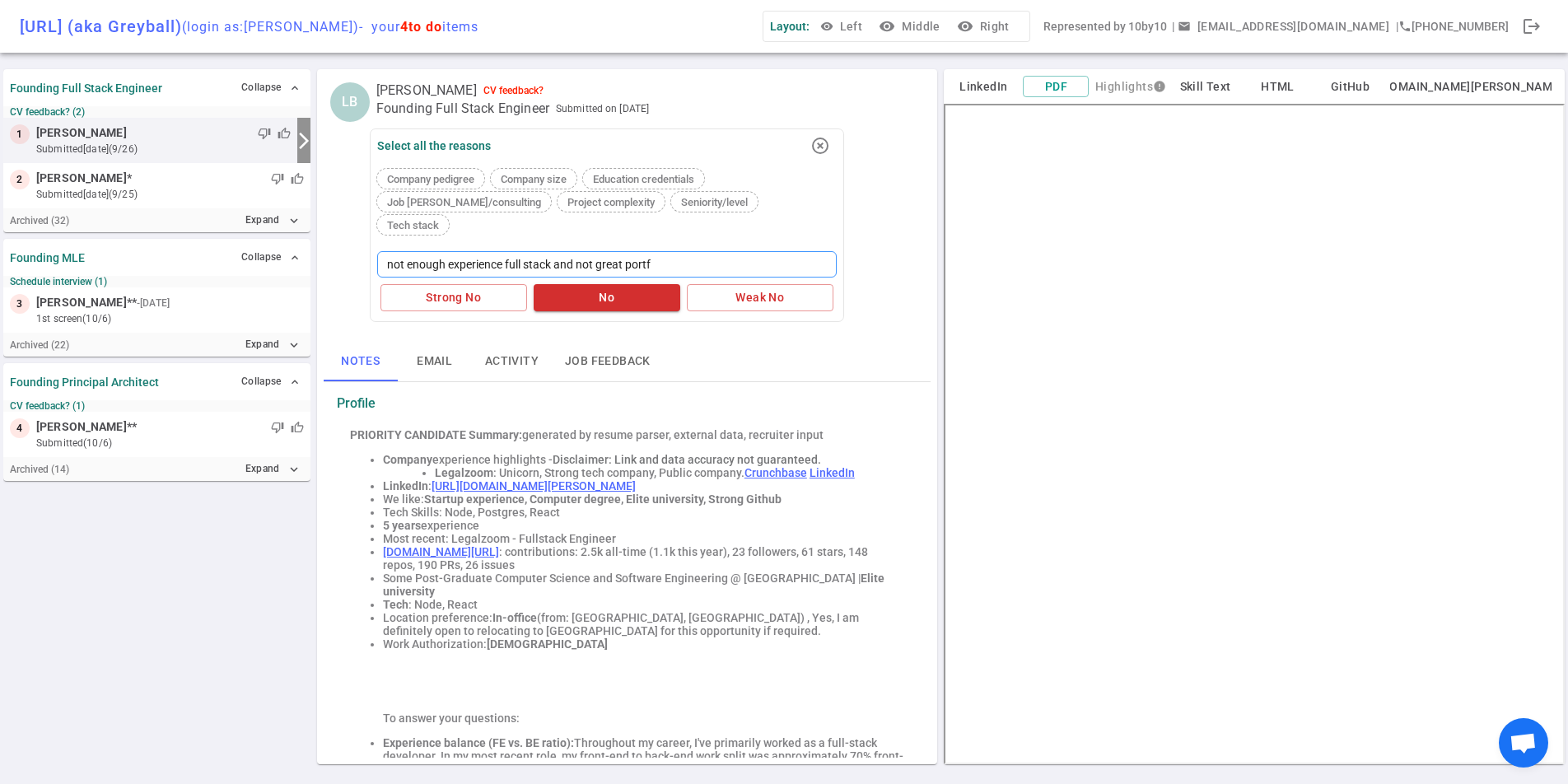
type textarea "not enough experience full stack and not great portfo"
type textarea "not enough experience full stack and not great portfol"
type textarea "not enough experience full stack and not great portfoli"
type textarea "not enough experience full stack and not great portfolio"
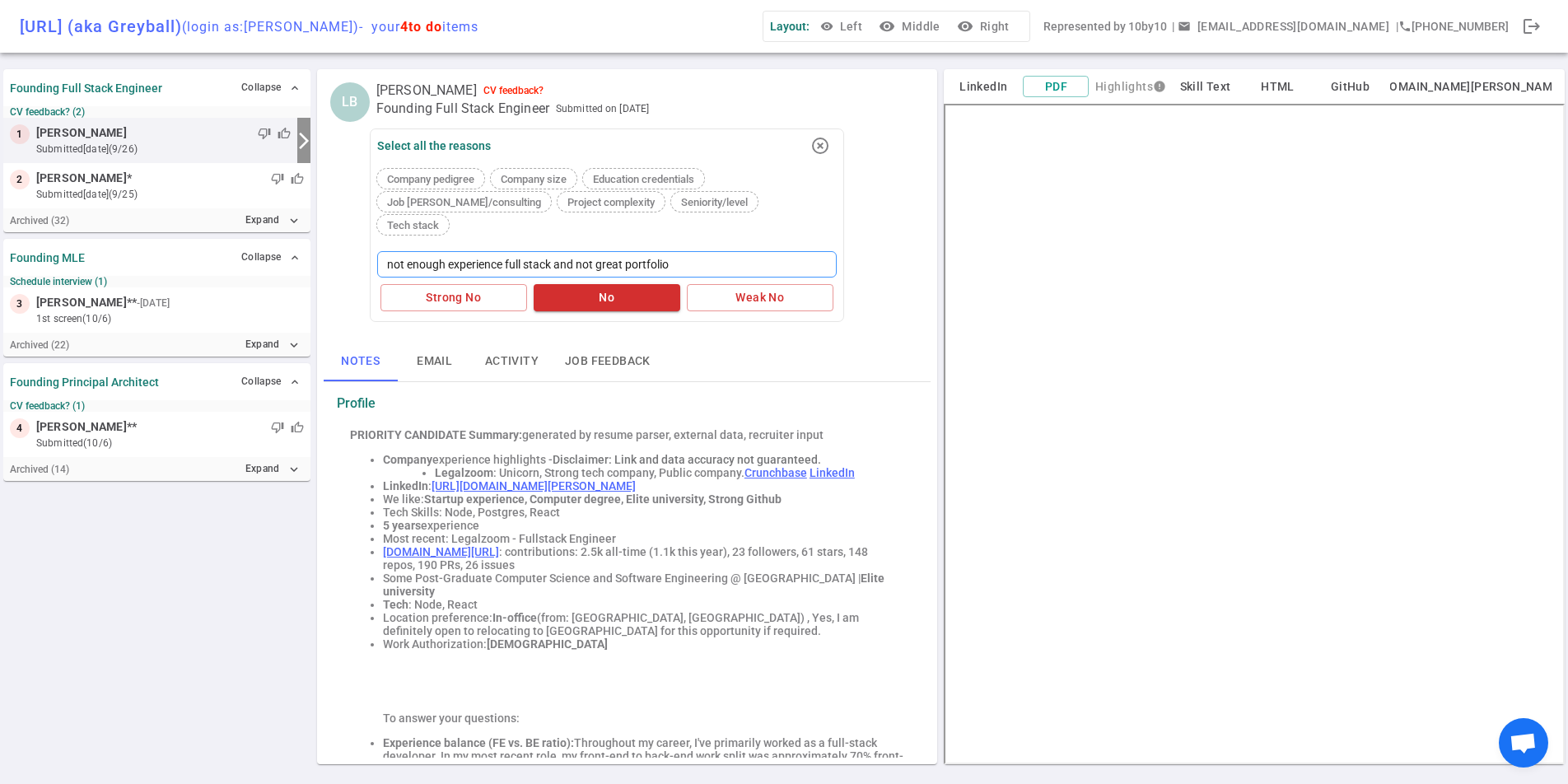
type textarea "not enough experience full stack and not great portfolio f"
type textarea "not enough experience full stack and not great portfolio fo"
type textarea "not enough experience full stack and not great portfolio for"
type textarea "not enough experience full stack and not great portfolio for f"
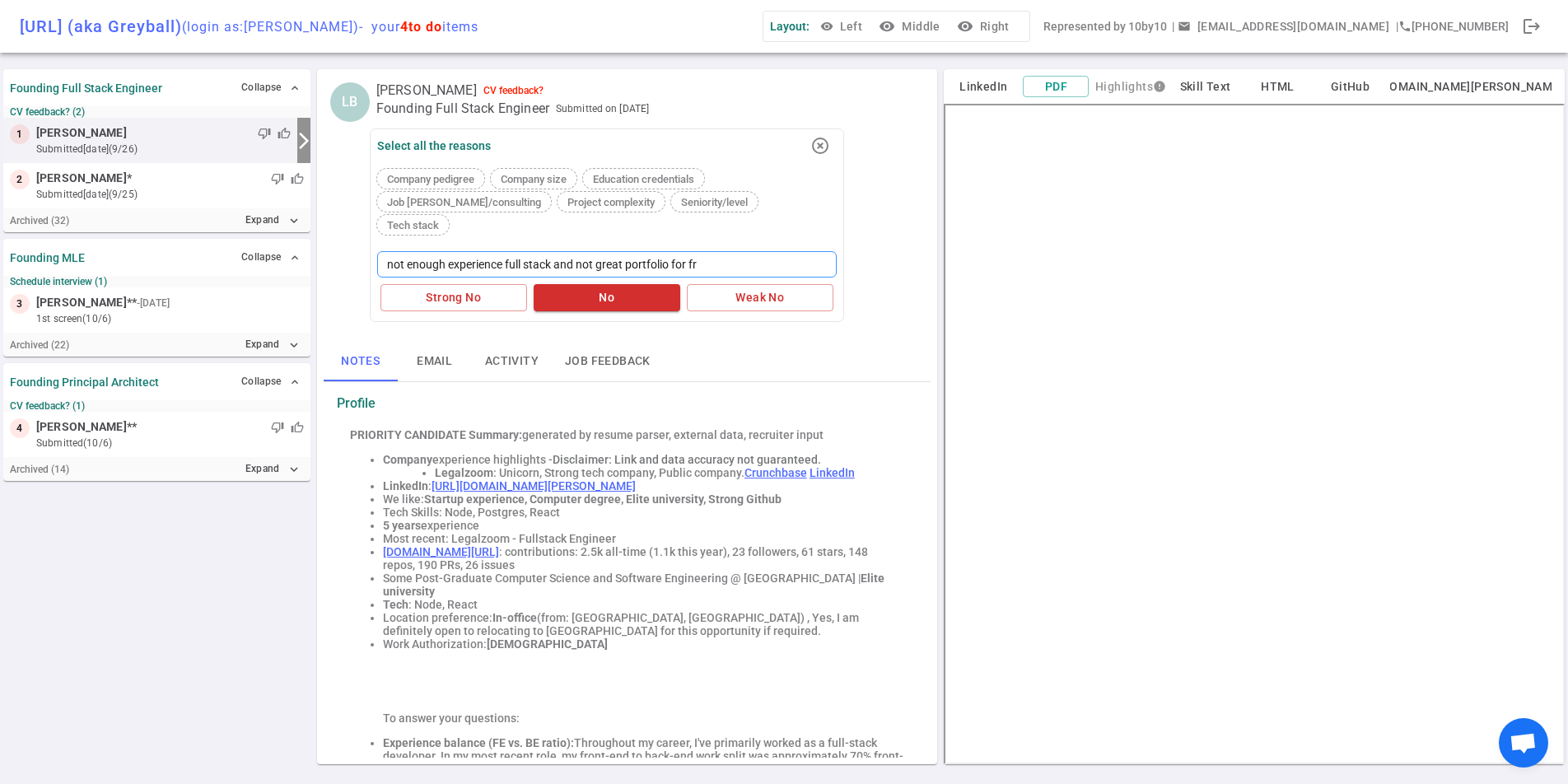
type textarea "not enough experience full stack and not great portfolio for fro"
type textarea "not enough experience full stack and not great portfolio for fron"
type textarea "not enough experience full stack and not great portfolio for front"
type textarea "not enough experience full stack and not great portfolio for fronte"
type textarea "not enough experience full stack and not great portfolio for fronten"
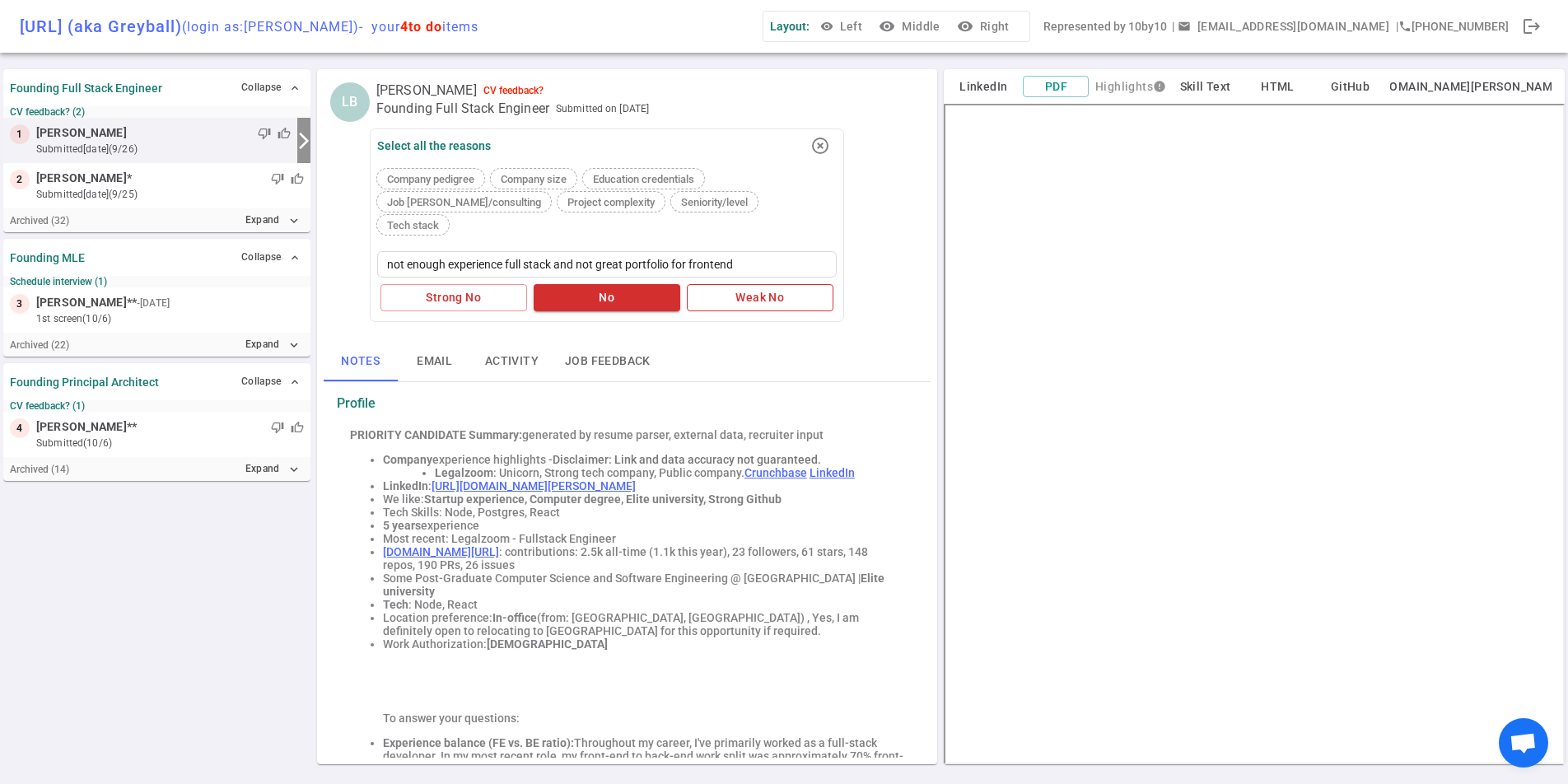
type textarea "not enough experience full stack and not great portfolio for frontend"
click at [742, 284] on button "Weak No" at bounding box center [759, 297] width 146 height 27
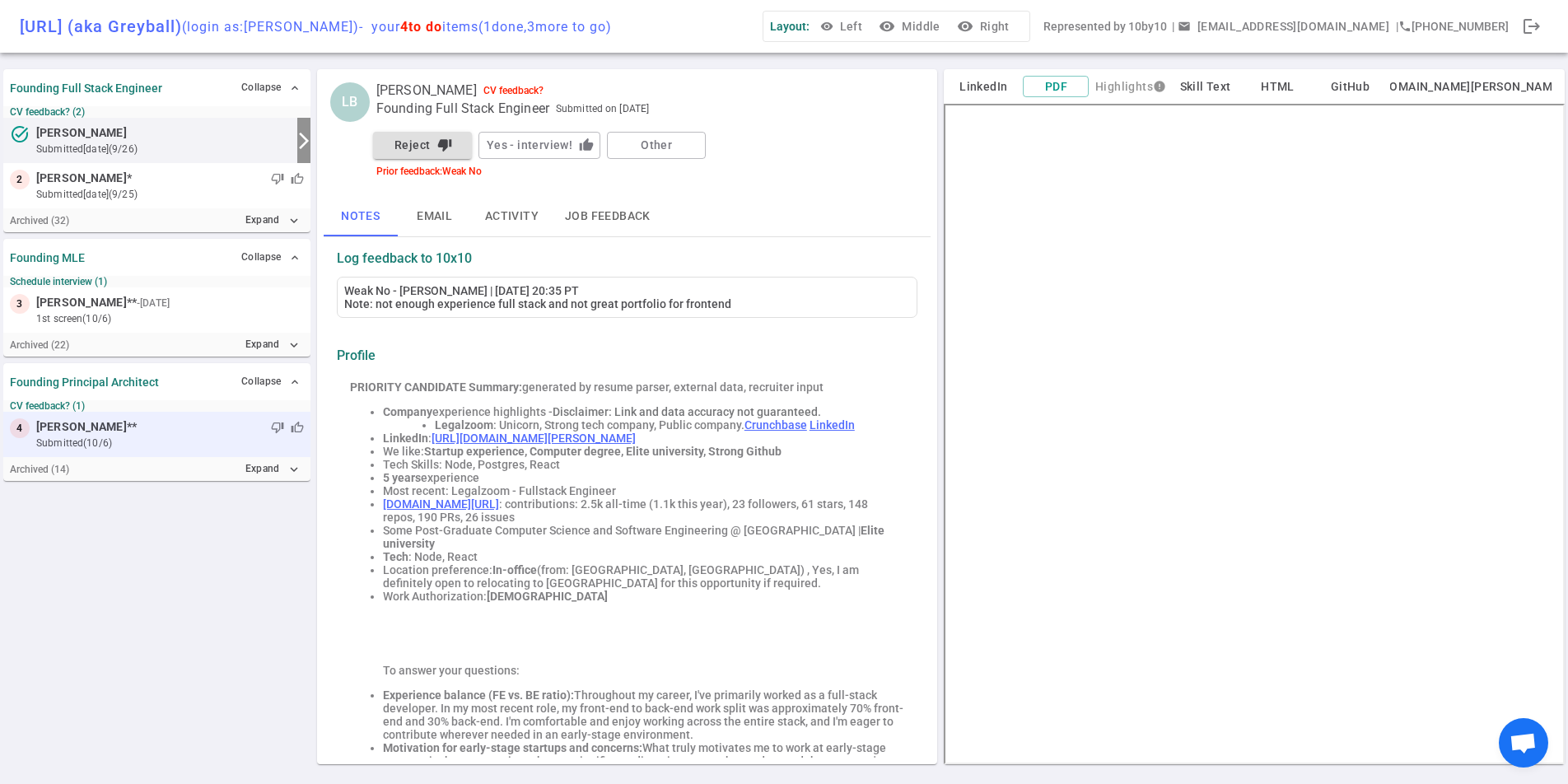
click at [151, 416] on div "4 Dapeng Liu ** thumb_down thumb_up submitted (10/6)" at bounding box center [156, 434] width 307 height 46
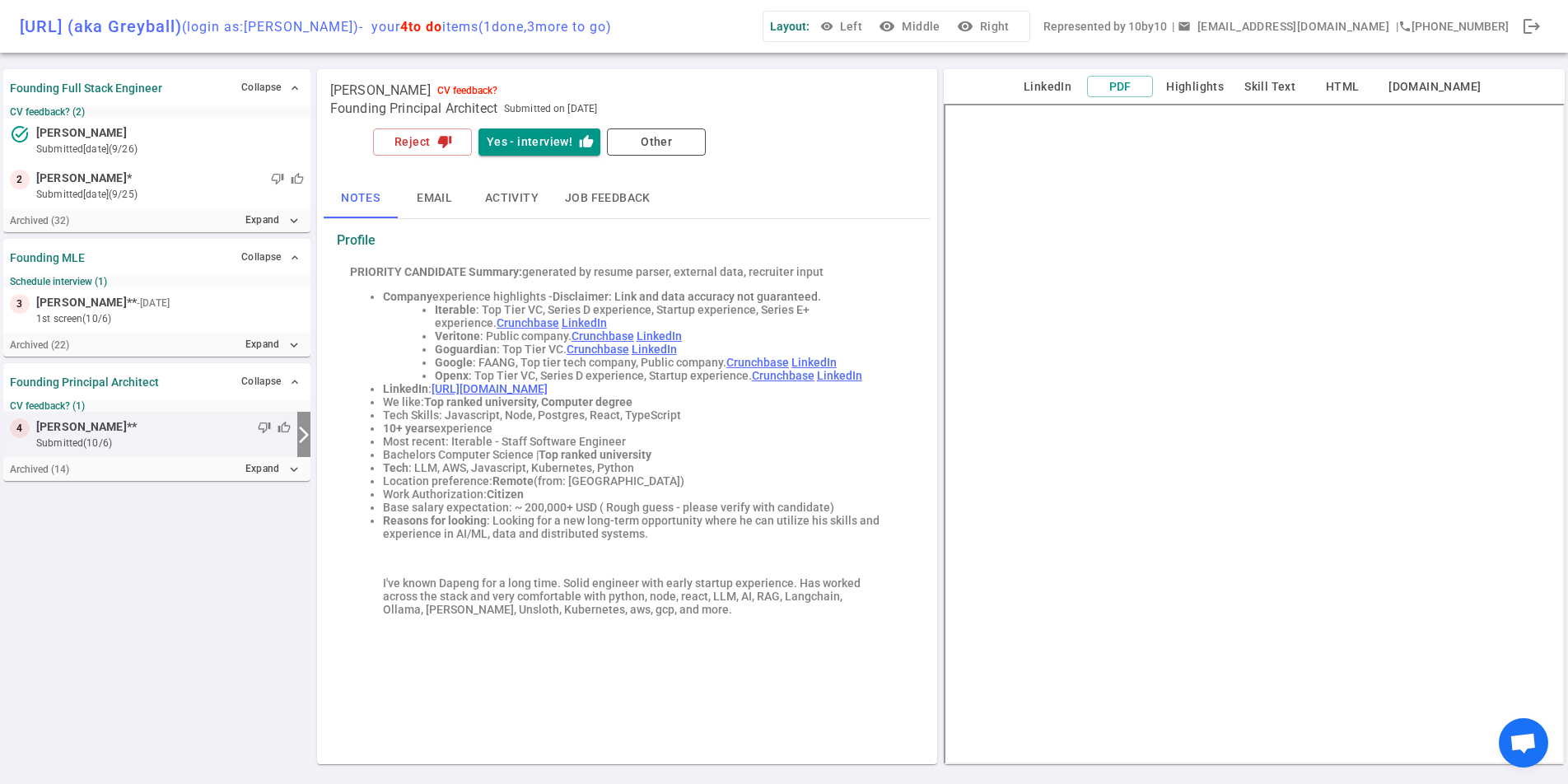
click at [655, 468] on li "Tech : LLM, AWS, Javascript, Kubernetes, Python" at bounding box center [643, 467] width 522 height 13
click at [441, 138] on icon "thumb_down" at bounding box center [444, 141] width 15 height 15
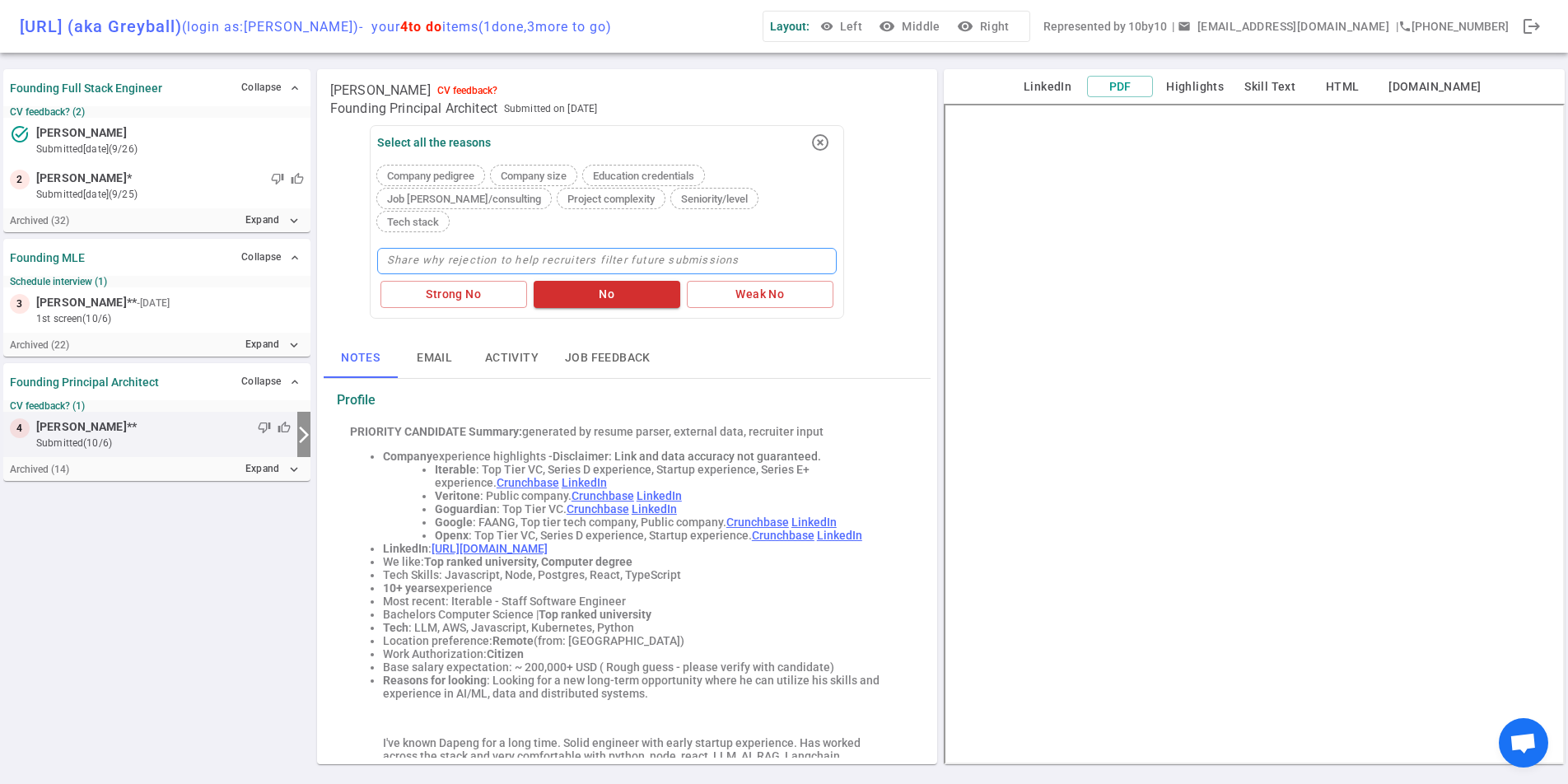
type textarea "r"
type textarea "rem"
type textarea "remo"
type textarea "remo-"
type textarea "remo-t"
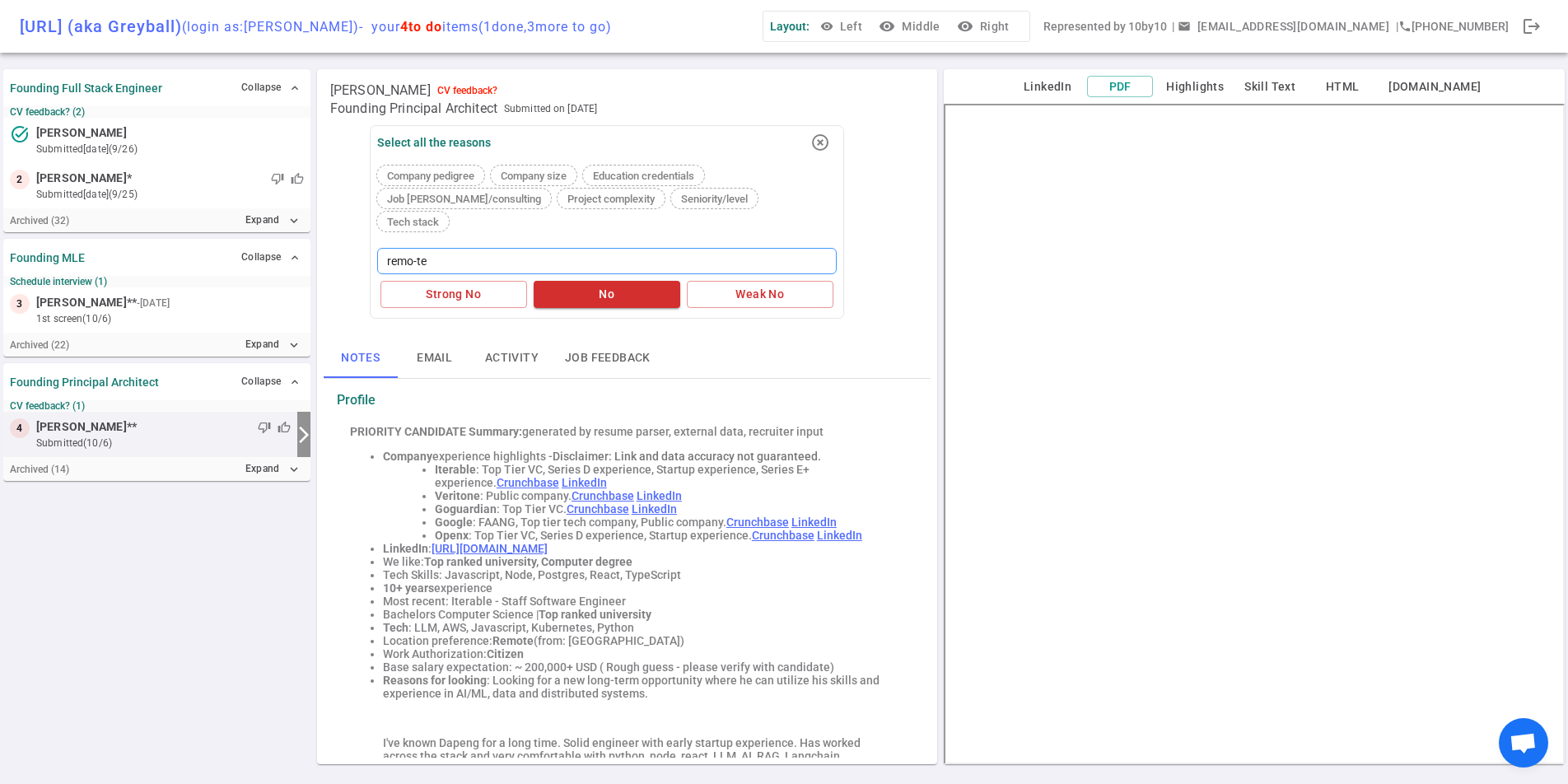
type textarea "remo-te"
type textarea "remo-te -"
type textarea "remo-te - u"
type textarea "remo-te - un"
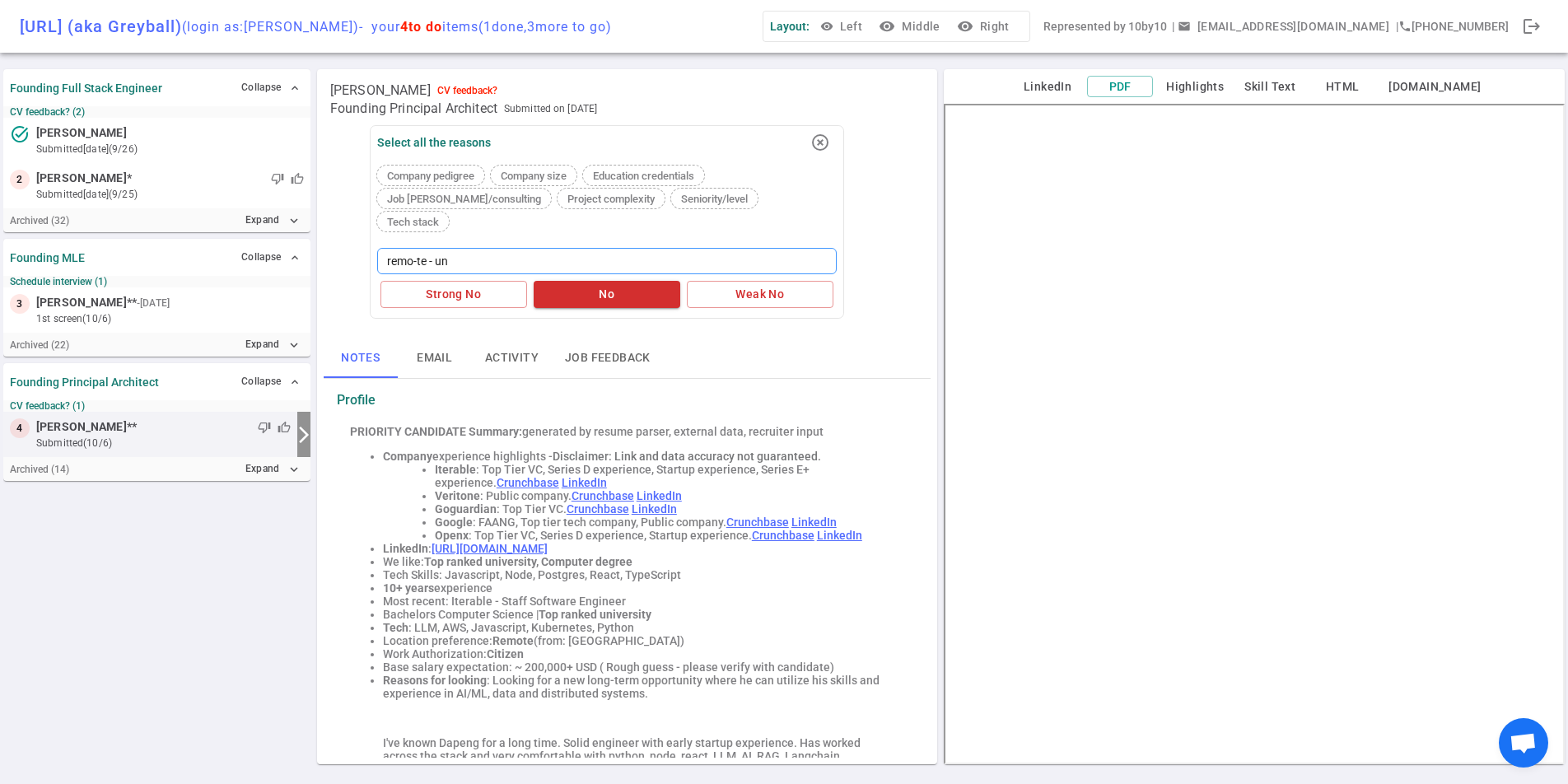
type textarea "remo-te - unc"
type textarea "remo-te - uncl"
type textarea "remo-te - unc"
type textarea "r"
type textarea "re"
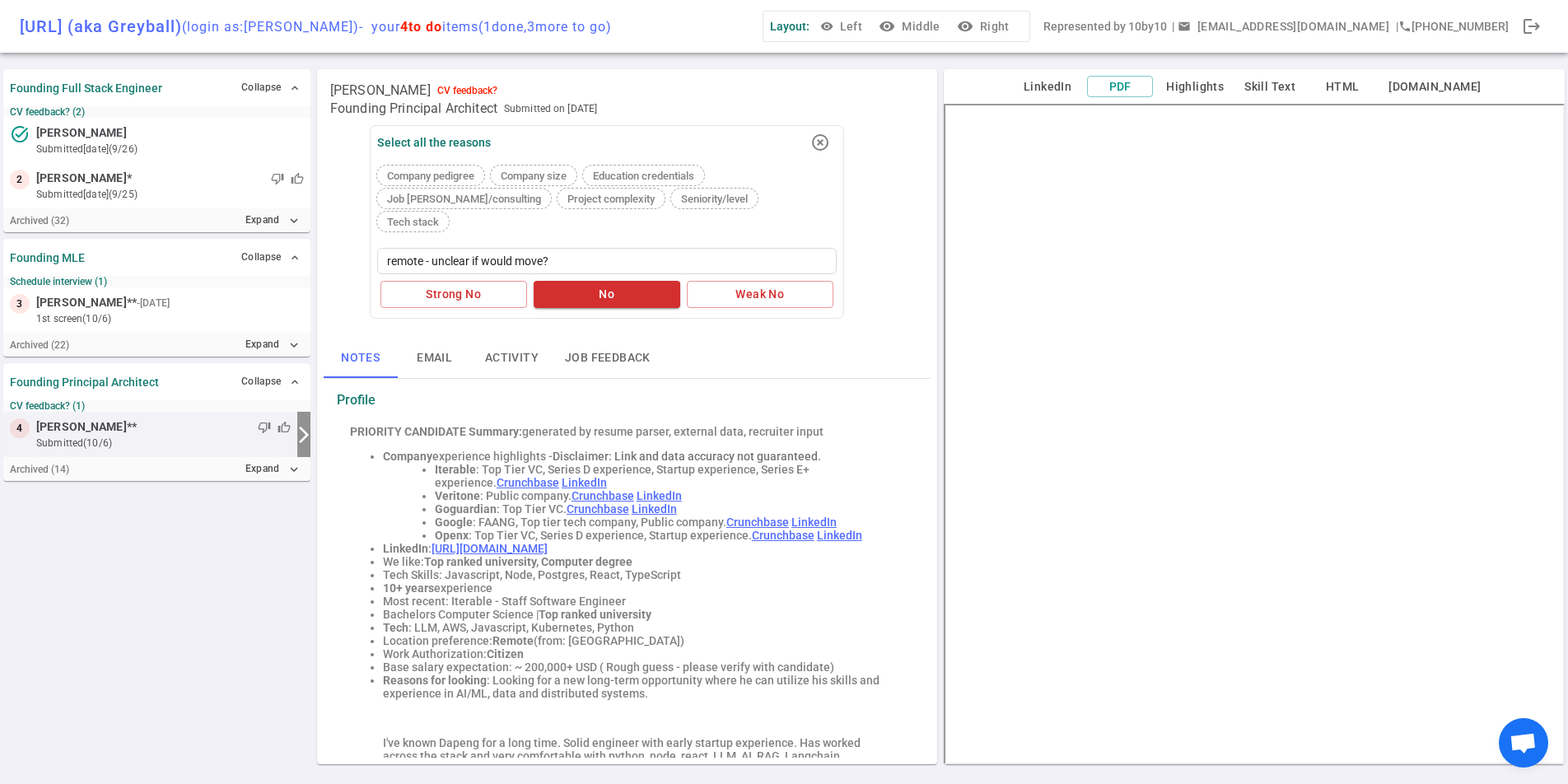
click at [767, 281] on button "Weak No" at bounding box center [759, 294] width 146 height 27
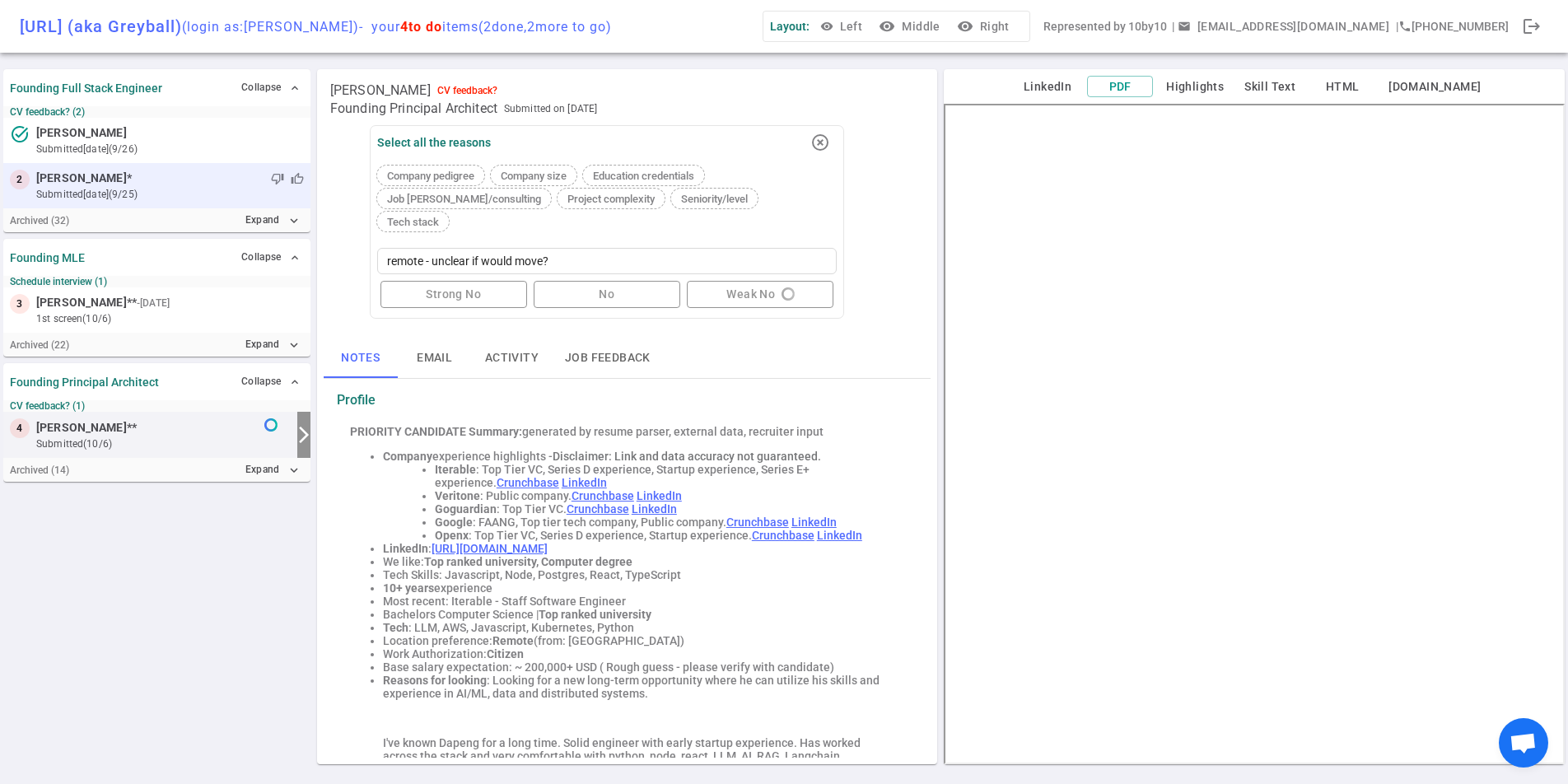
click at [204, 199] on small "submitted 11d ago (9/25)" at bounding box center [169, 194] width 267 height 15
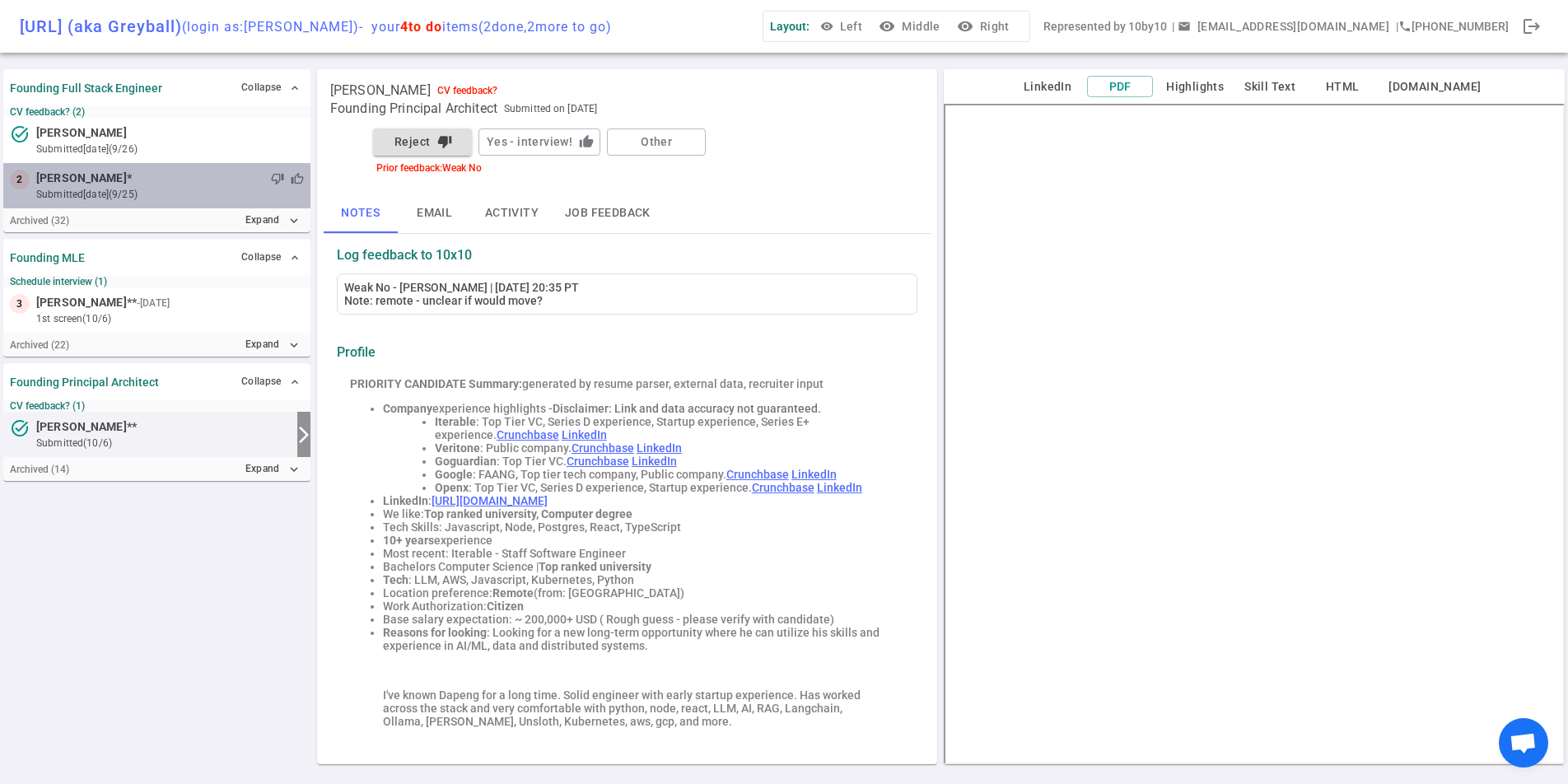
click at [182, 181] on div "thumb_down thumb_up" at bounding box center [218, 179] width 172 height 17
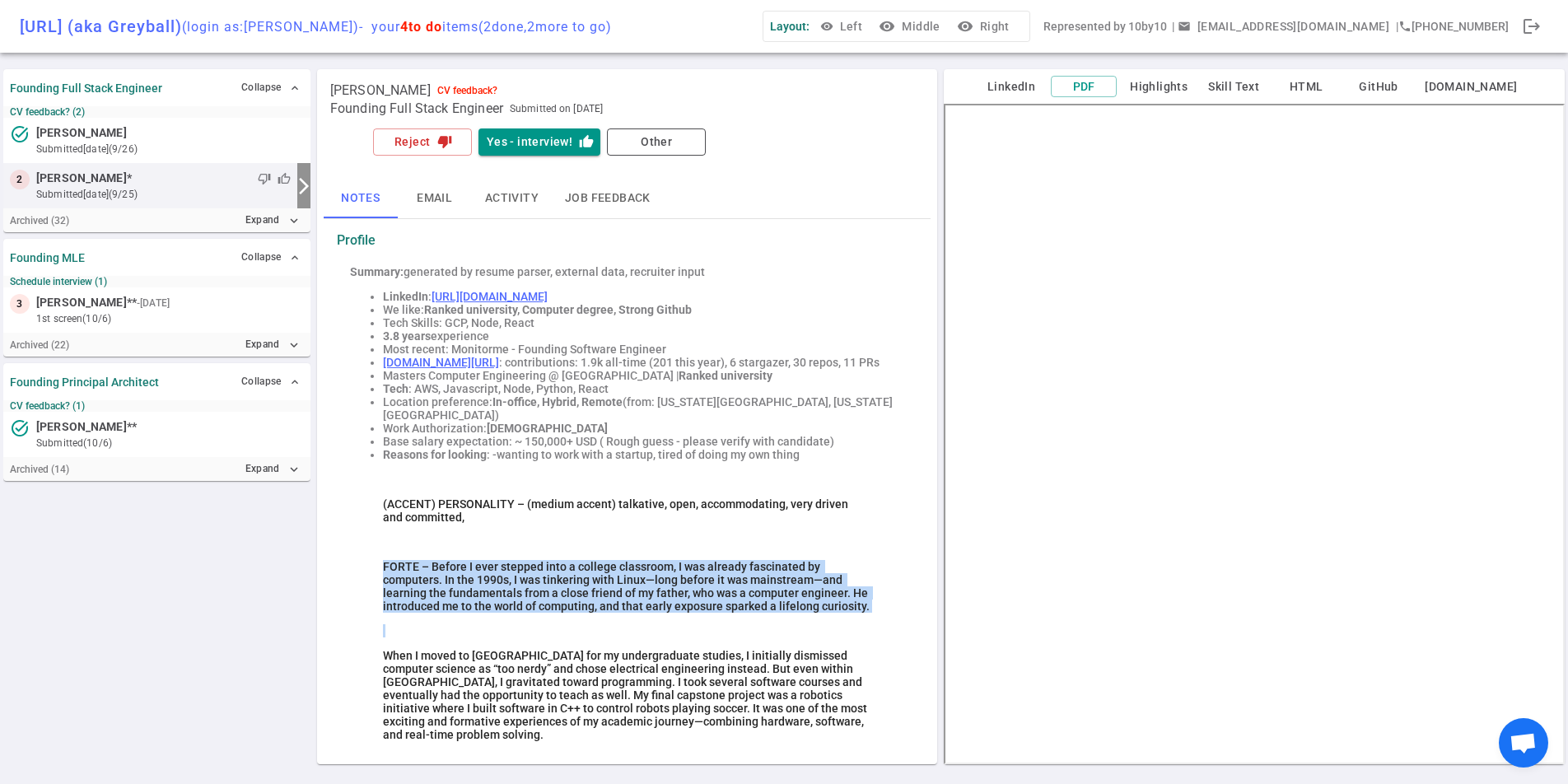
click at [701, 581] on span "FORTE – Before I ever stepped into a college classroom, I was already fascinate…" at bounding box center [626, 585] width 487 height 53
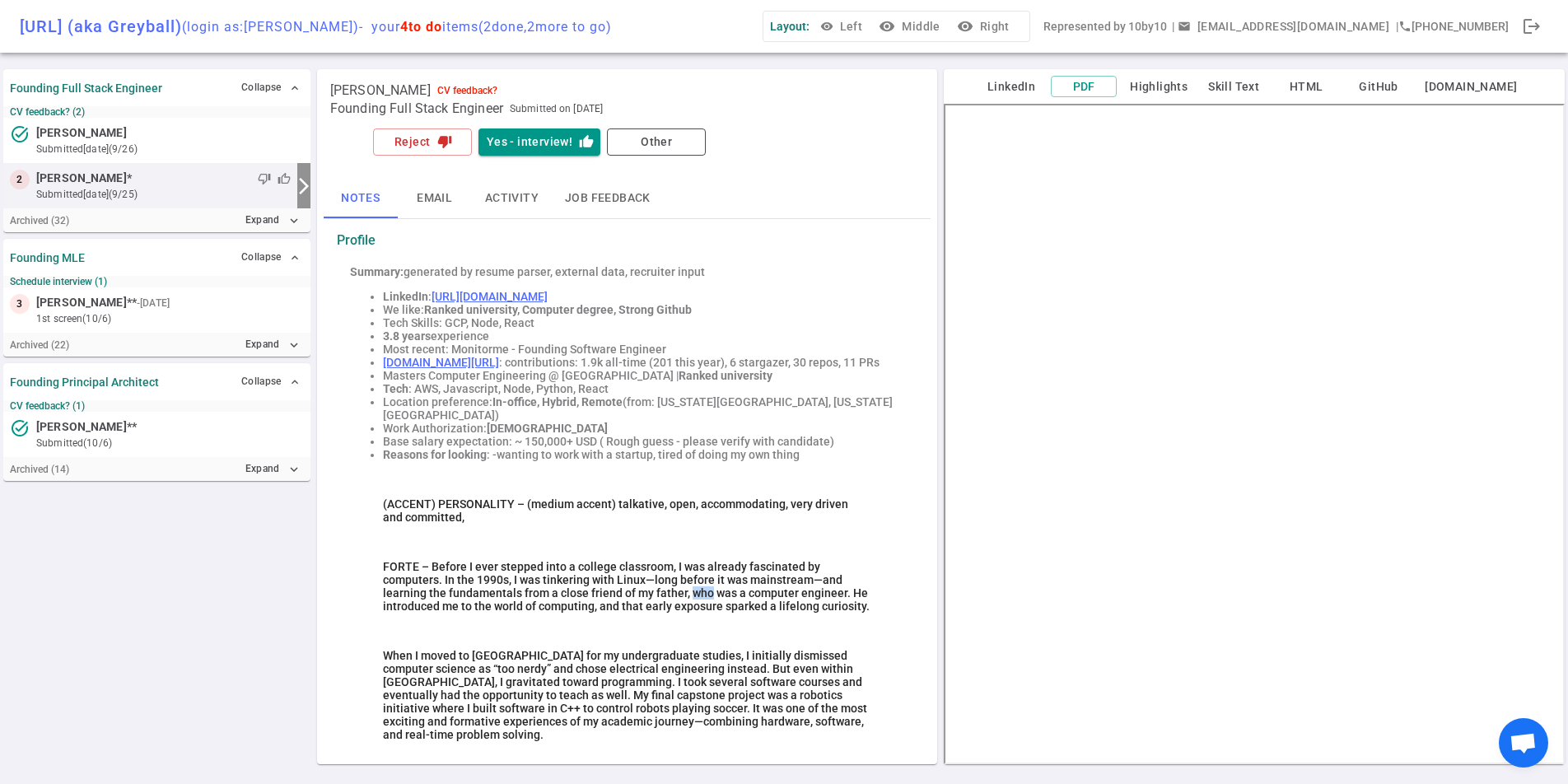
click at [701, 581] on span "FORTE – Before I ever stepped into a college classroom, I was already fascinate…" at bounding box center [626, 585] width 487 height 53
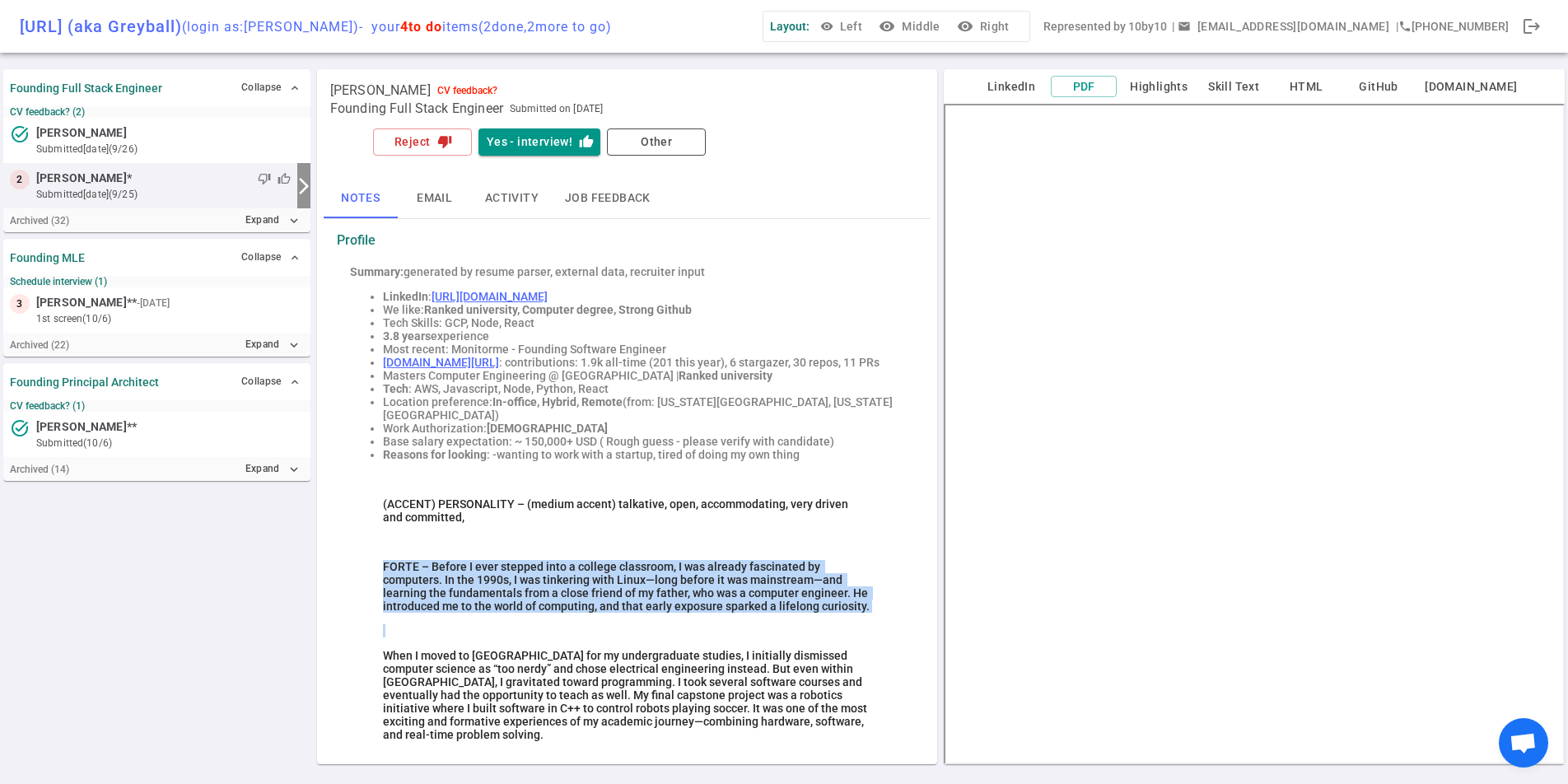
click at [701, 581] on span "FORTE – Before I ever stepped into a college classroom, I was already fascinate…" at bounding box center [626, 585] width 487 height 53
click at [548, 295] on link "https://www.linkedin.com/in/mehdiakiki" at bounding box center [489, 296] width 116 height 13
click at [734, 624] on blockquote at bounding box center [627, 630] width 489 height 13
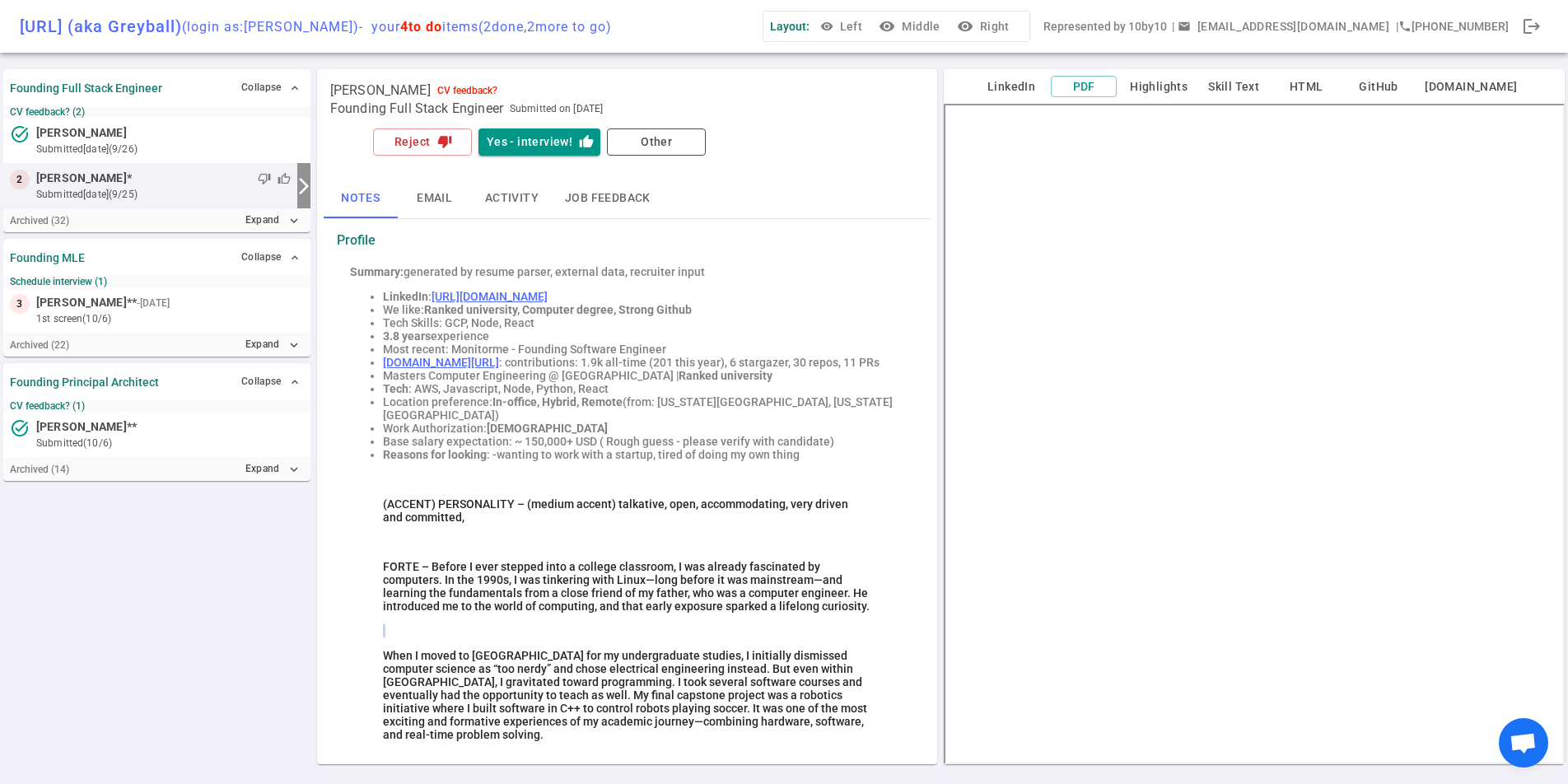
click at [734, 624] on blockquote at bounding box center [627, 630] width 489 height 13
click at [761, 662] on span "When I moved to Canada for my undergraduate studies, I initially dismissed comp…" at bounding box center [626, 695] width 487 height 92
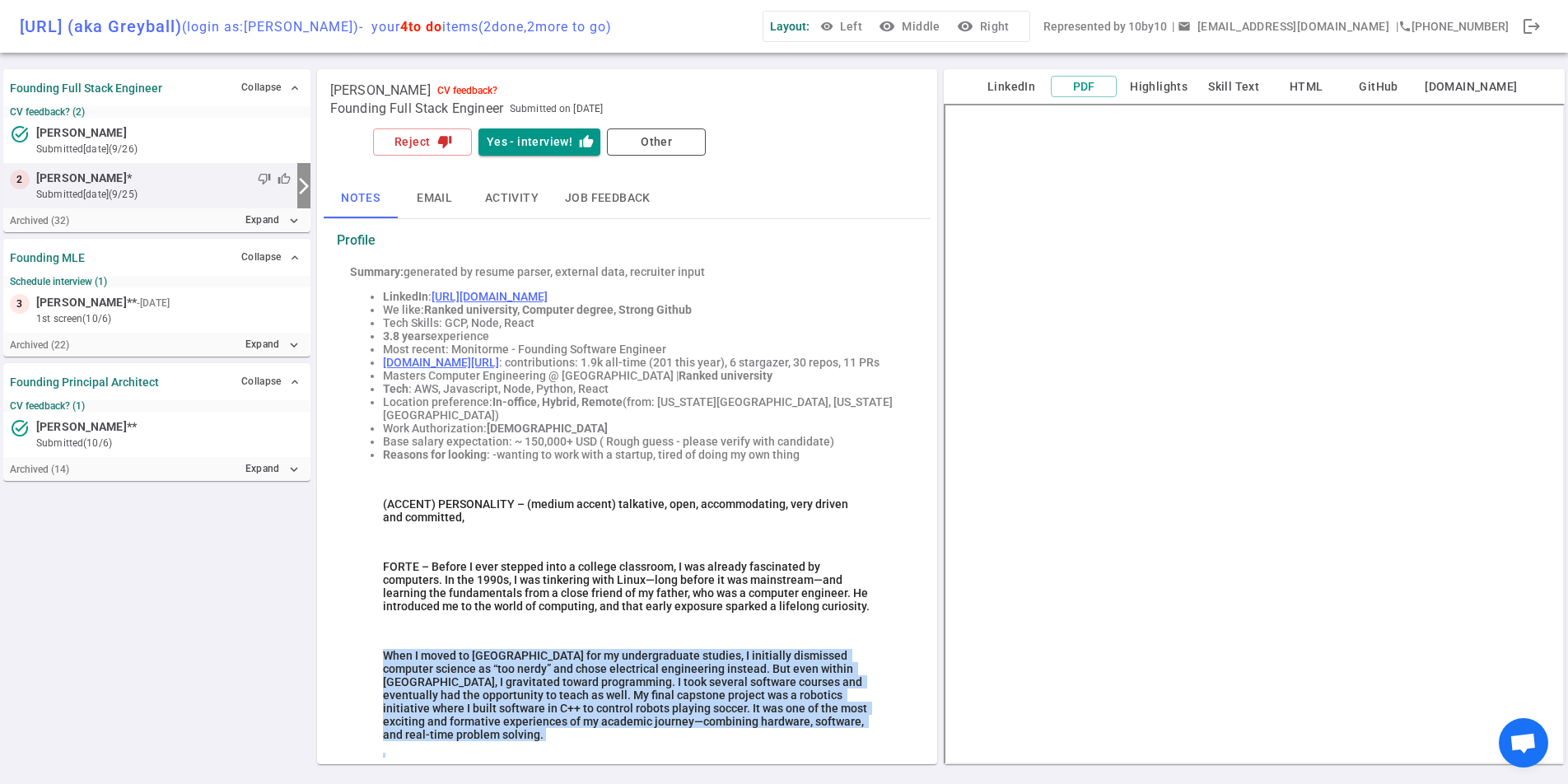
click at [761, 662] on span "When I moved to Canada for my undergraduate studies, I initially dismissed comp…" at bounding box center [626, 695] width 487 height 92
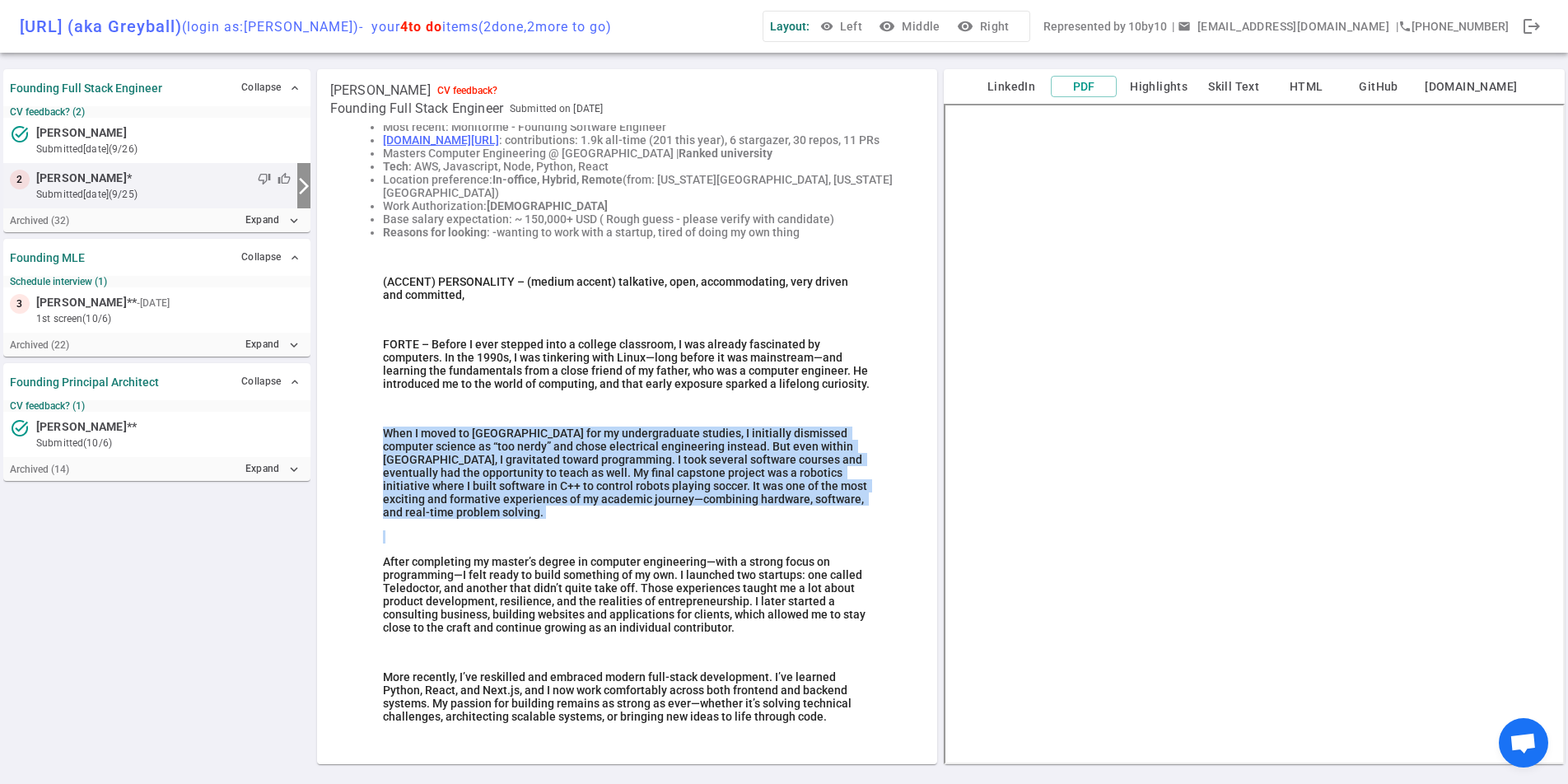
click at [675, 467] on span "When I moved to Canada for my undergraduate studies, I initially dismissed comp…" at bounding box center [626, 472] width 487 height 92
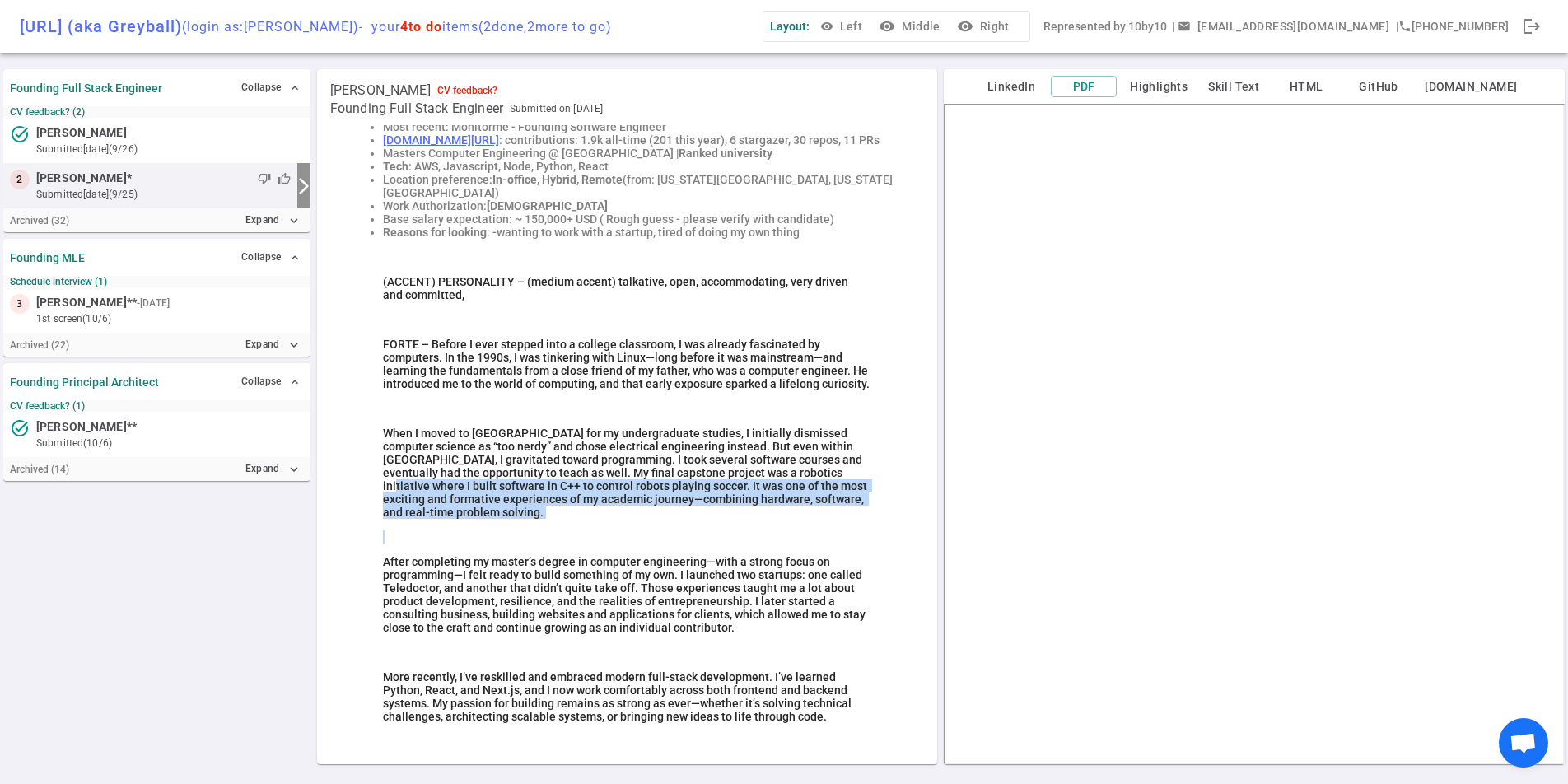
drag, startPoint x: 828, startPoint y: 510, endPoint x: 751, endPoint y: 459, distance: 92.4
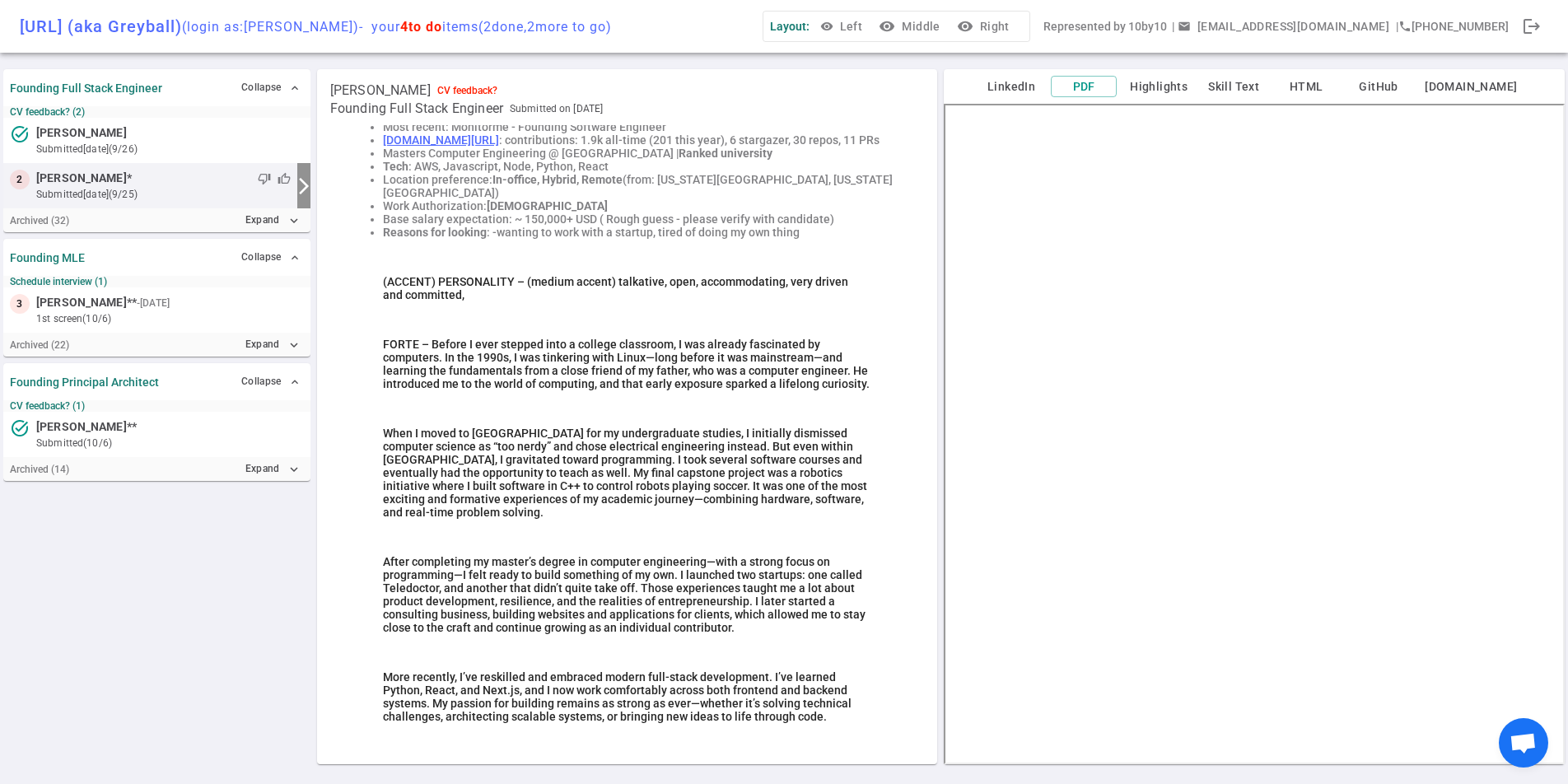
click at [746, 591] on span "After completing my master’s degree in computer engineering—with a strong focus…" at bounding box center [625, 594] width 485 height 79
click at [704, 576] on span "After completing my master’s degree in computer engineering—with a strong focus…" at bounding box center [625, 594] width 485 height 79
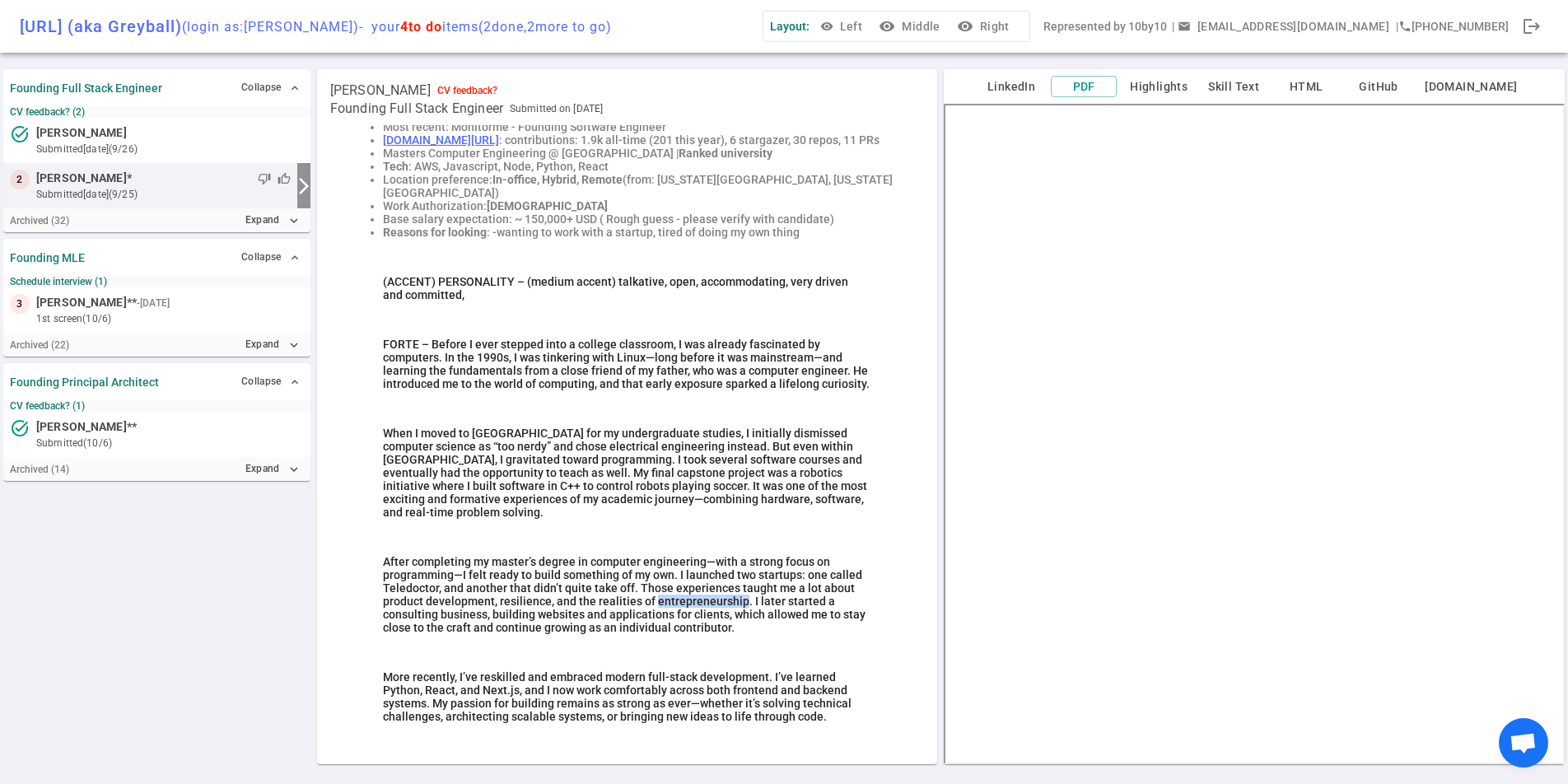
click at [704, 576] on span "After completing my master’s degree in computer engineering—with a strong focus…" at bounding box center [625, 594] width 485 height 79
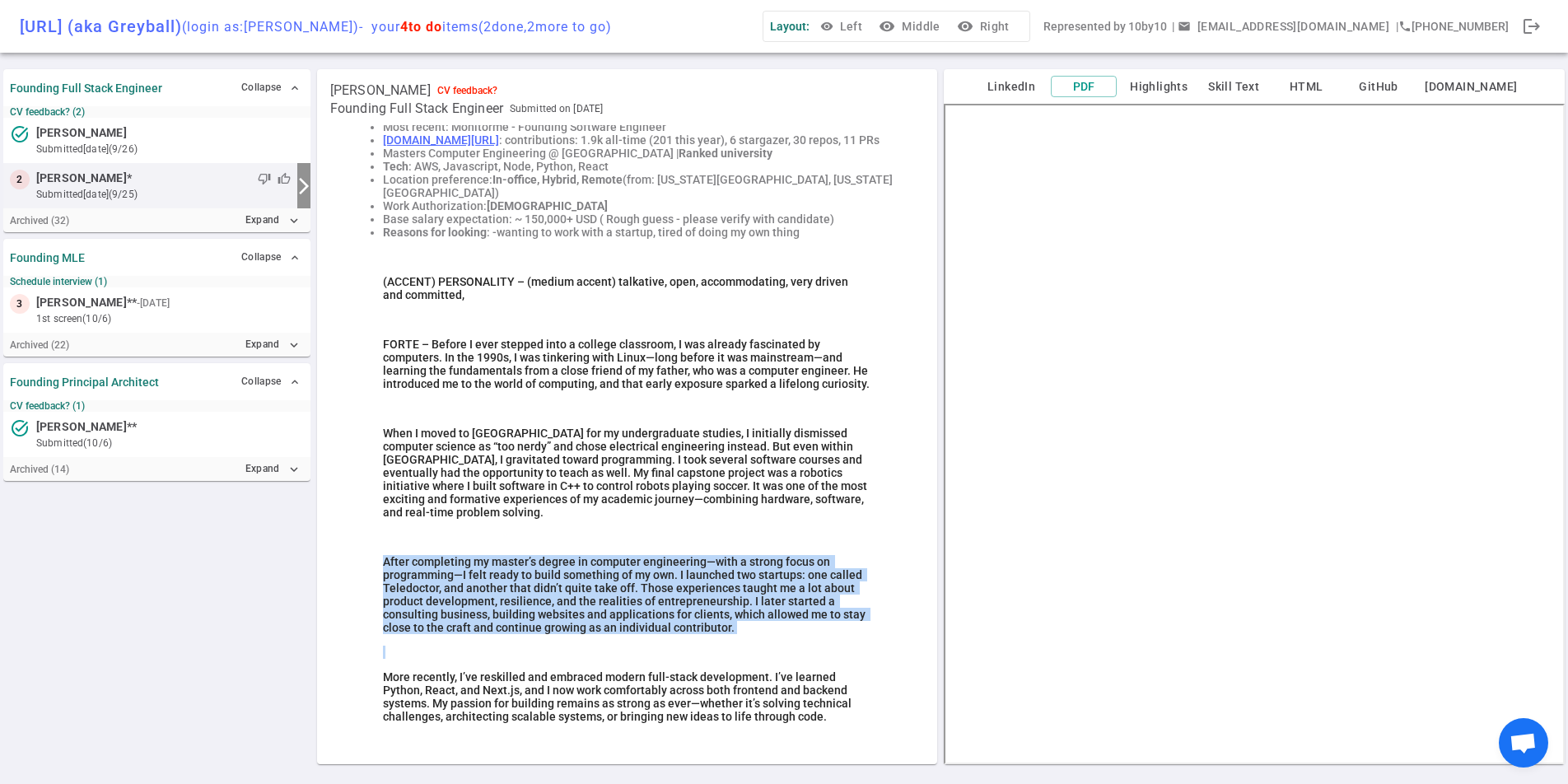
click at [704, 576] on span "After completing my master’s degree in computer engineering—with a strong focus…" at bounding box center [625, 594] width 485 height 79
click at [701, 578] on span "After completing my master’s degree in computer engineering—with a strong focus…" at bounding box center [625, 594] width 485 height 79
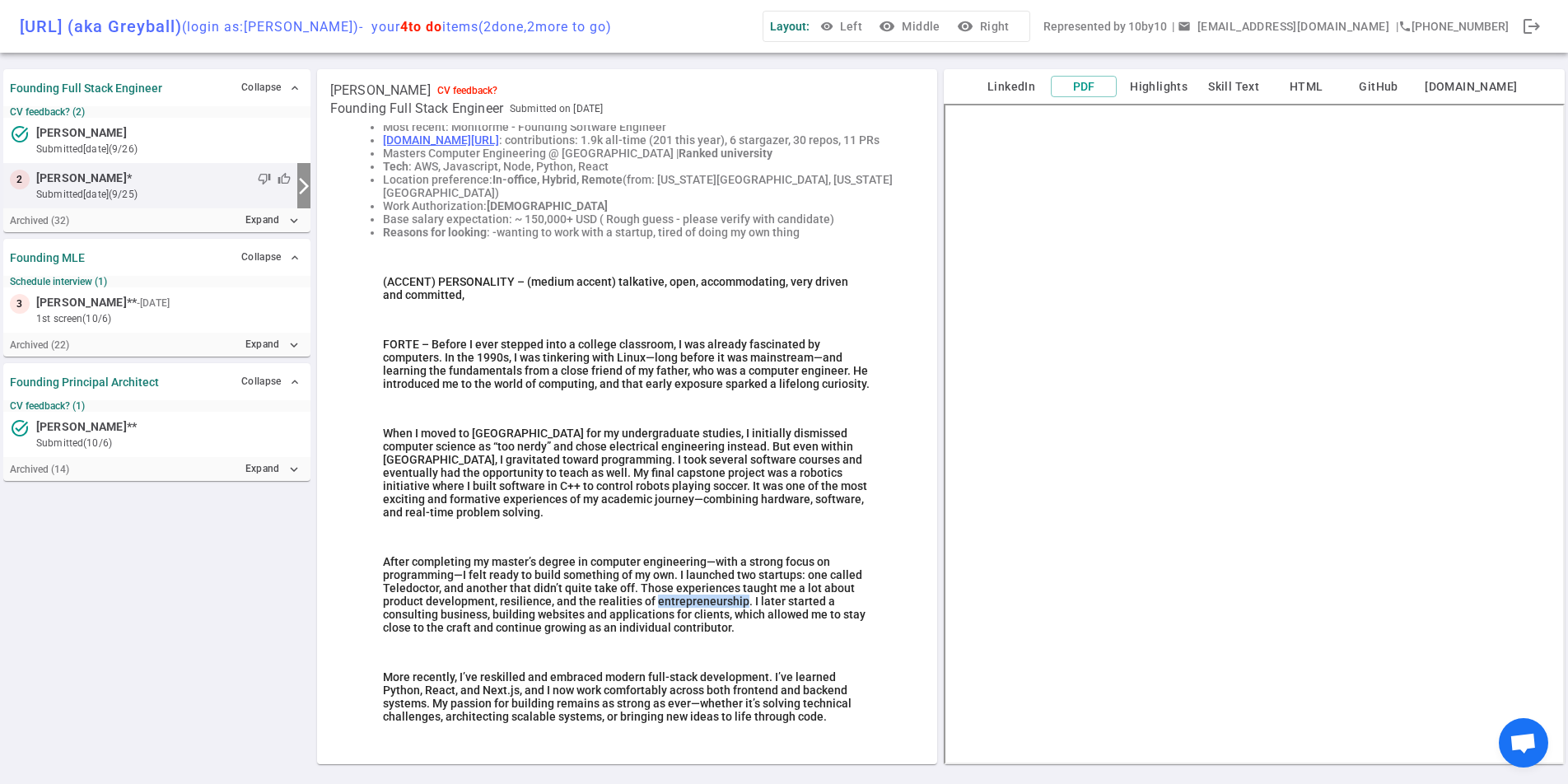
click at [701, 578] on span "After completing my master’s degree in computer engineering—with a strong focus…" at bounding box center [625, 594] width 485 height 79
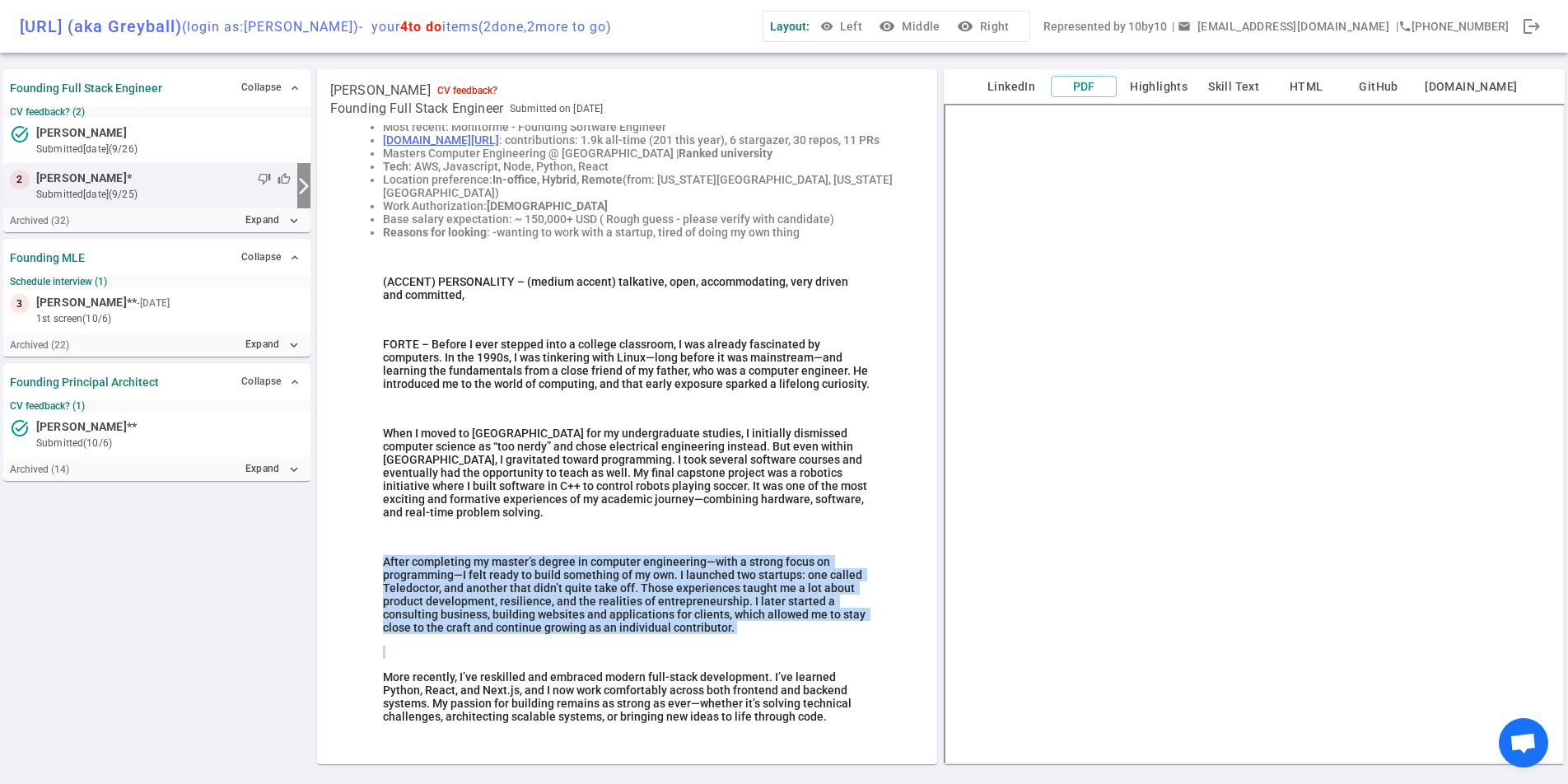
click at [701, 578] on span "After completing my master’s degree in computer engineering—with a strong focus…" at bounding box center [625, 594] width 485 height 79
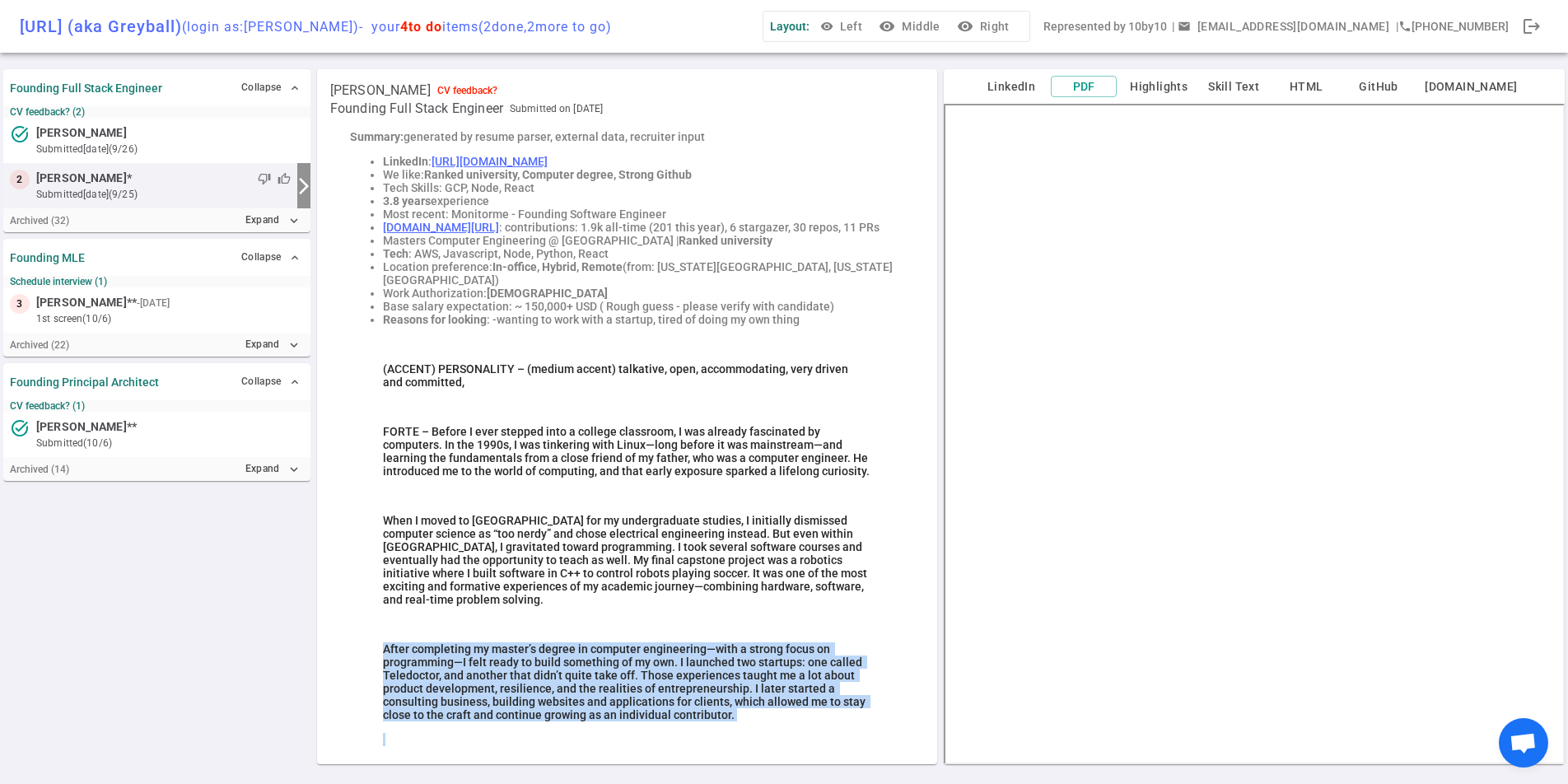
scroll to position [0, 0]
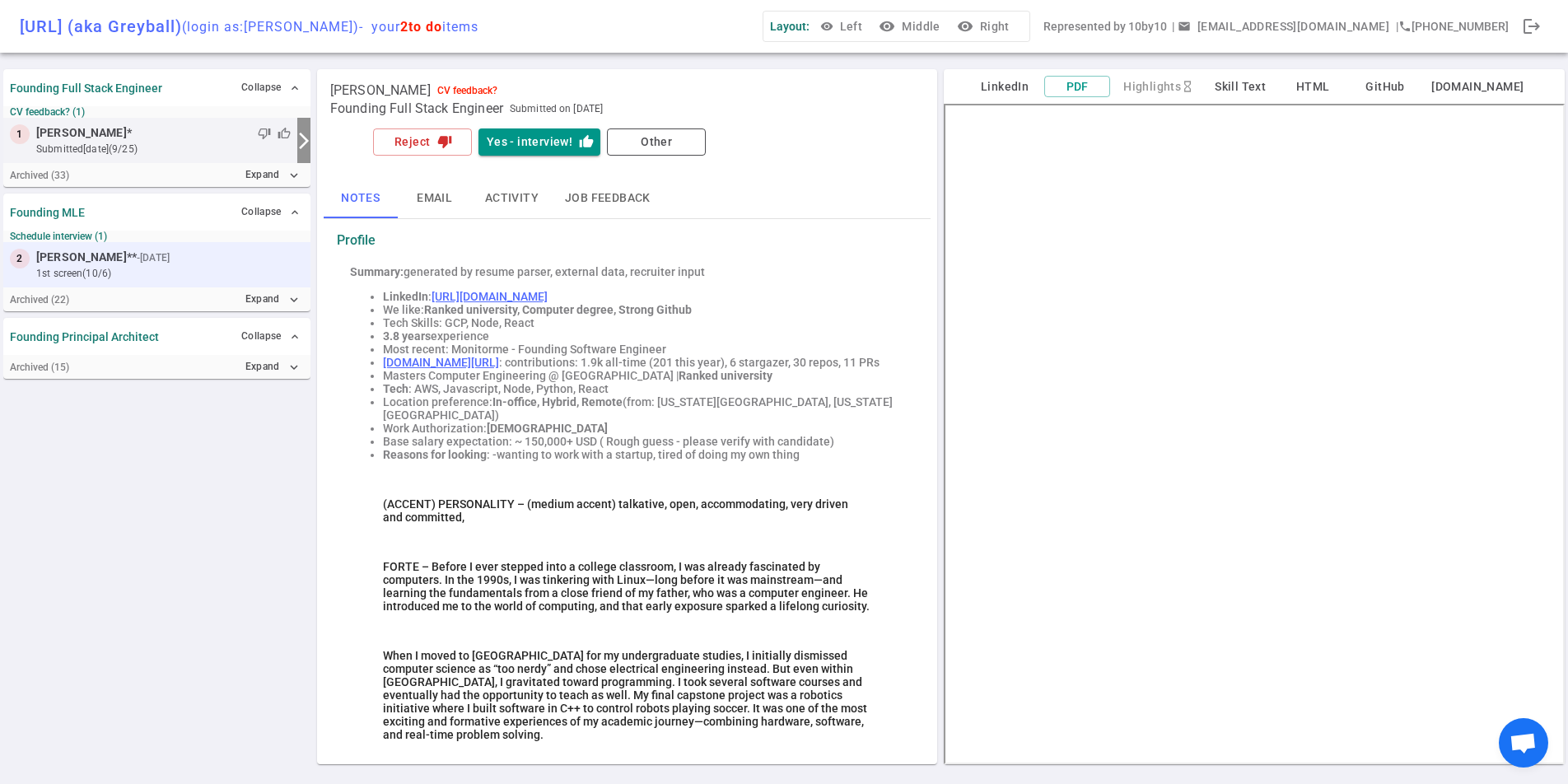
click at [137, 254] on small "- 5d ago" at bounding box center [153, 257] width 33 height 15
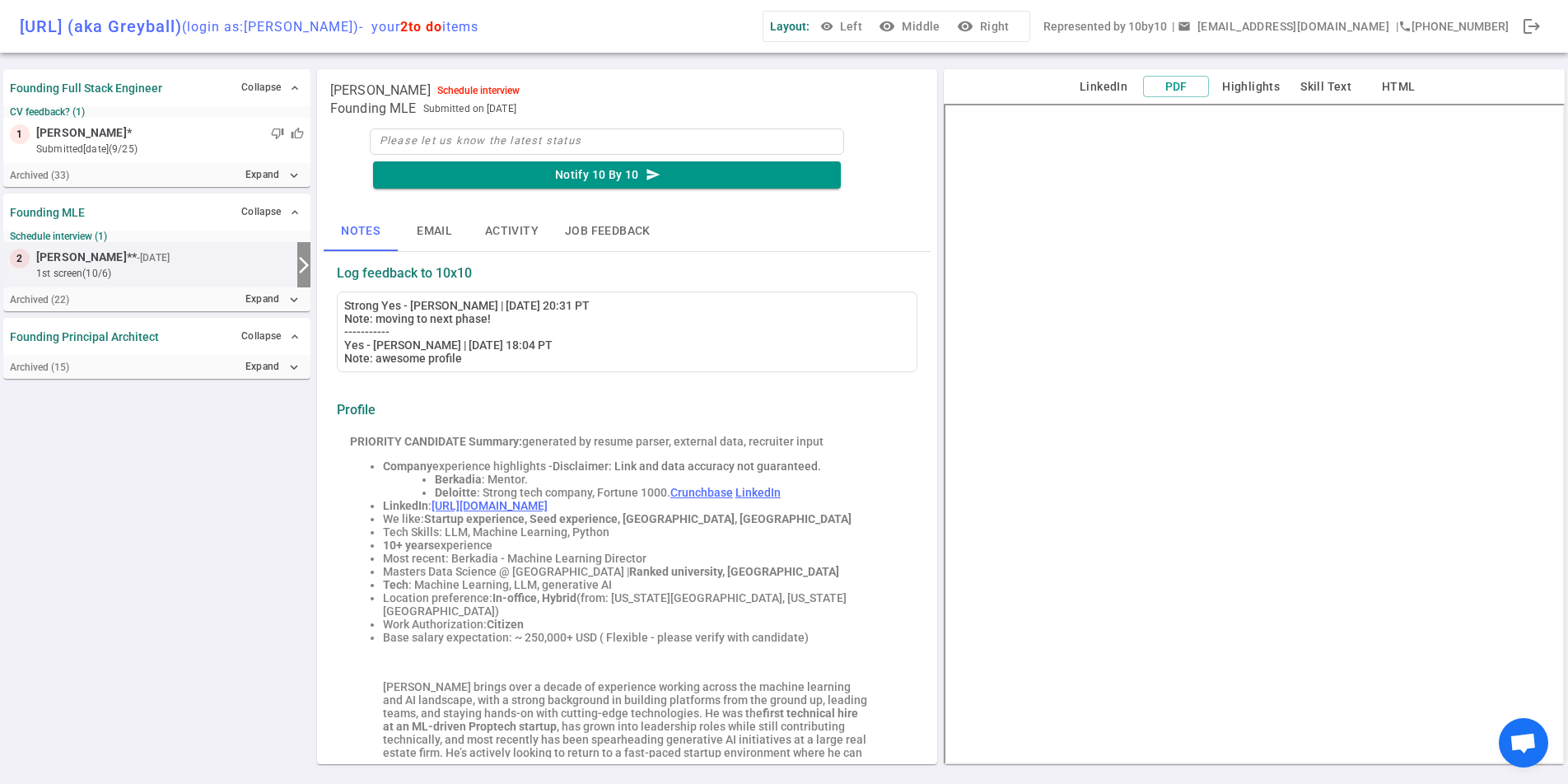
click at [127, 116] on small "CV feedback? (1)" at bounding box center [157, 112] width 294 height 12
click at [132, 133] on div "thumb_down thumb_up" at bounding box center [218, 133] width 172 height 17
